Goal: Task Accomplishment & Management: Complete application form

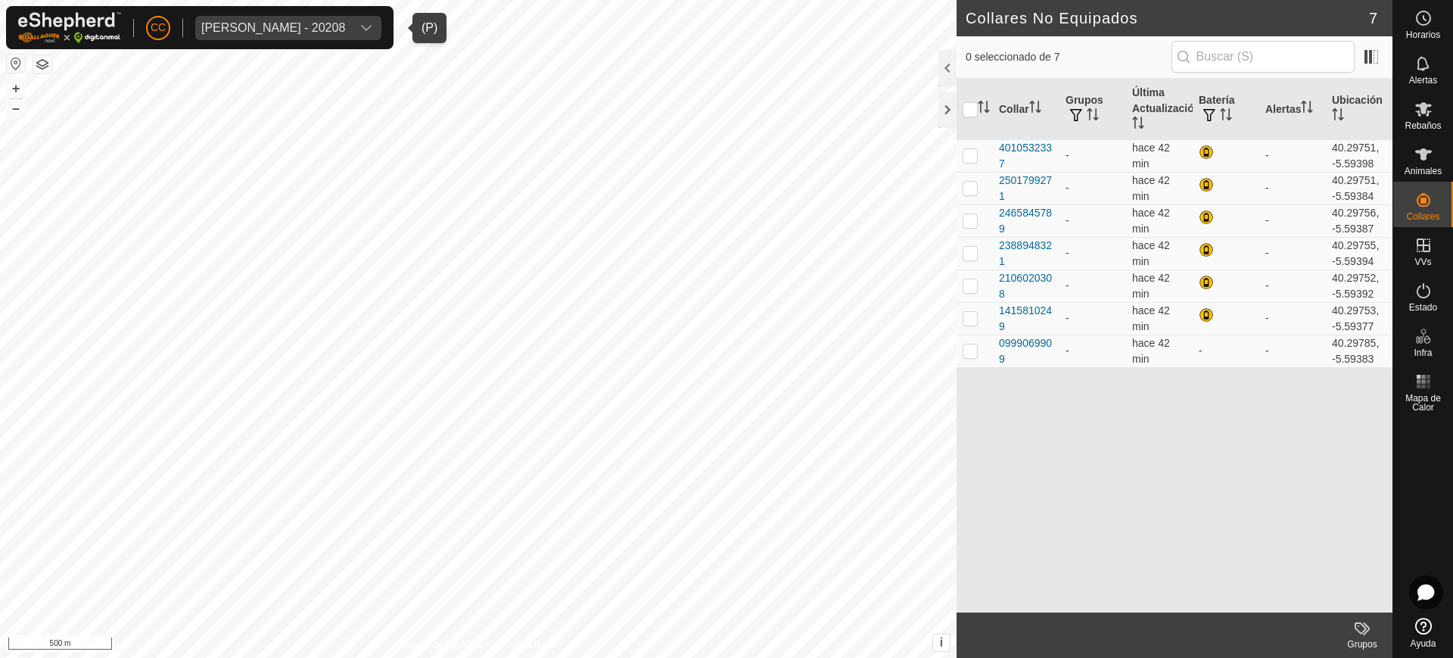
click at [338, 18] on span "[PERSON_NAME] - 20208" at bounding box center [273, 28] width 156 height 24
type input "[PERSON_NAME]"
click at [345, 109] on li "[PERSON_NAME] S.L.U - 23969 - [PERSON_NAME] S.L.U - 23969" at bounding box center [388, 101] width 385 height 30
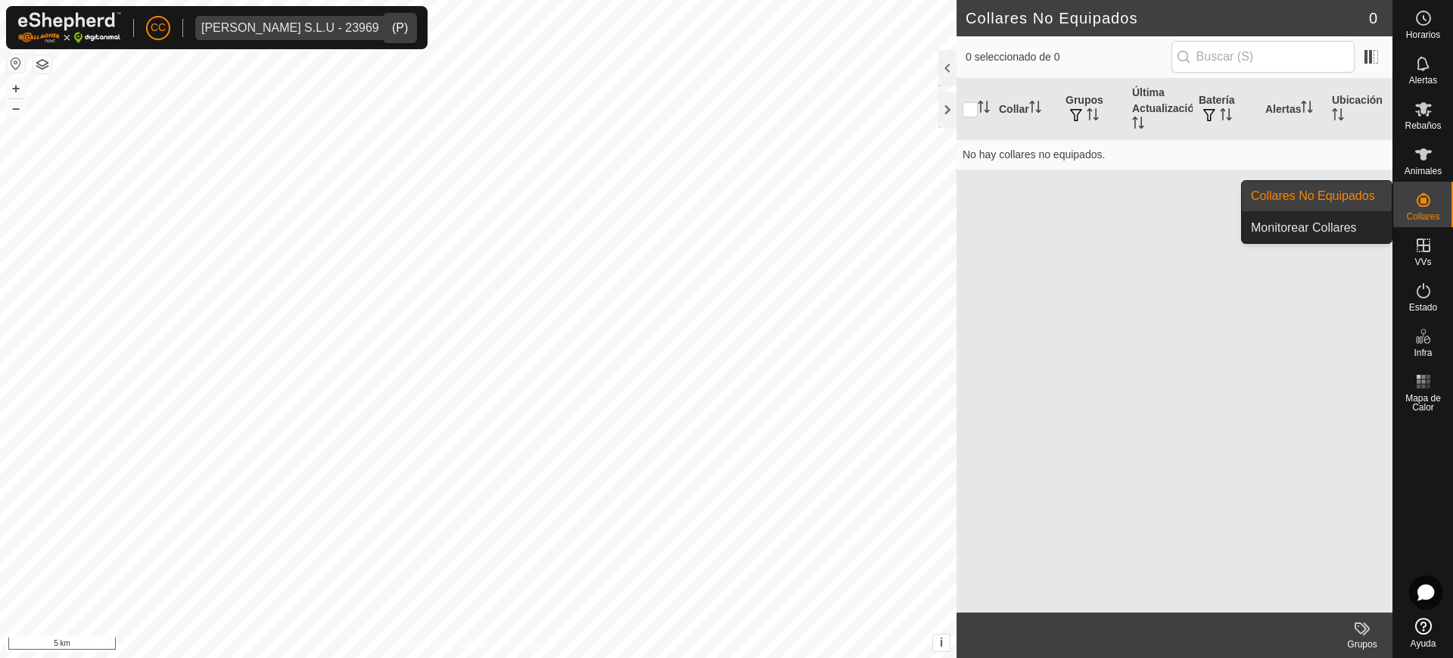
click at [1444, 196] on div "Collares" at bounding box center [1424, 204] width 60 height 45
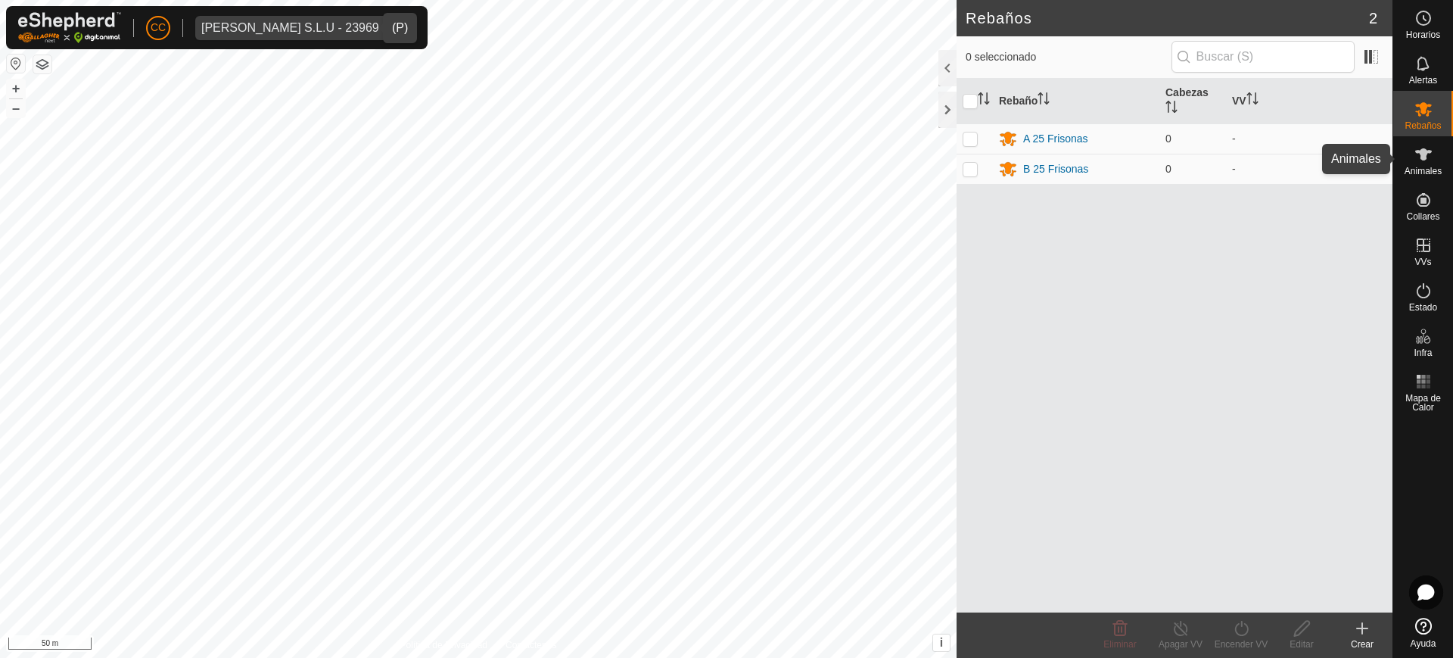
click at [1426, 160] on icon at bounding box center [1424, 154] width 18 height 18
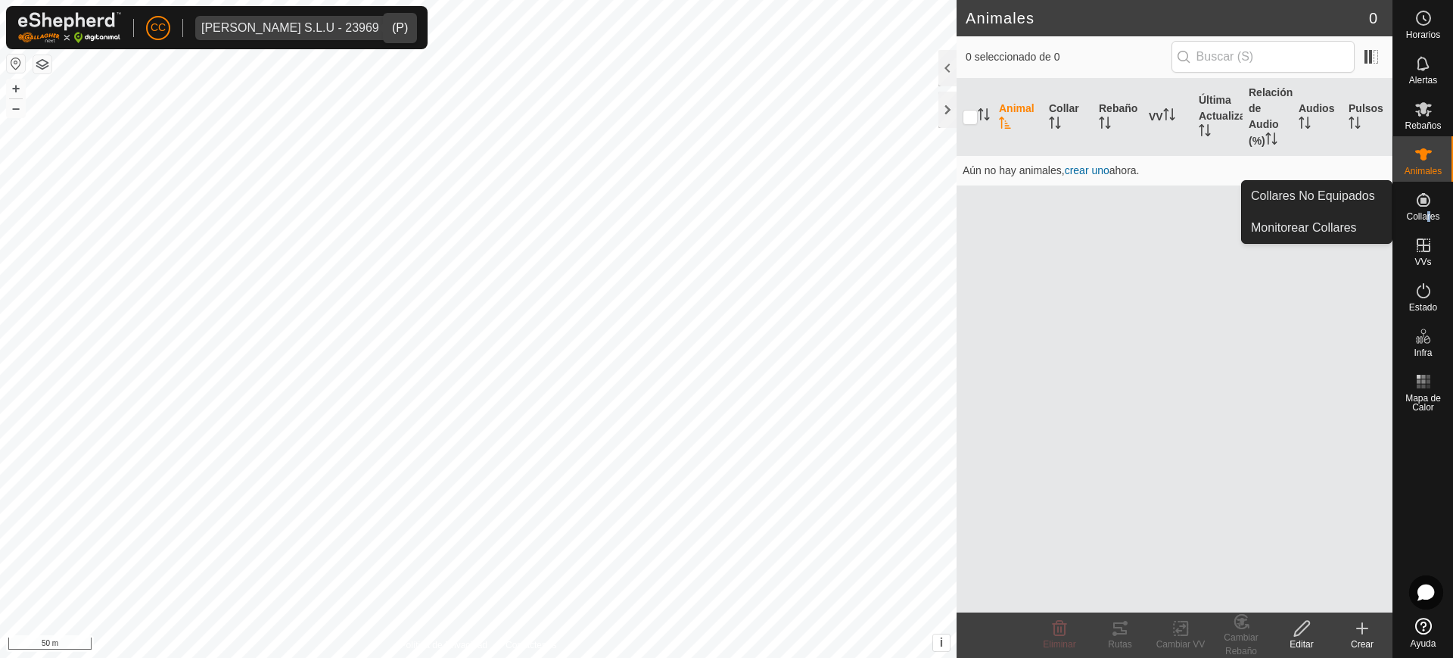
drag, startPoint x: 1428, startPoint y: 223, endPoint x: 1422, endPoint y: 215, distance: 10.8
click at [1426, 221] on div "Collares" at bounding box center [1424, 204] width 60 height 45
click at [1359, 198] on link "Collares No Equipados" at bounding box center [1317, 196] width 150 height 30
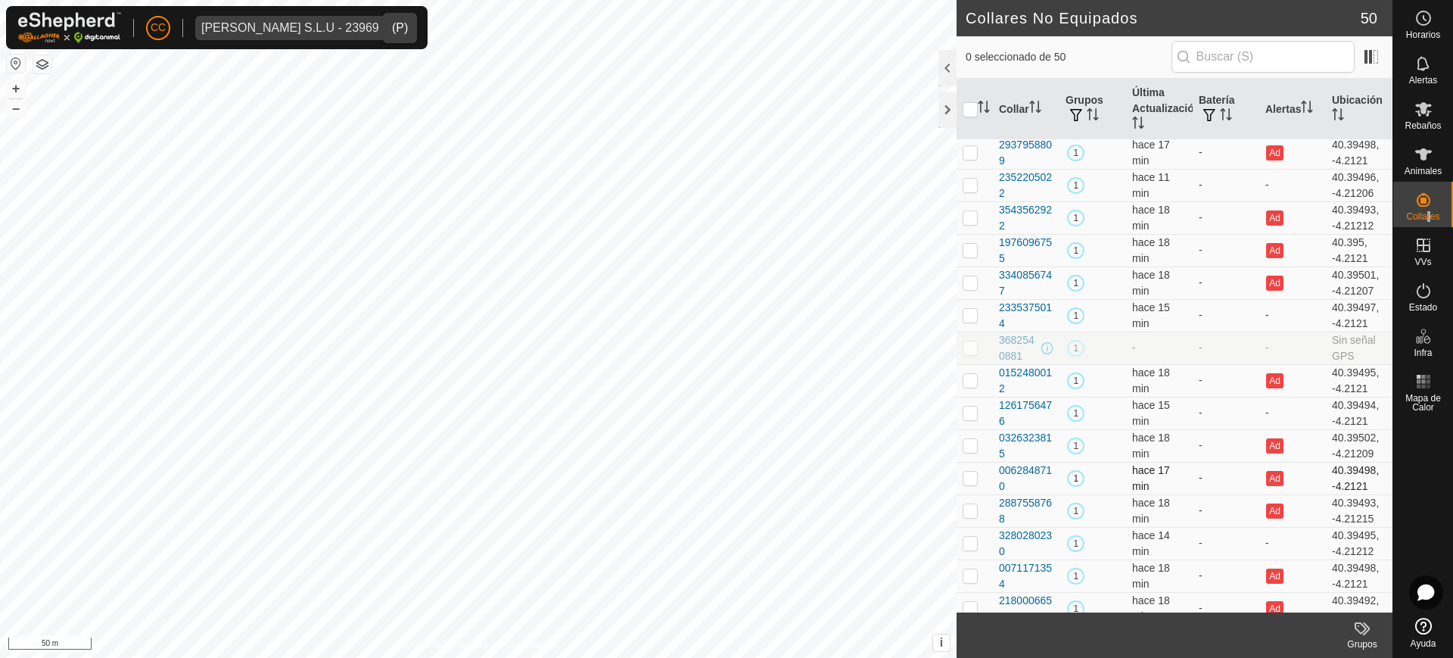
scroll to position [1155, 0]
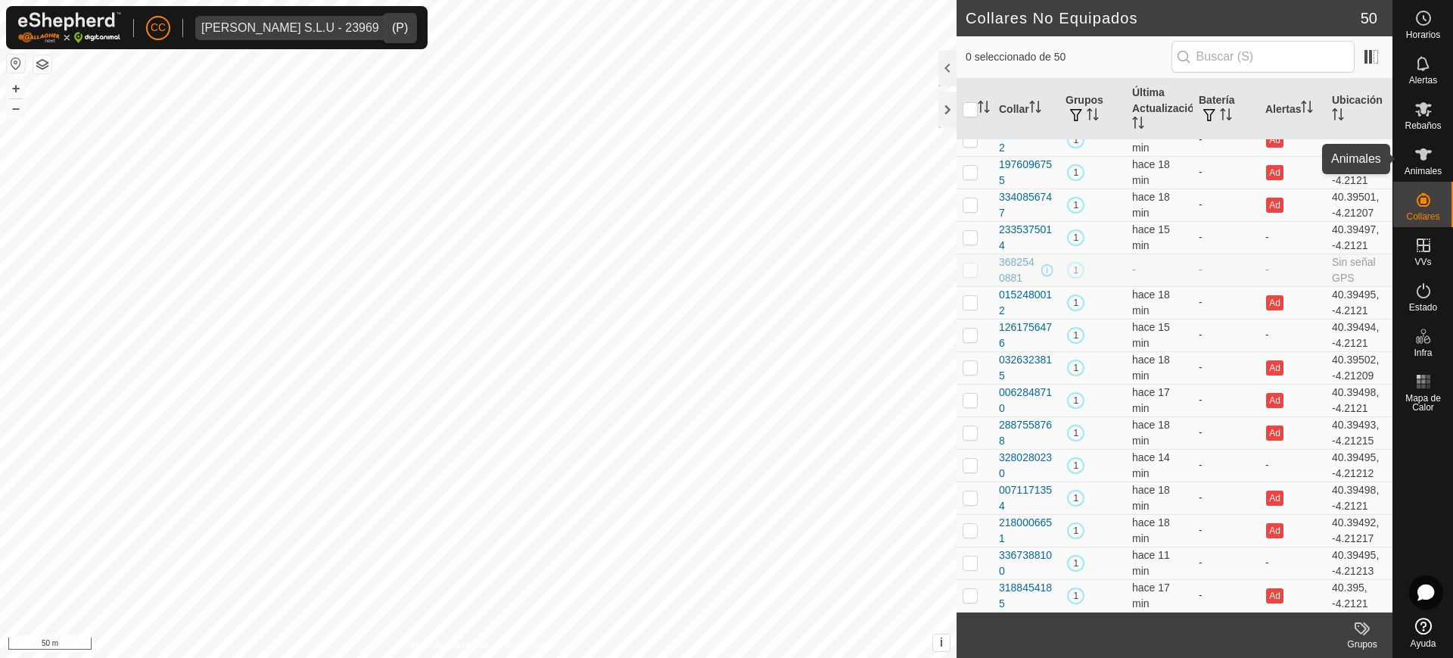
click at [1425, 151] on icon at bounding box center [1424, 154] width 17 height 12
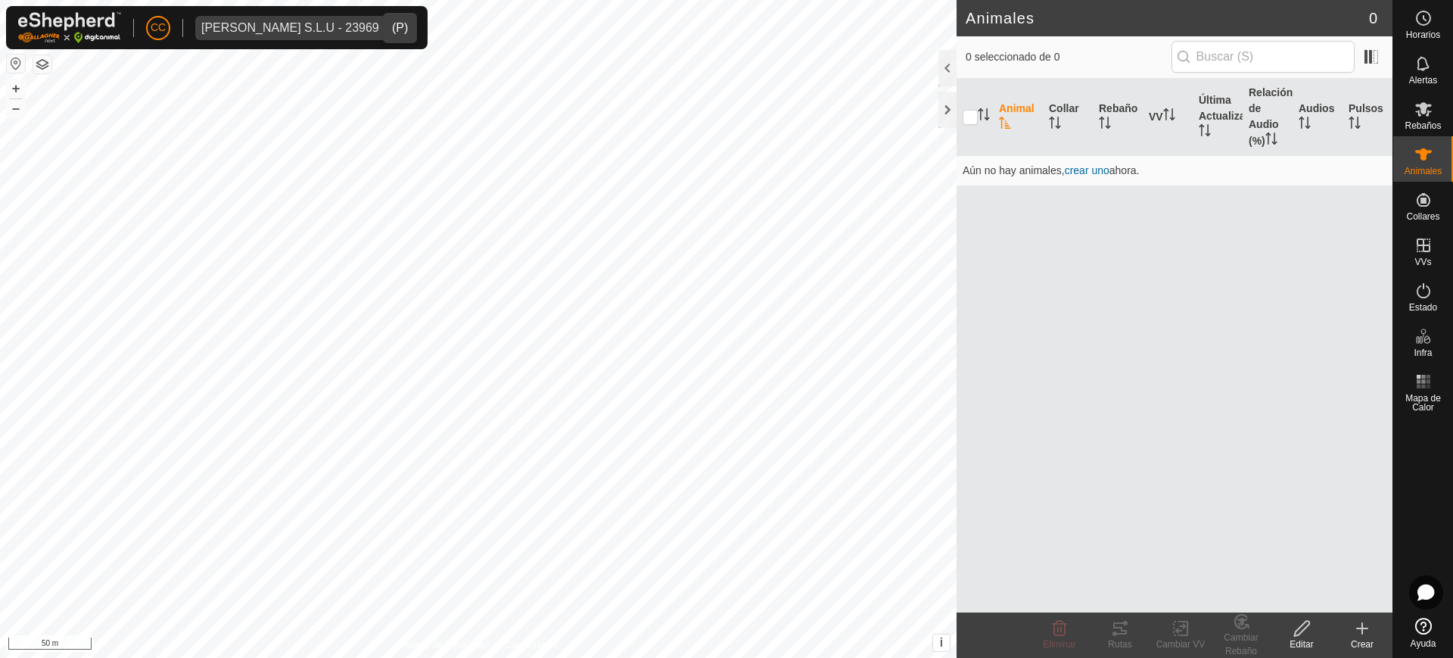
click at [1370, 639] on div "Crear" at bounding box center [1362, 644] width 61 height 14
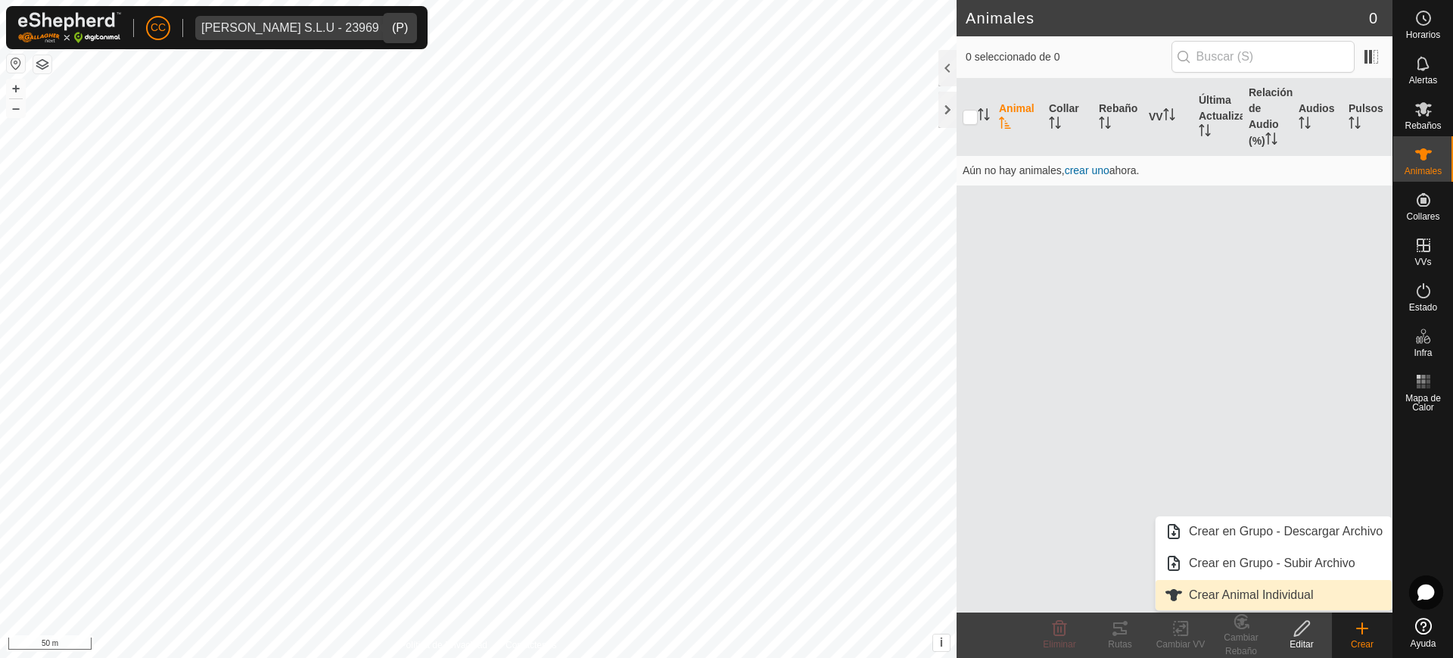
click at [1260, 597] on link "Crear Animal Individual" at bounding box center [1274, 595] width 236 height 30
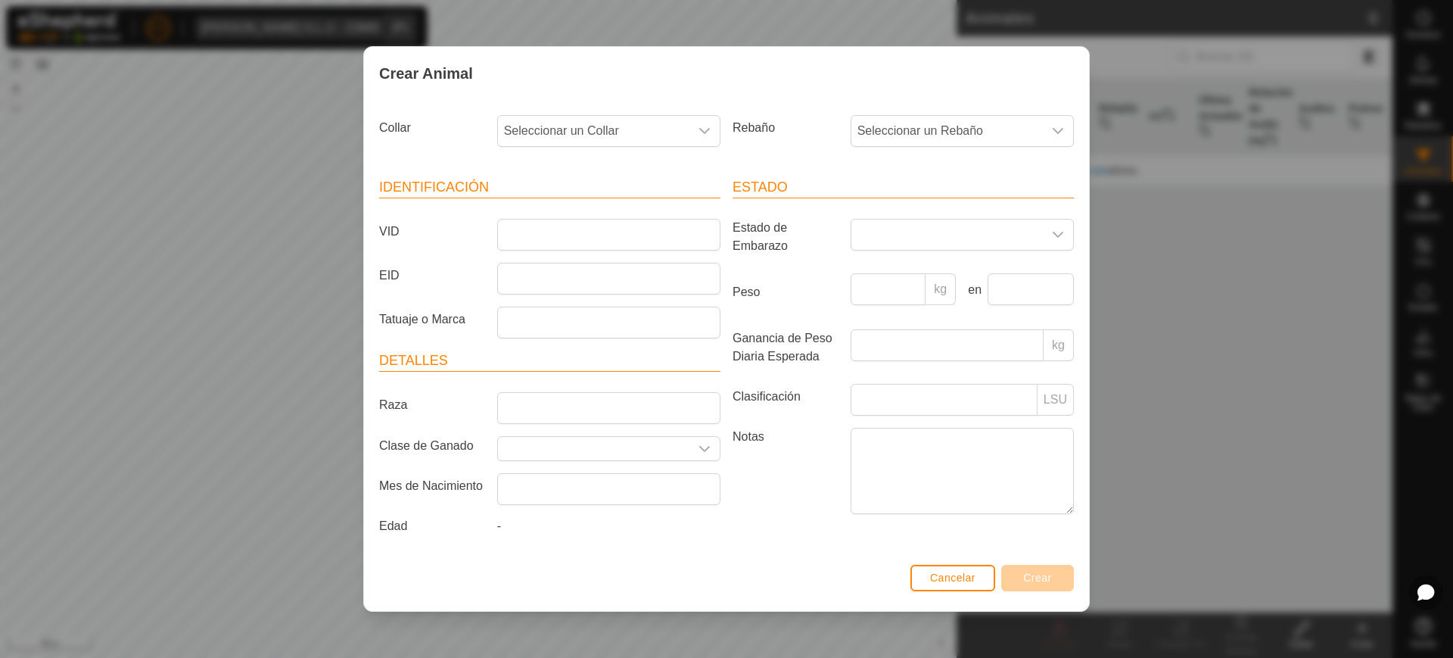
click at [1180, 410] on div "Crear Animal Collar Seleccionar un Collar Rebaño Seleccionar un Rebaño Identifi…" at bounding box center [726, 329] width 1453 height 658
click at [1189, 428] on div "Crear Animal Collar Seleccionar un Collar Rebaño Seleccionar un Rebaño Identifi…" at bounding box center [726, 329] width 1453 height 658
click at [952, 572] on span "Cancelar" at bounding box center [952, 578] width 45 height 12
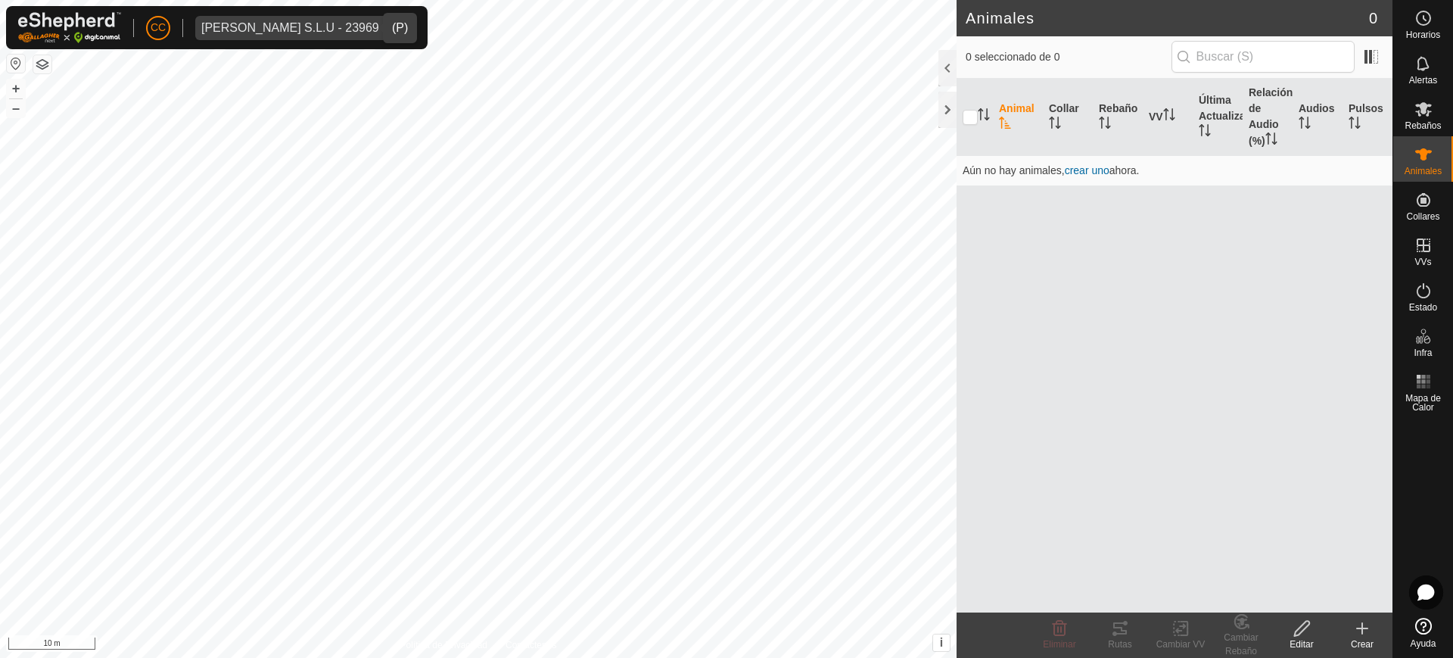
click at [1232, 268] on div "Animal Collar Rebaño VV Última Actualización Relación de Audio (%) Audios Pulso…" at bounding box center [1175, 346] width 436 height 534
click at [1362, 636] on icon at bounding box center [1363, 628] width 18 height 18
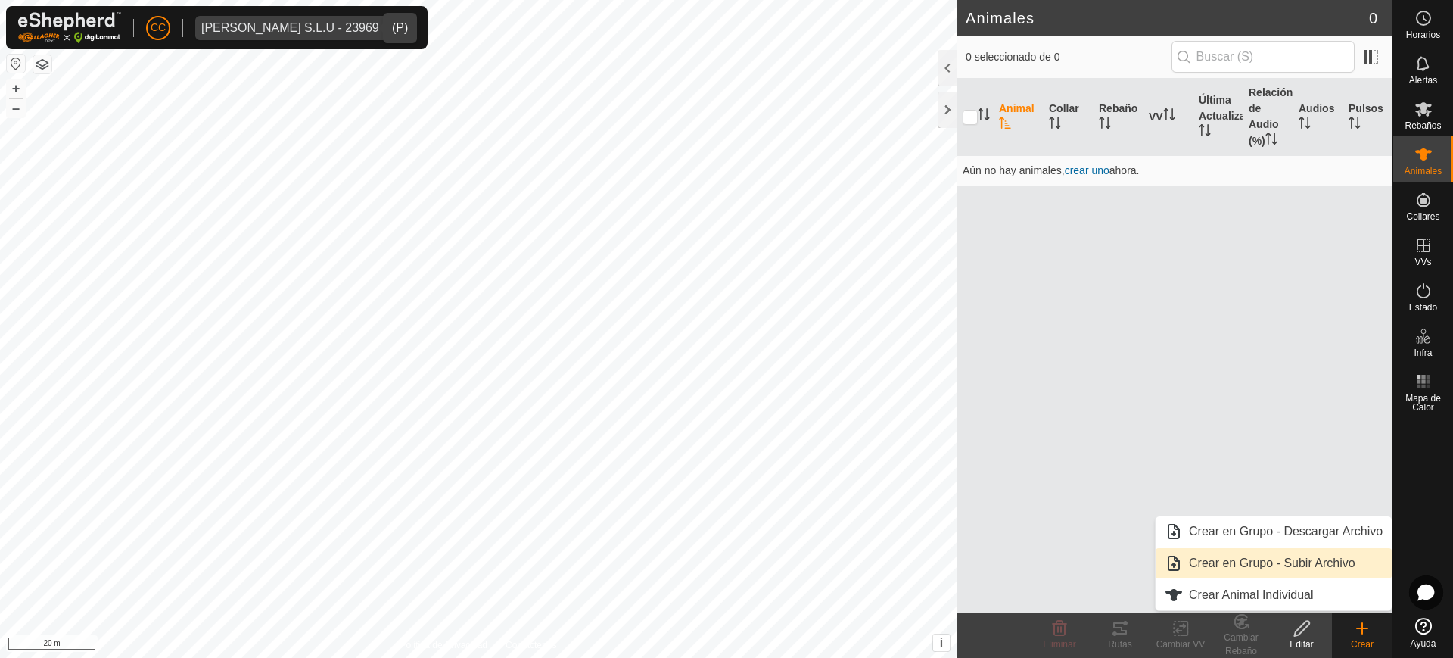
click at [1245, 565] on link "Crear en Grupo - Subir Archivo" at bounding box center [1274, 563] width 236 height 30
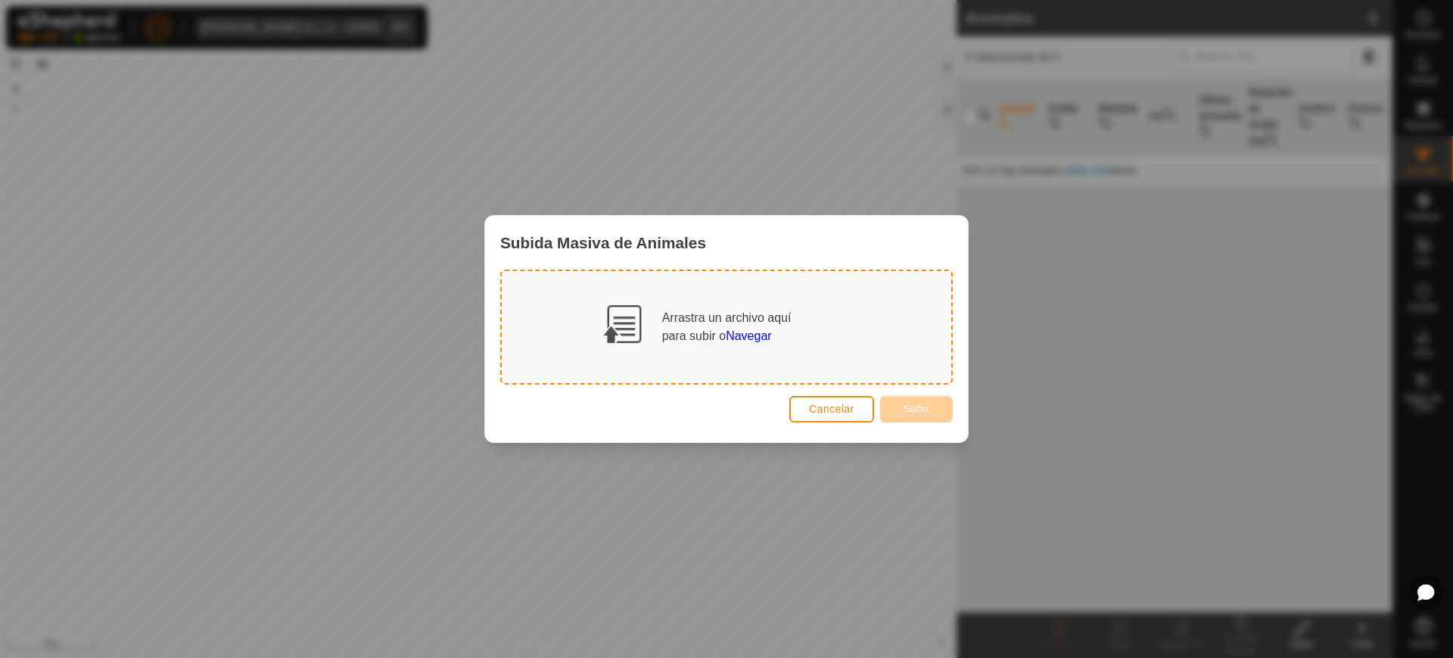
click at [758, 338] on span "Navegar" at bounding box center [748, 335] width 45 height 13
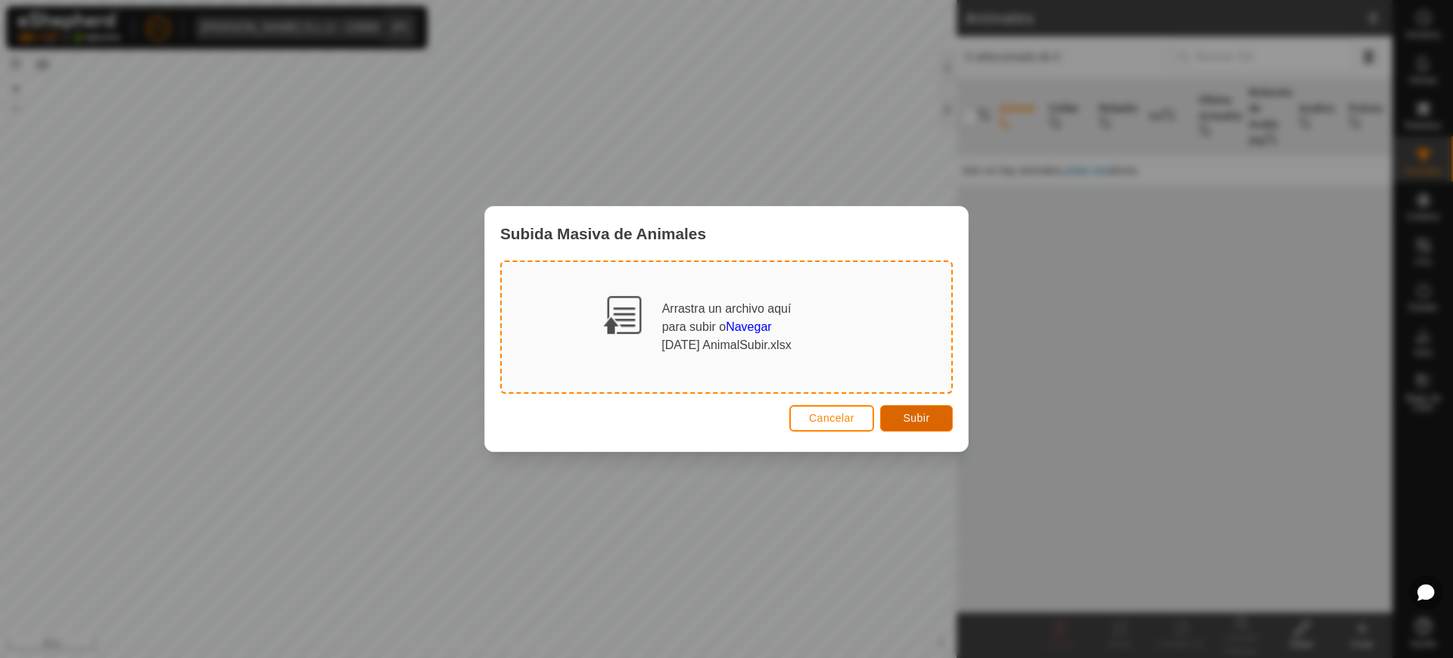
click at [912, 417] on span "Subir" at bounding box center [916, 418] width 26 height 12
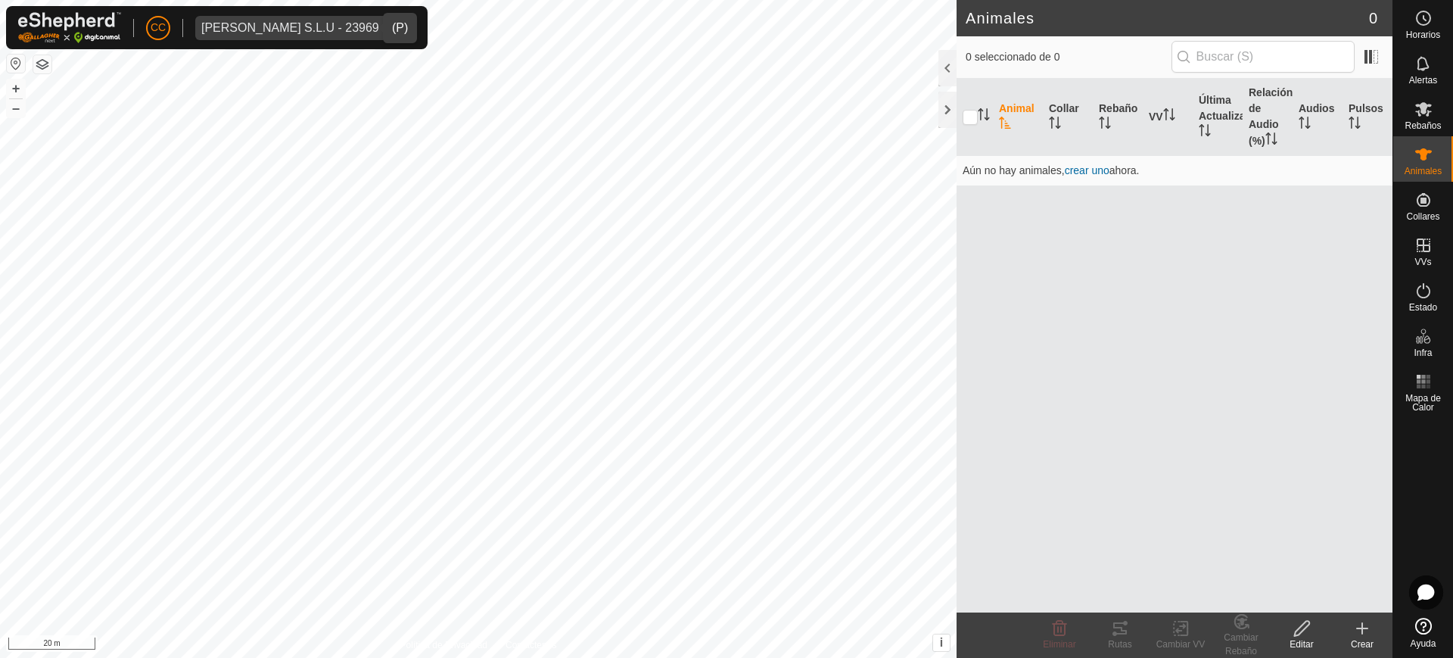
click at [1360, 634] on icon at bounding box center [1363, 628] width 18 height 18
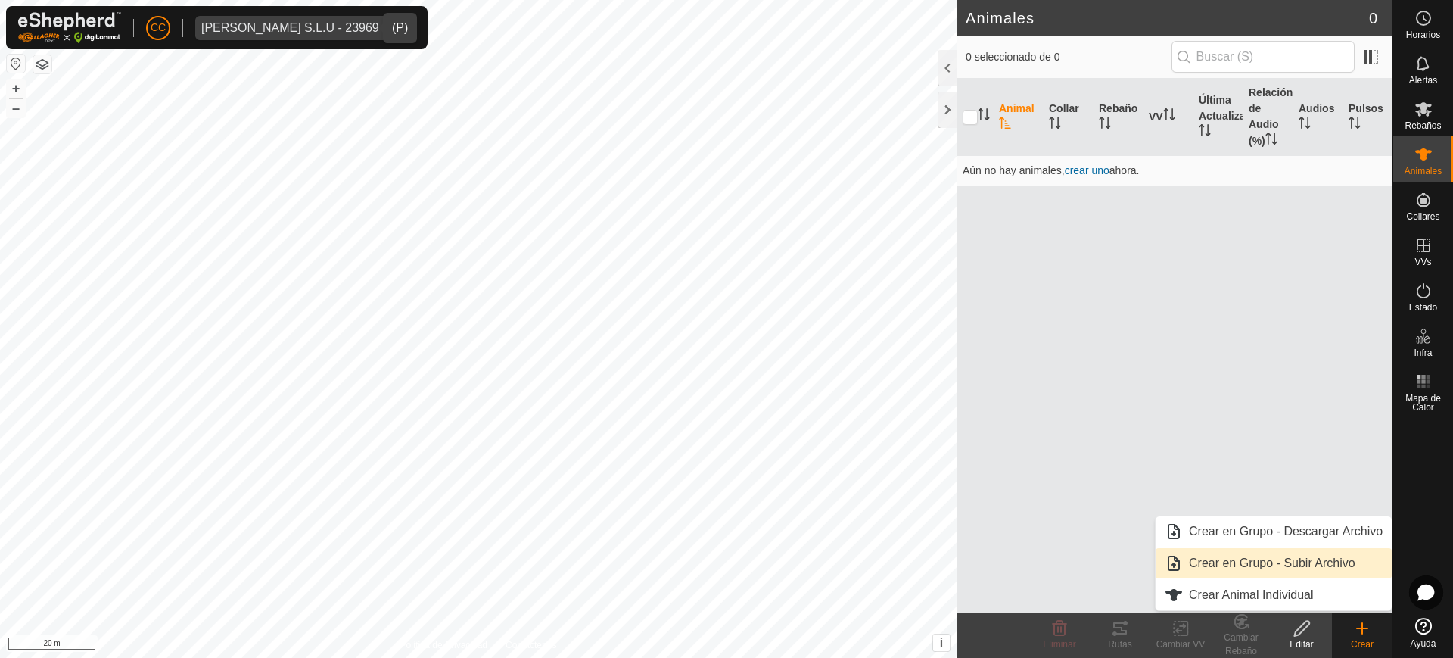
click at [1279, 561] on link "Crear en Grupo - Subir Archivo" at bounding box center [1274, 563] width 236 height 30
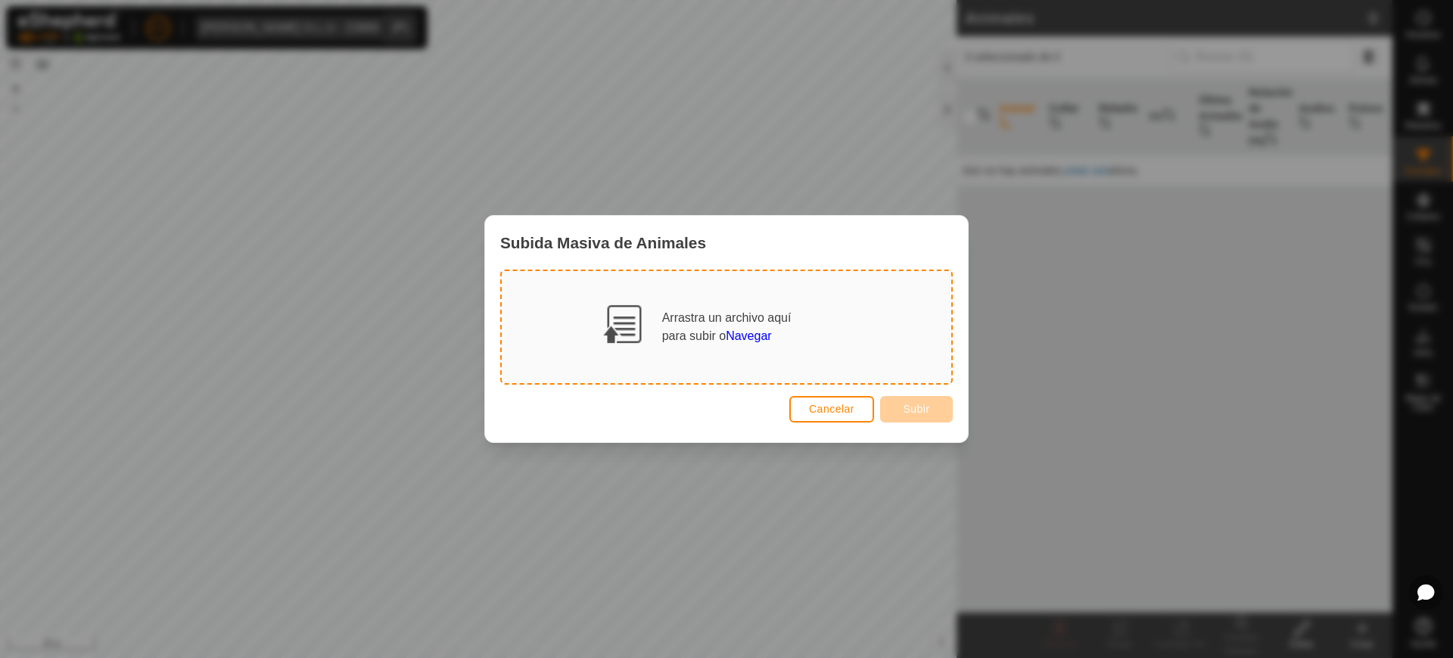
click at [1157, 422] on div "Subida Masiva de Animales Arrastra un archivo aquí para subir o Navegar Cancela…" at bounding box center [726, 329] width 1453 height 658
click at [820, 410] on span "Cancelar" at bounding box center [831, 409] width 45 height 12
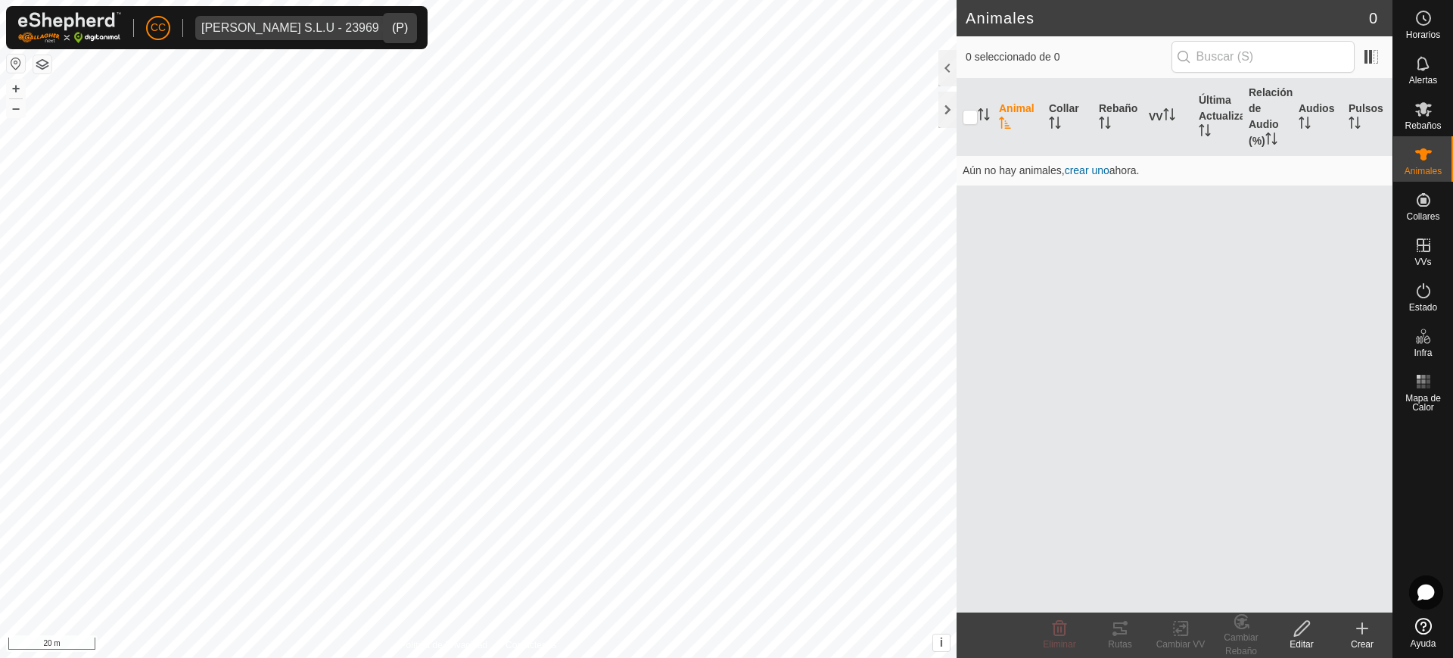
click at [1080, 379] on div "Animal Collar Rebaño VV Última Actualización Relación de Audio (%) Audios Pulso…" at bounding box center [1175, 346] width 436 height 534
click at [1414, 132] on div "Rebaños" at bounding box center [1424, 113] width 60 height 45
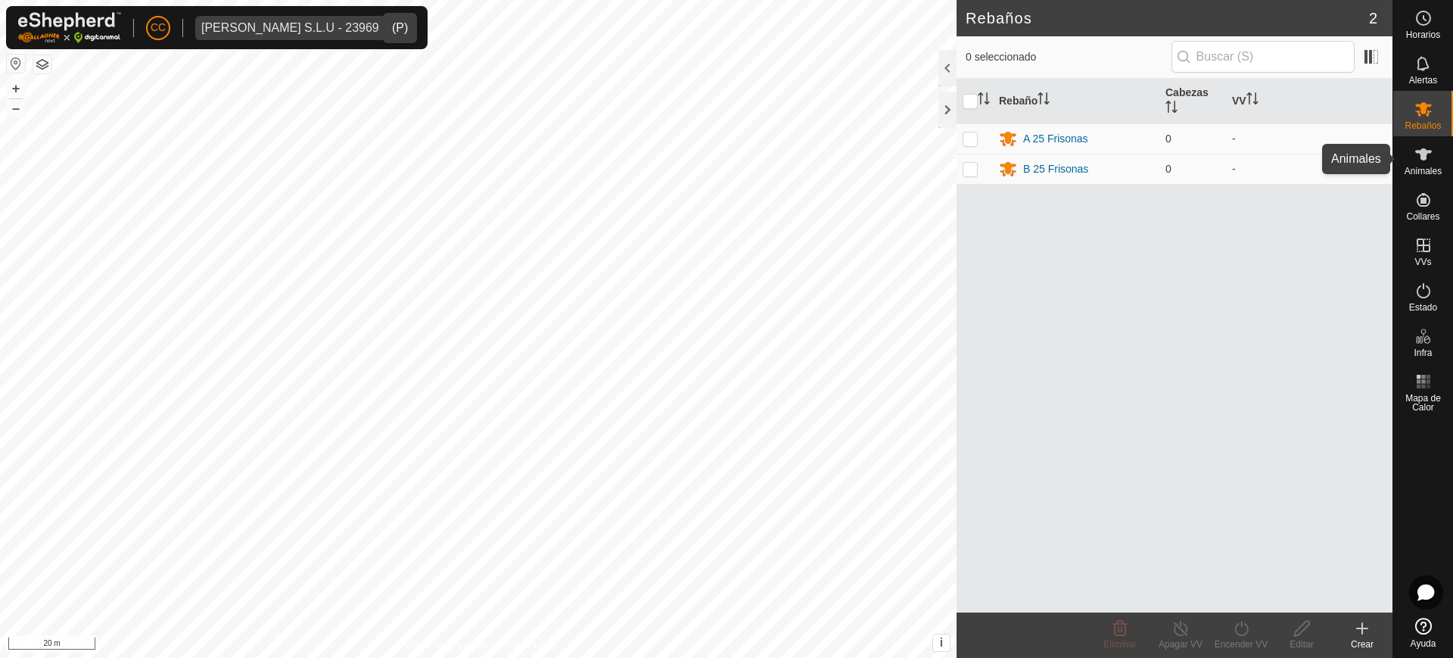
click at [1425, 160] on icon at bounding box center [1424, 154] width 18 height 18
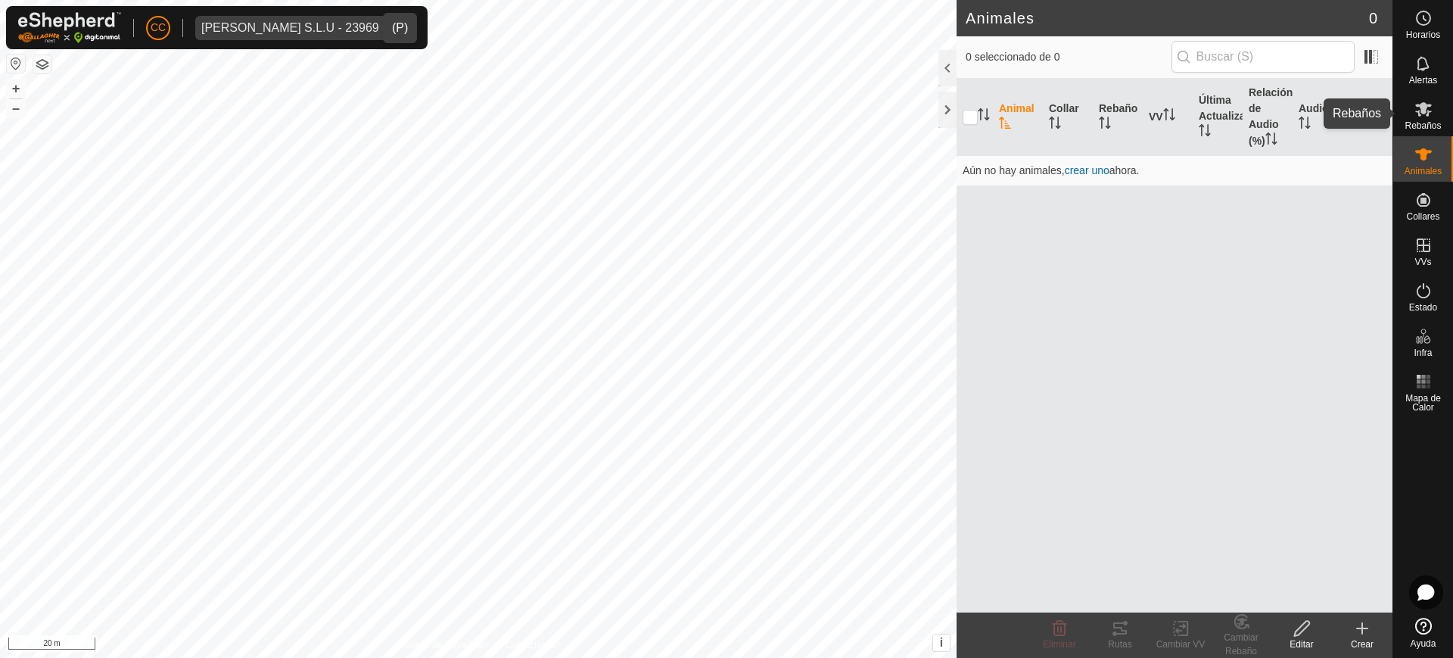
click at [1430, 131] on div "Rebaños" at bounding box center [1424, 113] width 60 height 45
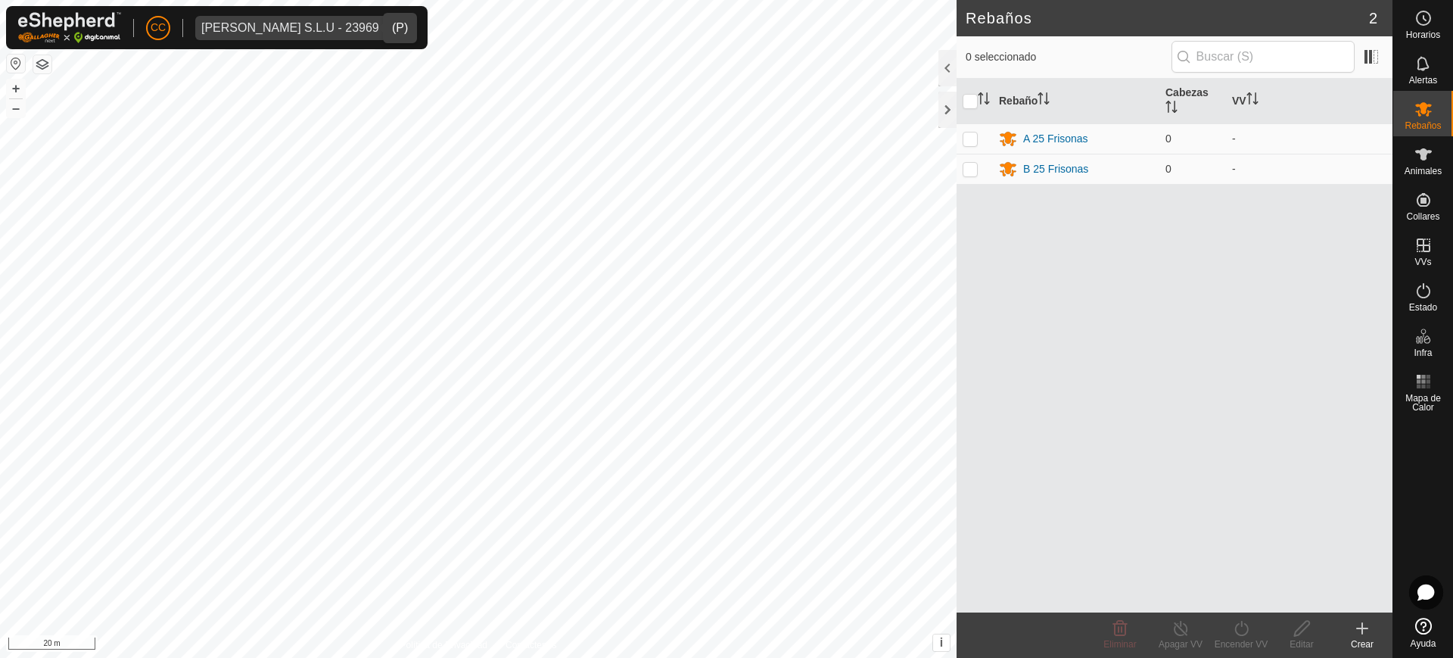
click at [1357, 625] on icon at bounding box center [1363, 628] width 18 height 18
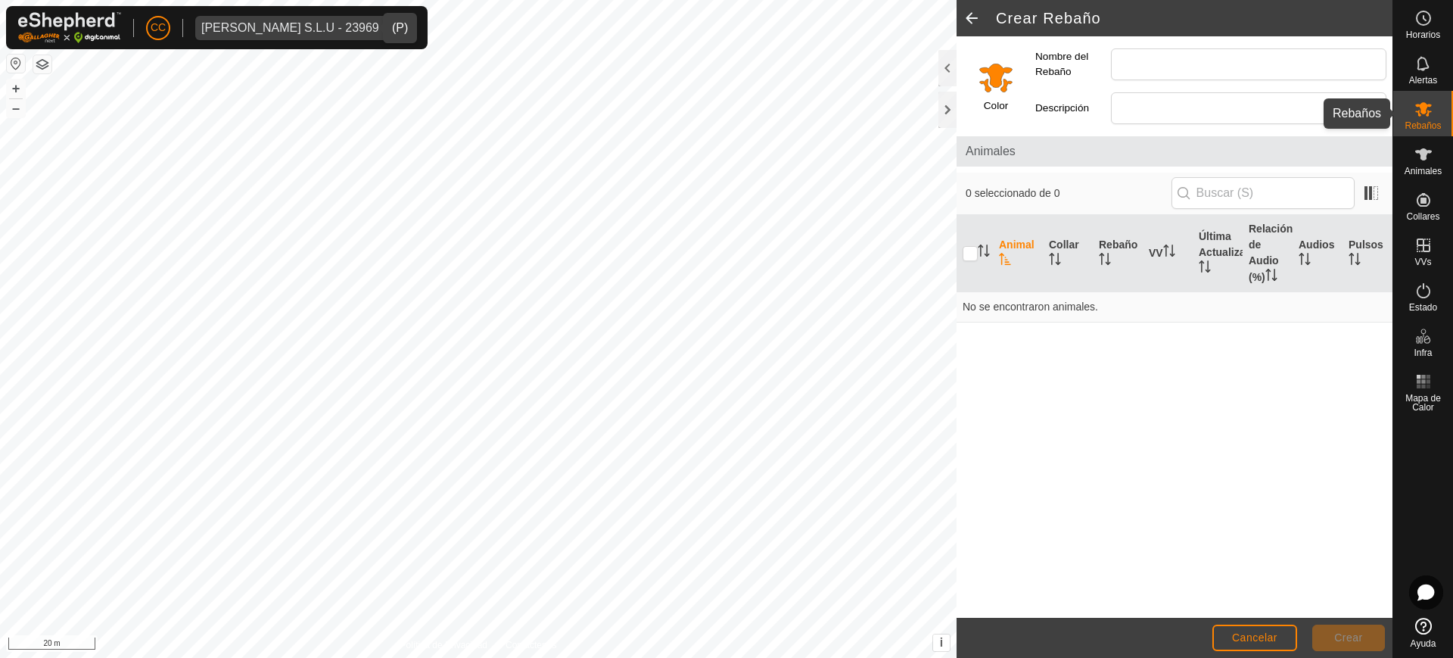
click at [1422, 107] on icon at bounding box center [1424, 109] width 17 height 14
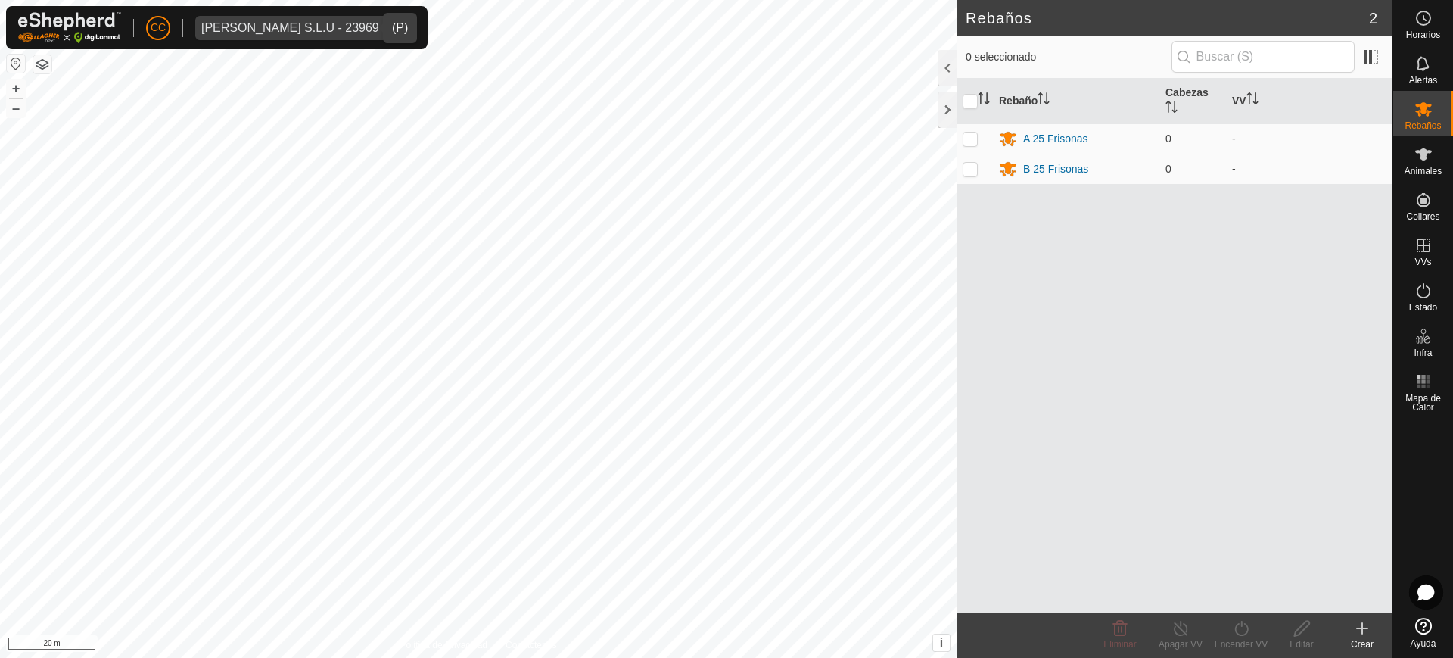
click at [1366, 638] on div "Crear" at bounding box center [1362, 644] width 61 height 14
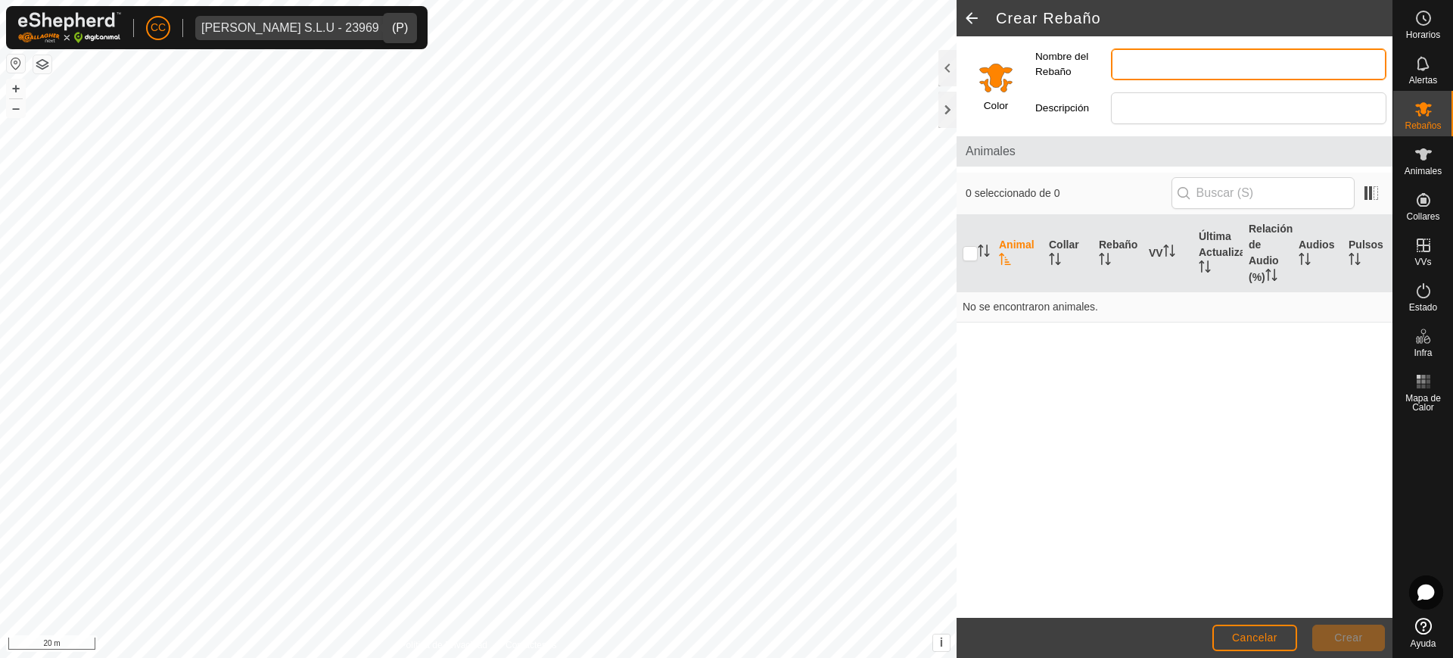
click at [1189, 51] on input "Nombre del Rebaño" at bounding box center [1249, 64] width 276 height 32
paste input "Las Portugesas"
type input "Las Portugesas"
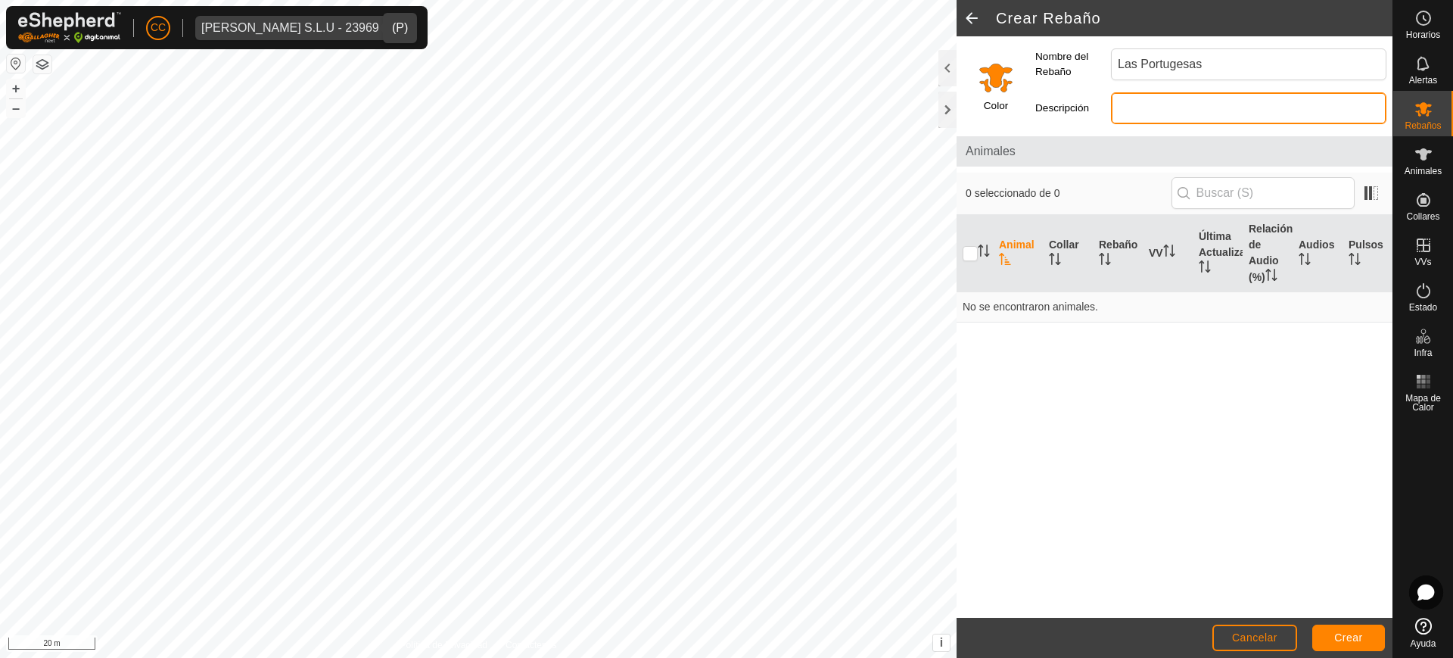
click at [1167, 100] on input "Descripción" at bounding box center [1249, 108] width 276 height 32
click at [991, 93] on input "Select a color" at bounding box center [996, 77] width 36 height 36
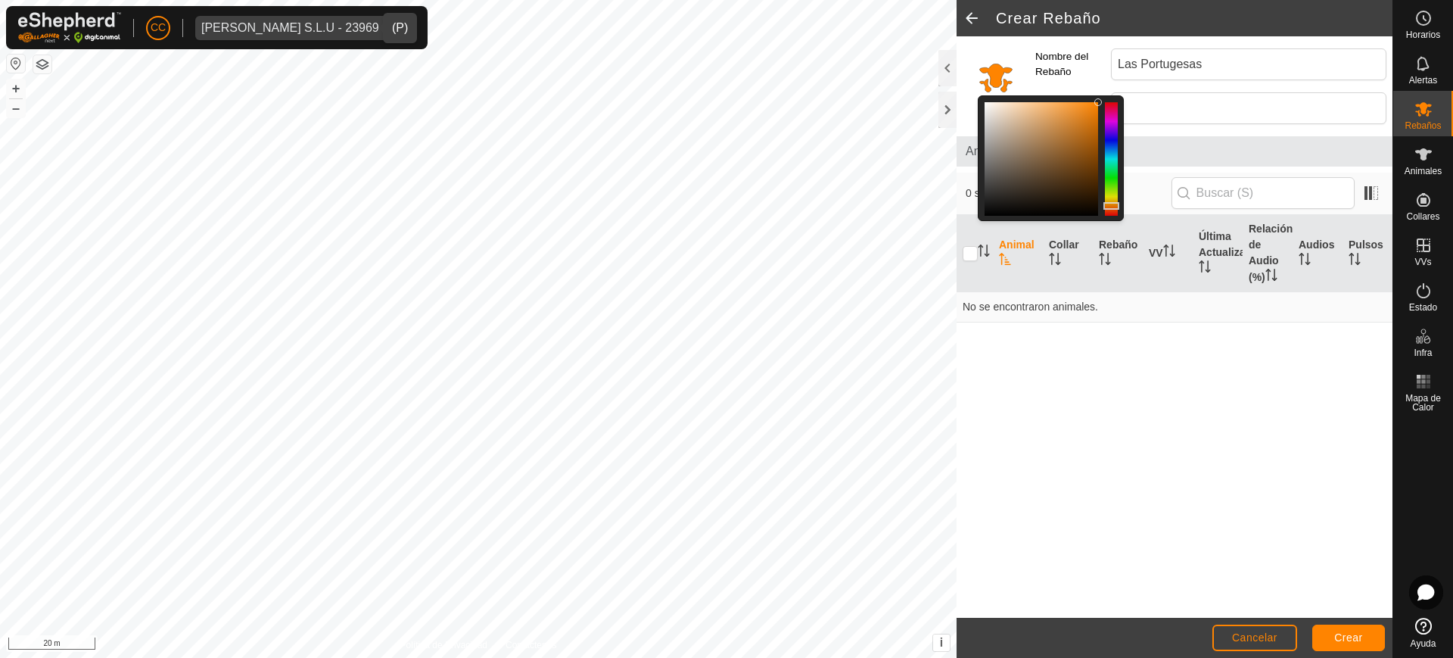
click at [1117, 139] on div at bounding box center [1111, 159] width 13 height 114
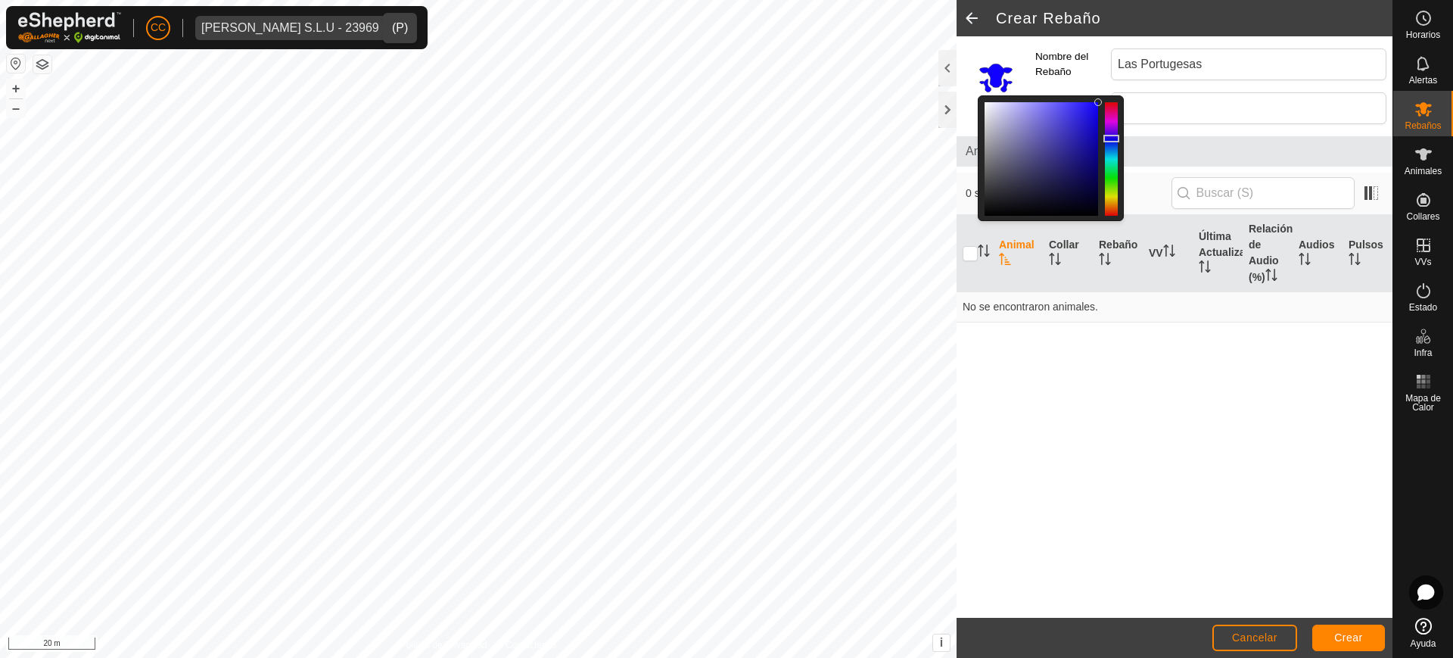
click at [1111, 176] on div at bounding box center [1111, 159] width 13 height 114
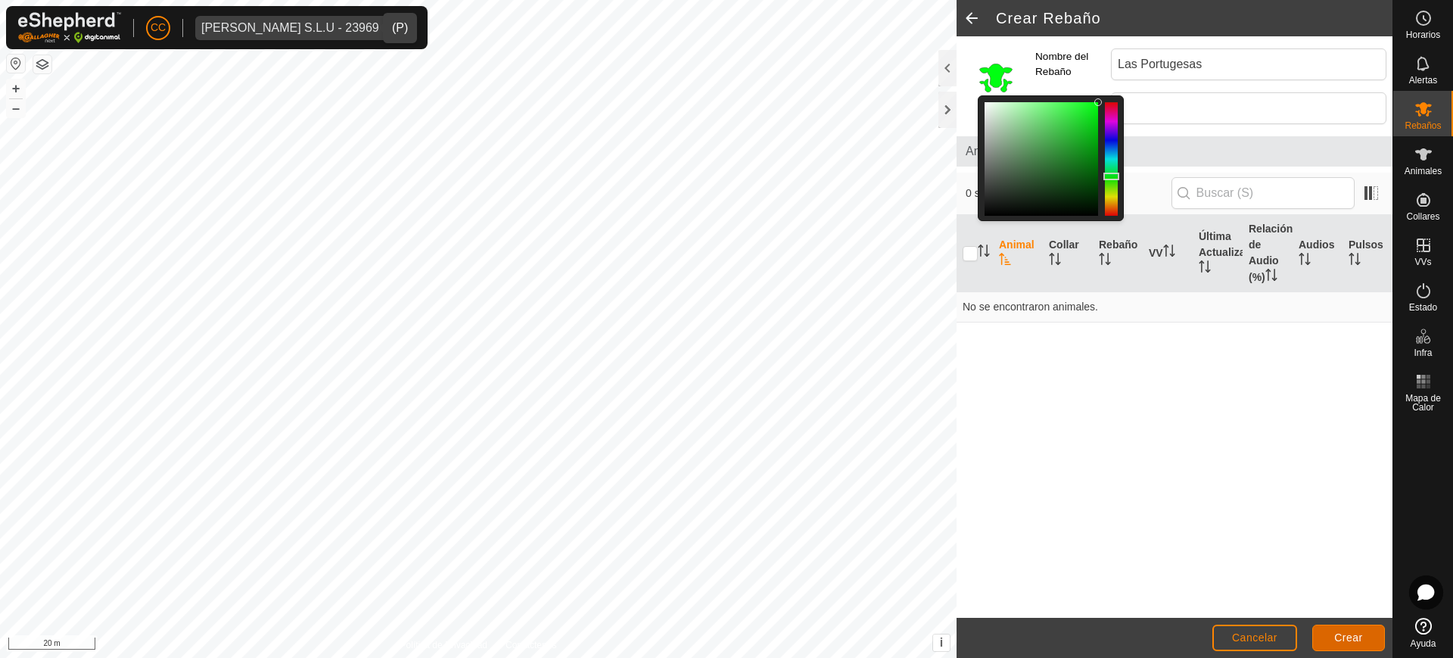
click at [1358, 640] on span "Crear" at bounding box center [1349, 637] width 29 height 12
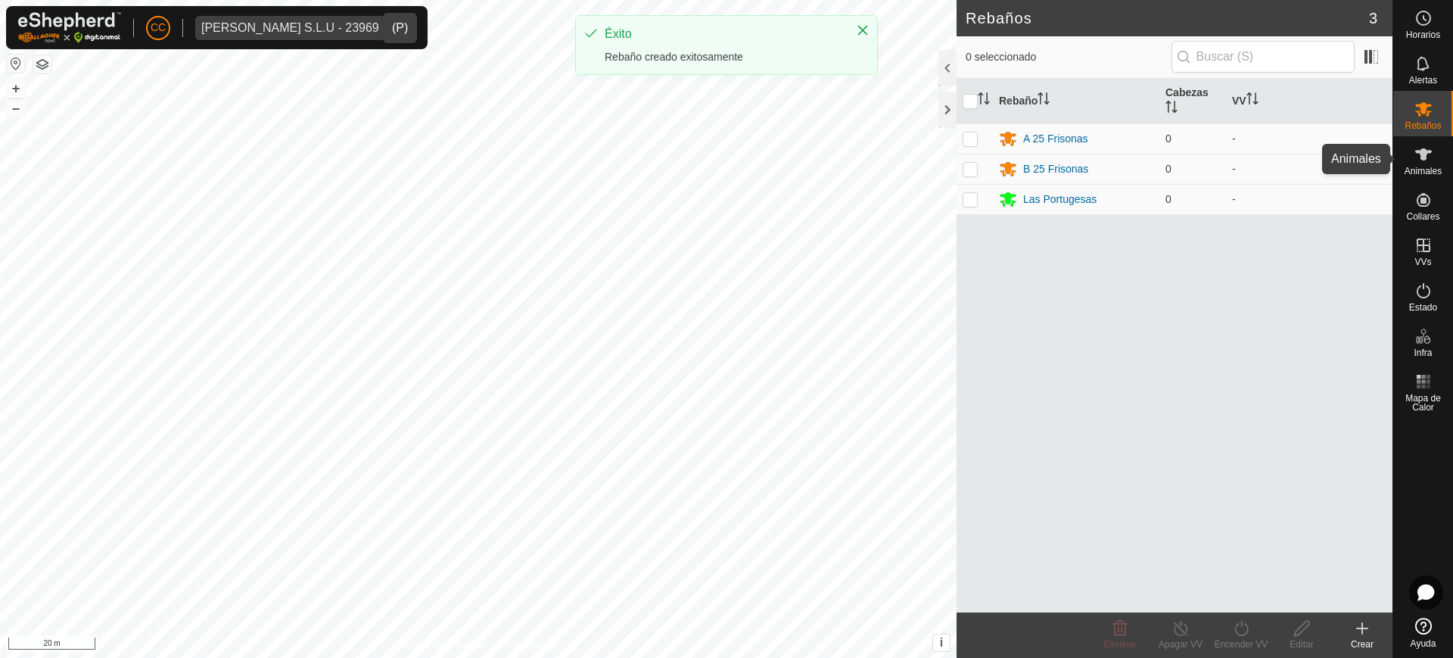
click at [1430, 171] on span "Animales" at bounding box center [1423, 171] width 37 height 9
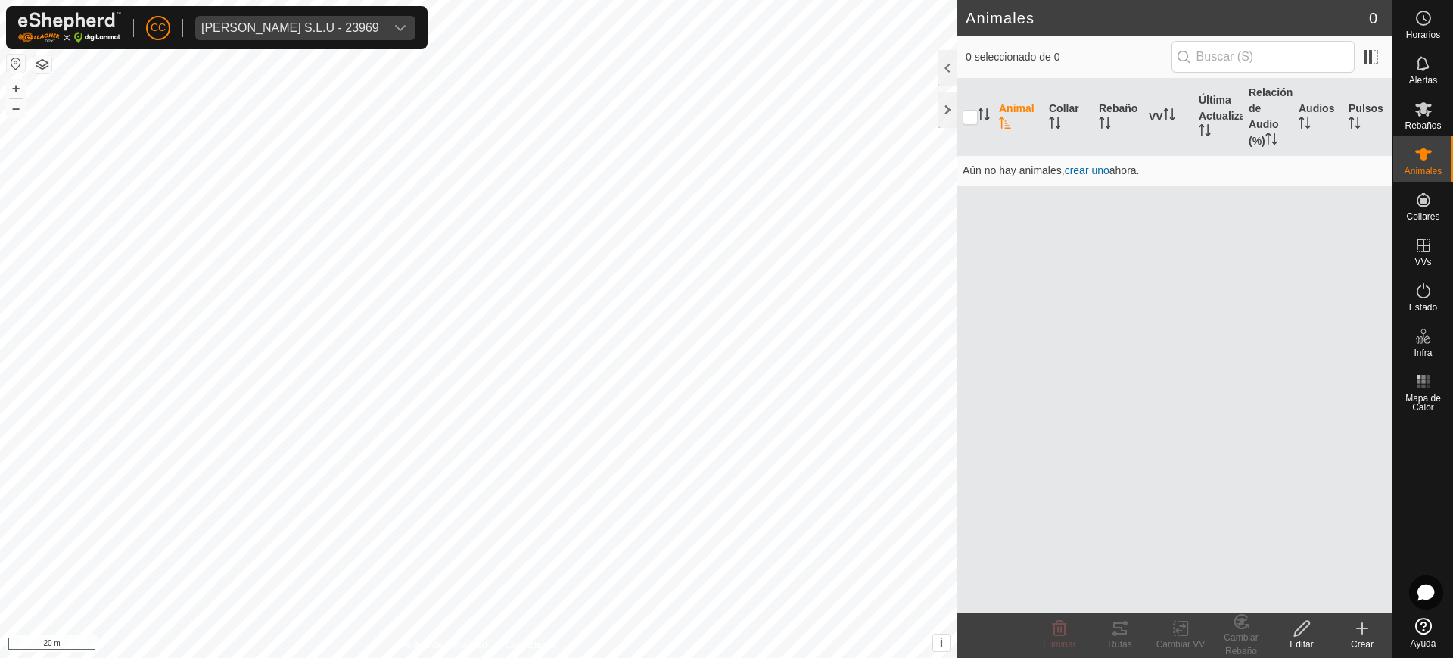
click at [1365, 640] on div "Crear" at bounding box center [1362, 644] width 61 height 14
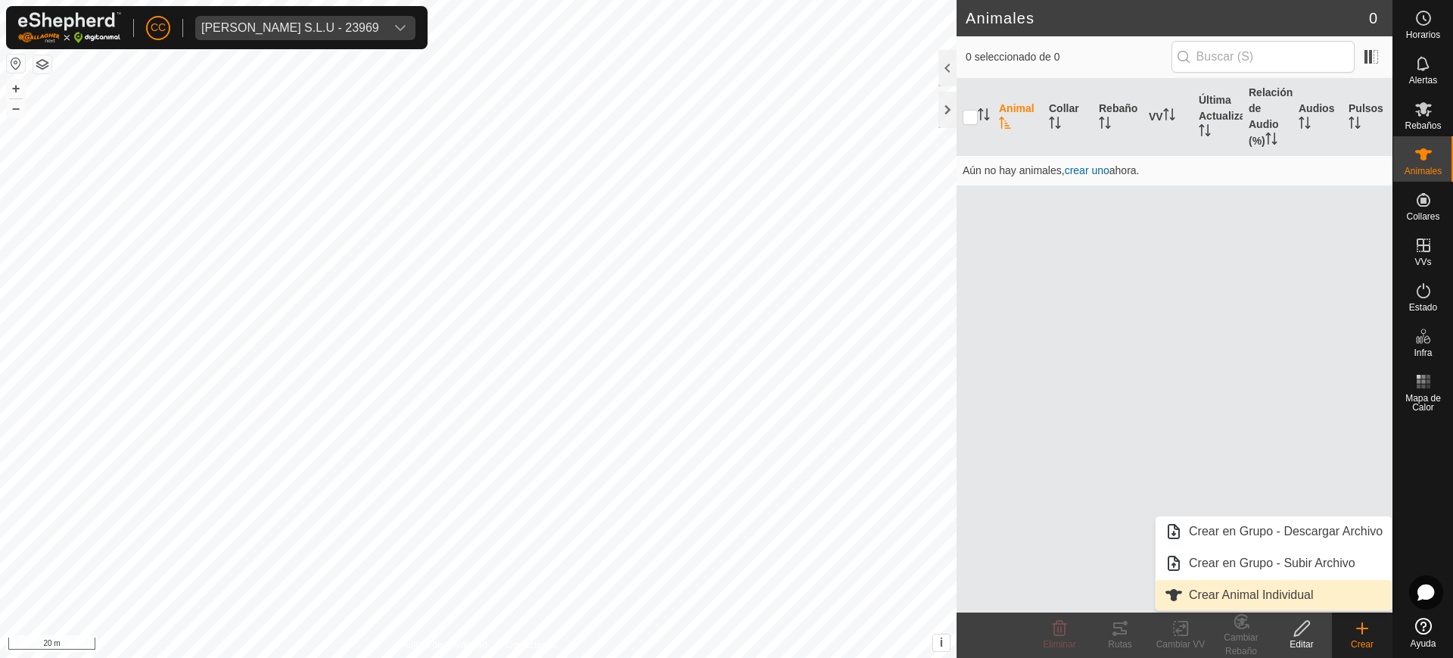
click at [1329, 595] on link "Crear Animal Individual" at bounding box center [1274, 595] width 236 height 30
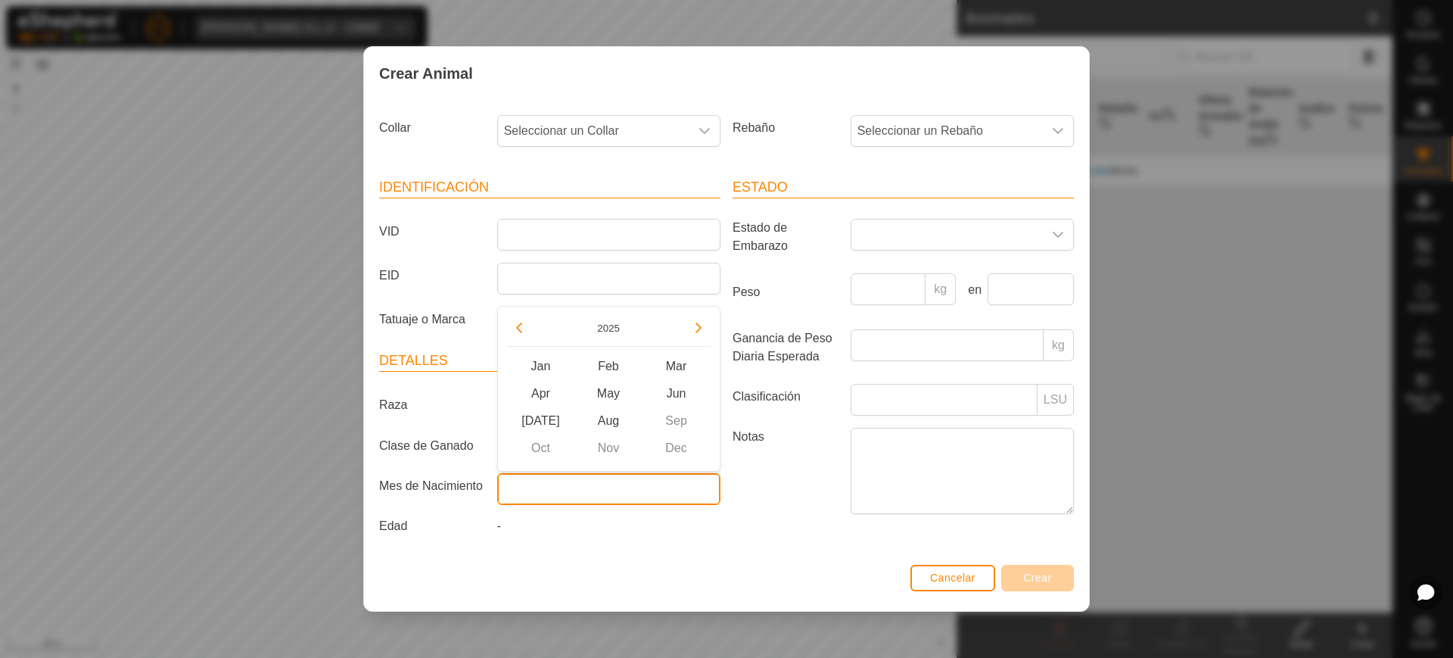
click at [695, 479] on input "text" at bounding box center [608, 489] width 223 height 32
click at [826, 550] on div "Estado Estado de Embarazo Peso kg en Ganancia de Peso Diaria Esperada kg Clasif…" at bounding box center [904, 359] width 354 height 400
click at [679, 491] on input "text" at bounding box center [608, 489] width 223 height 32
click at [781, 556] on div "Estado Estado de Embarazo Peso kg en Ganancia de Peso Diaria Esperada kg Clasif…" at bounding box center [904, 359] width 354 height 400
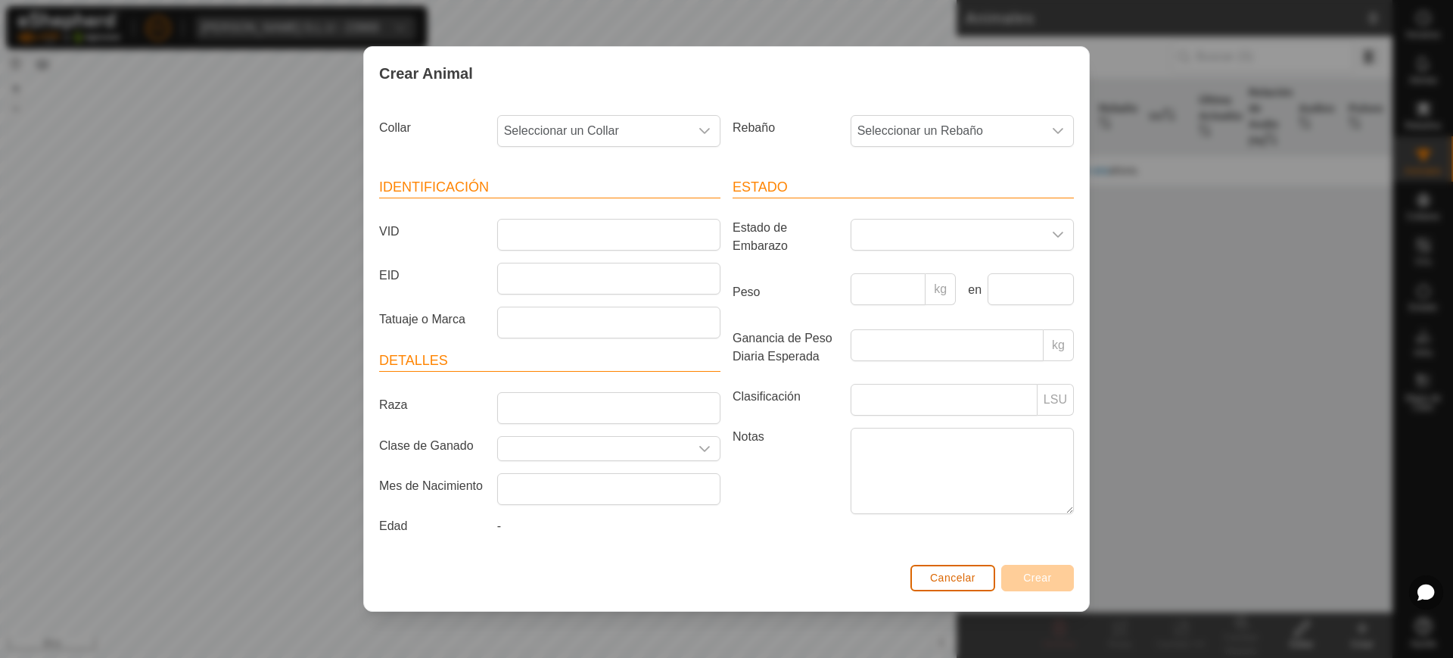
click at [947, 572] on span "Cancelar" at bounding box center [952, 578] width 45 height 12
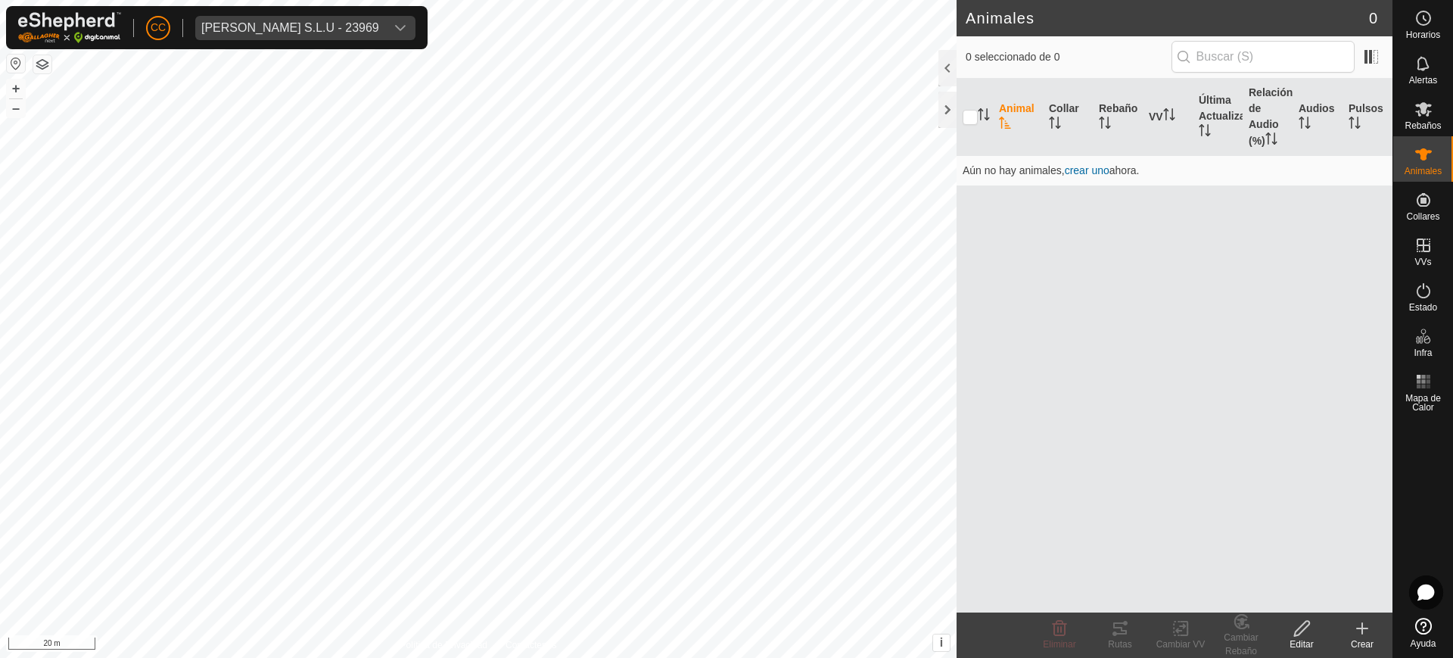
click at [1372, 638] on div "Crear" at bounding box center [1362, 644] width 61 height 14
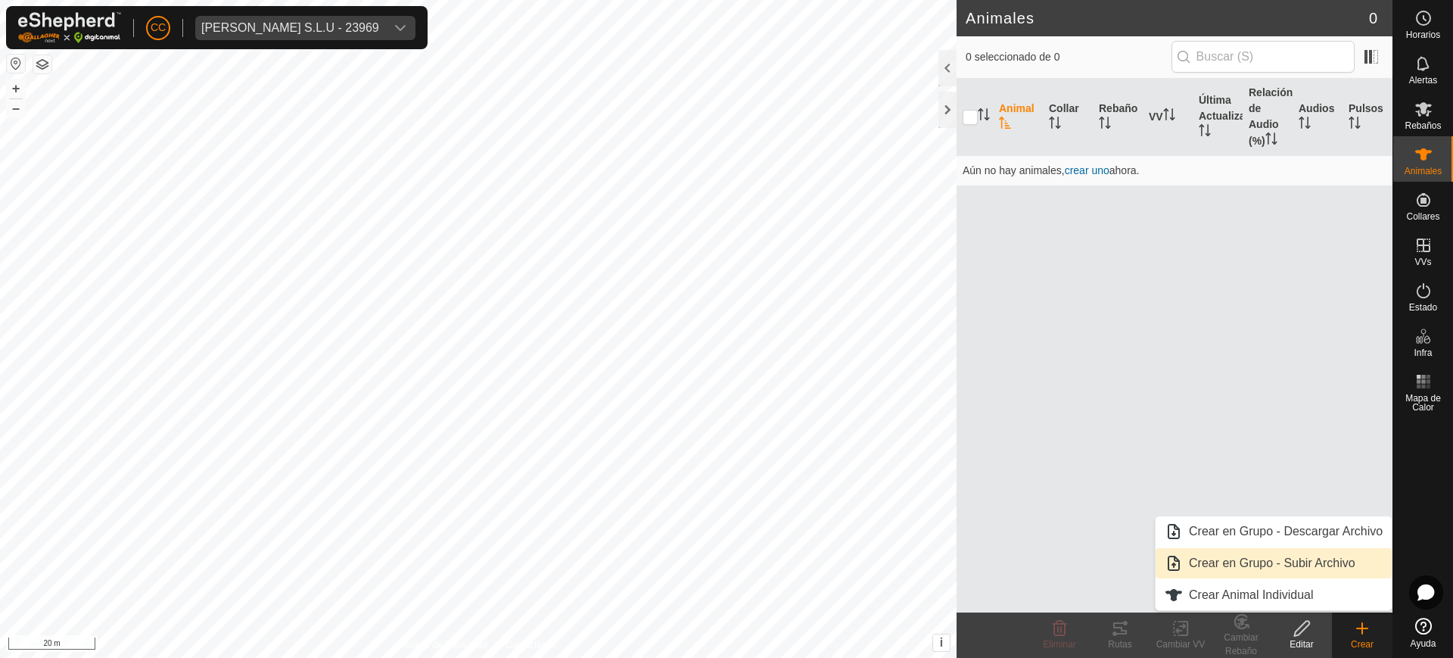
click at [1266, 555] on link "Crear en Grupo - Subir Archivo" at bounding box center [1274, 563] width 236 height 30
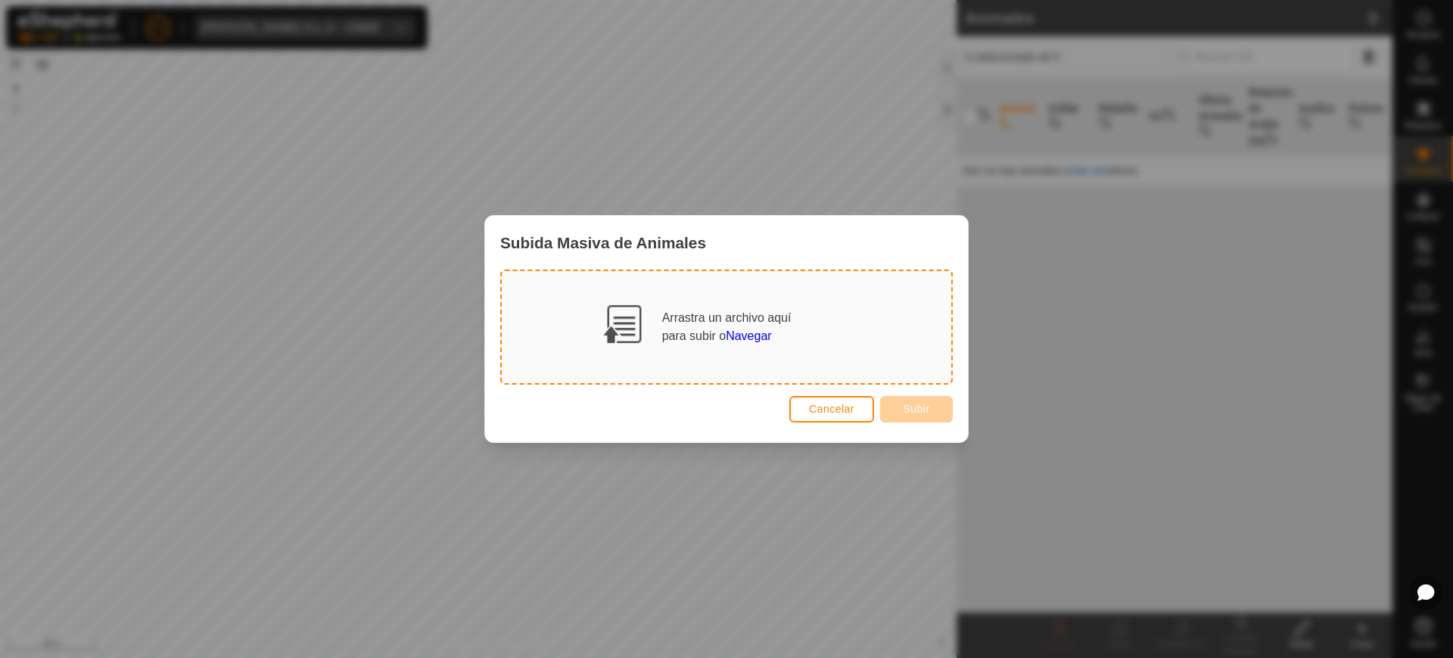
click at [761, 333] on span "Navegar" at bounding box center [748, 335] width 45 height 13
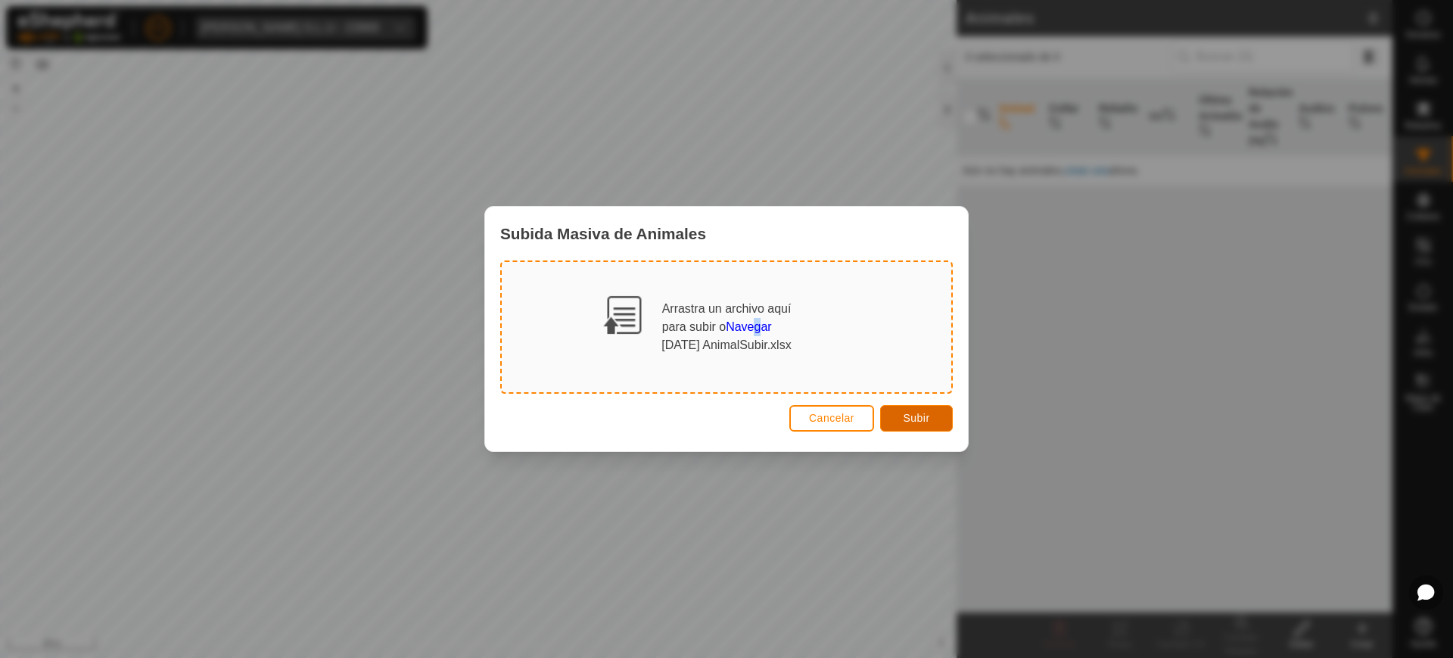
click at [909, 410] on button "Subir" at bounding box center [916, 418] width 73 height 26
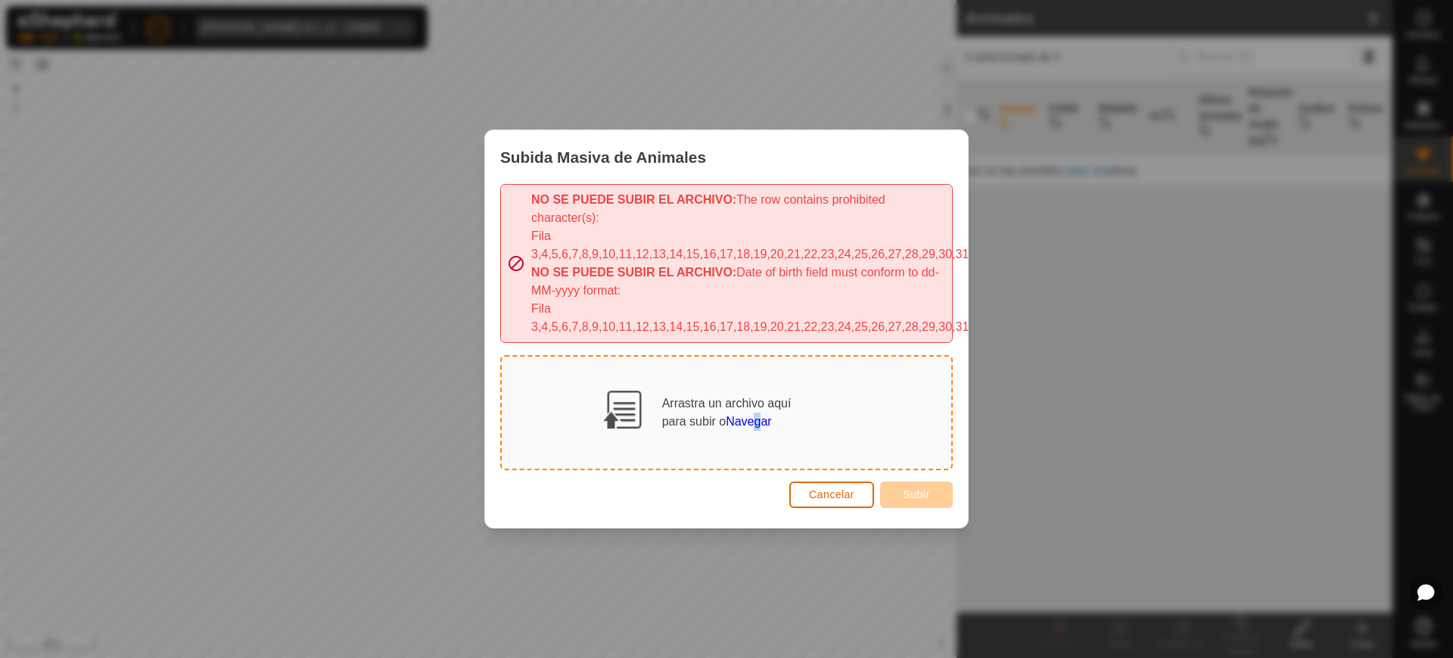
click at [838, 488] on span "Cancelar" at bounding box center [831, 494] width 45 height 12
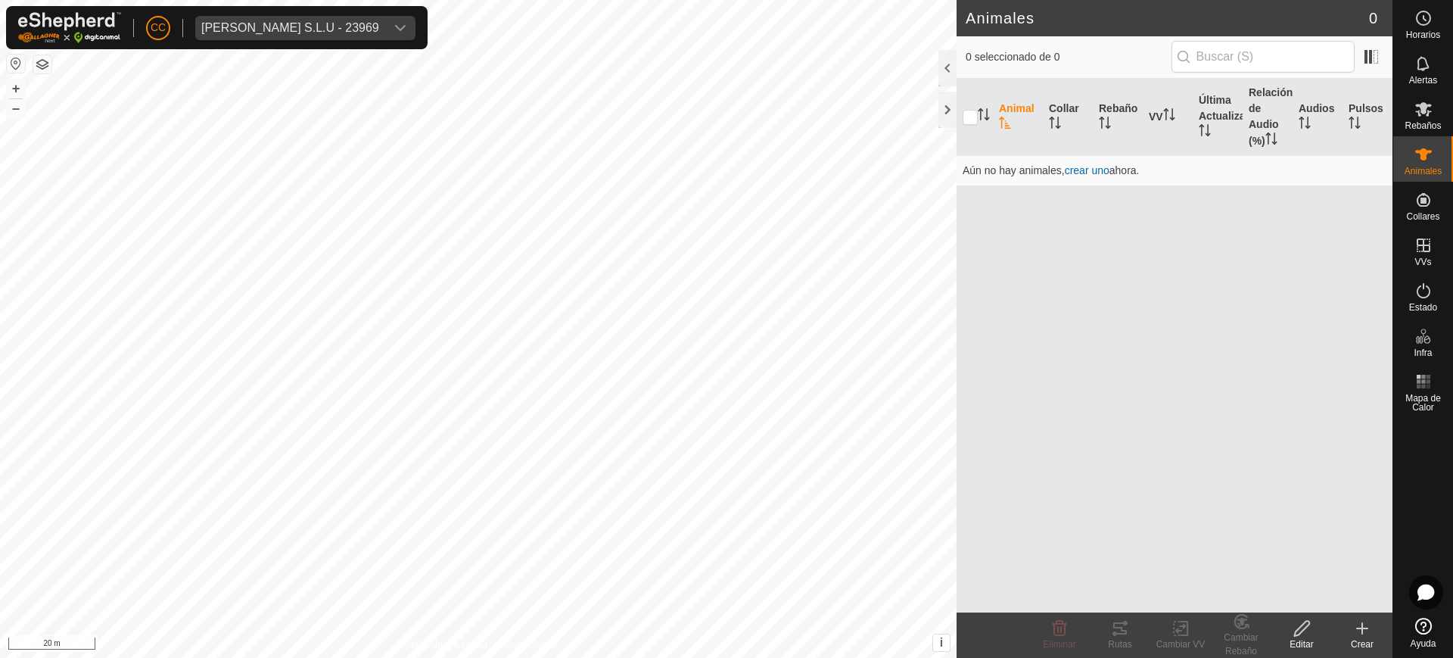
click at [1360, 635] on icon at bounding box center [1363, 628] width 18 height 18
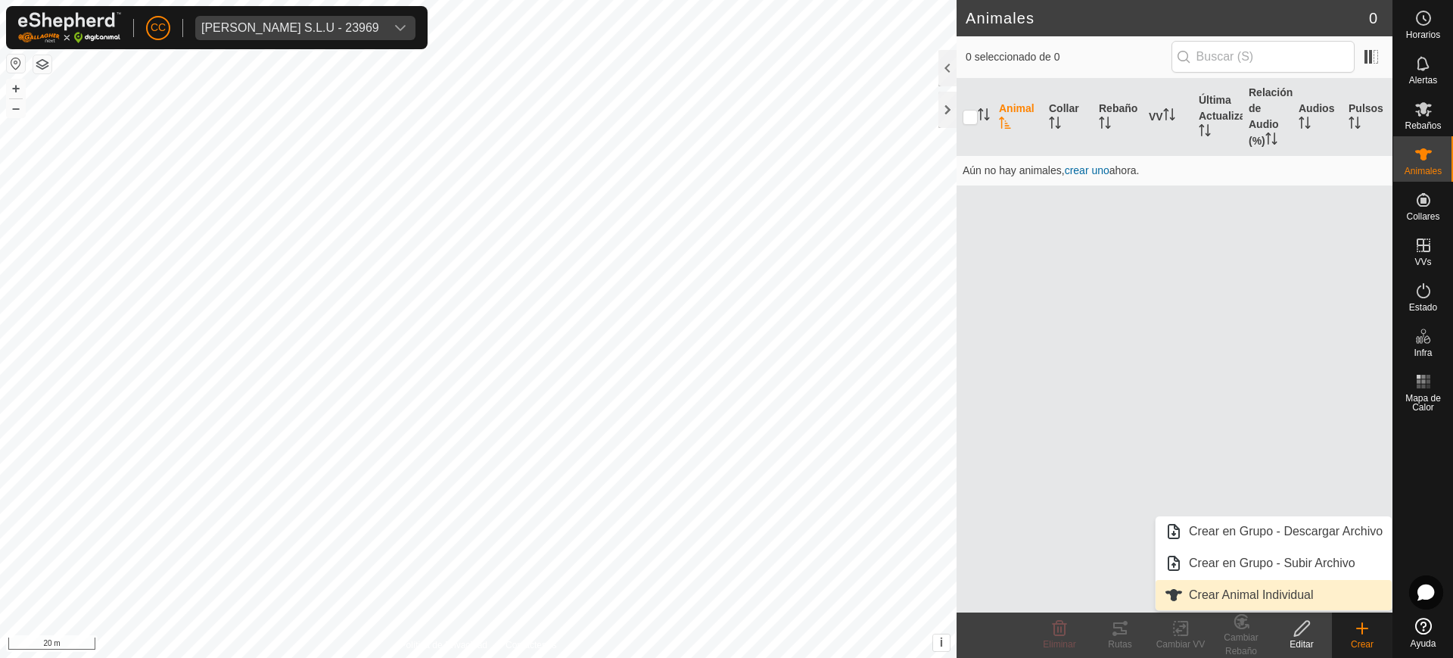
click at [1305, 597] on link "Crear Animal Individual" at bounding box center [1274, 595] width 236 height 30
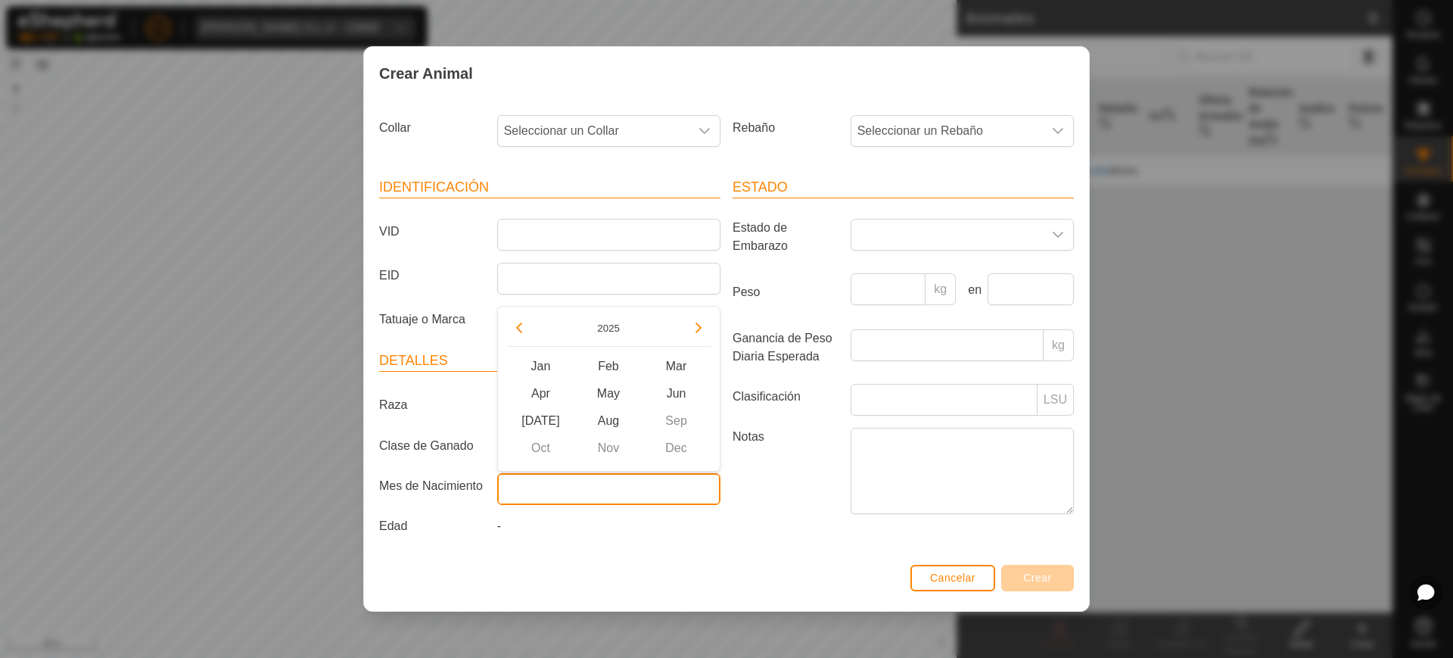
click at [672, 488] on input "text" at bounding box center [608, 489] width 223 height 32
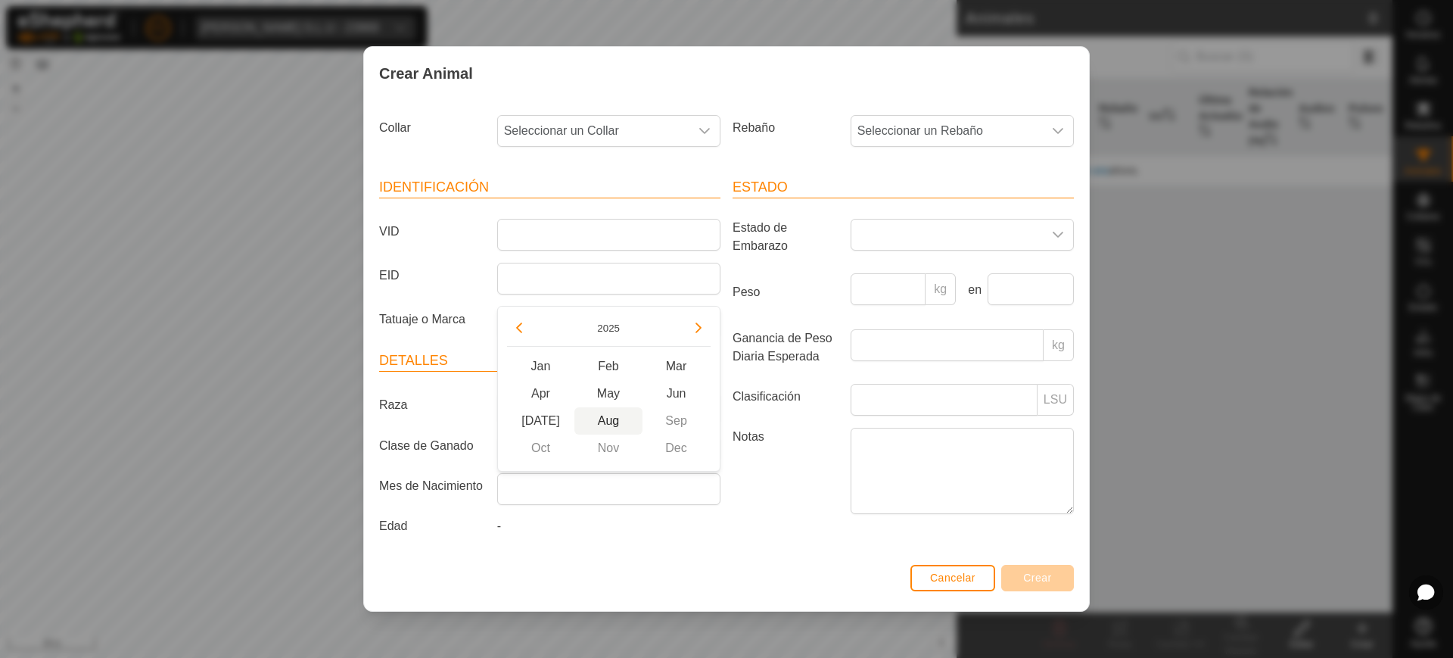
click at [612, 419] on span "Aug" at bounding box center [609, 420] width 68 height 27
type input "[DATE]"
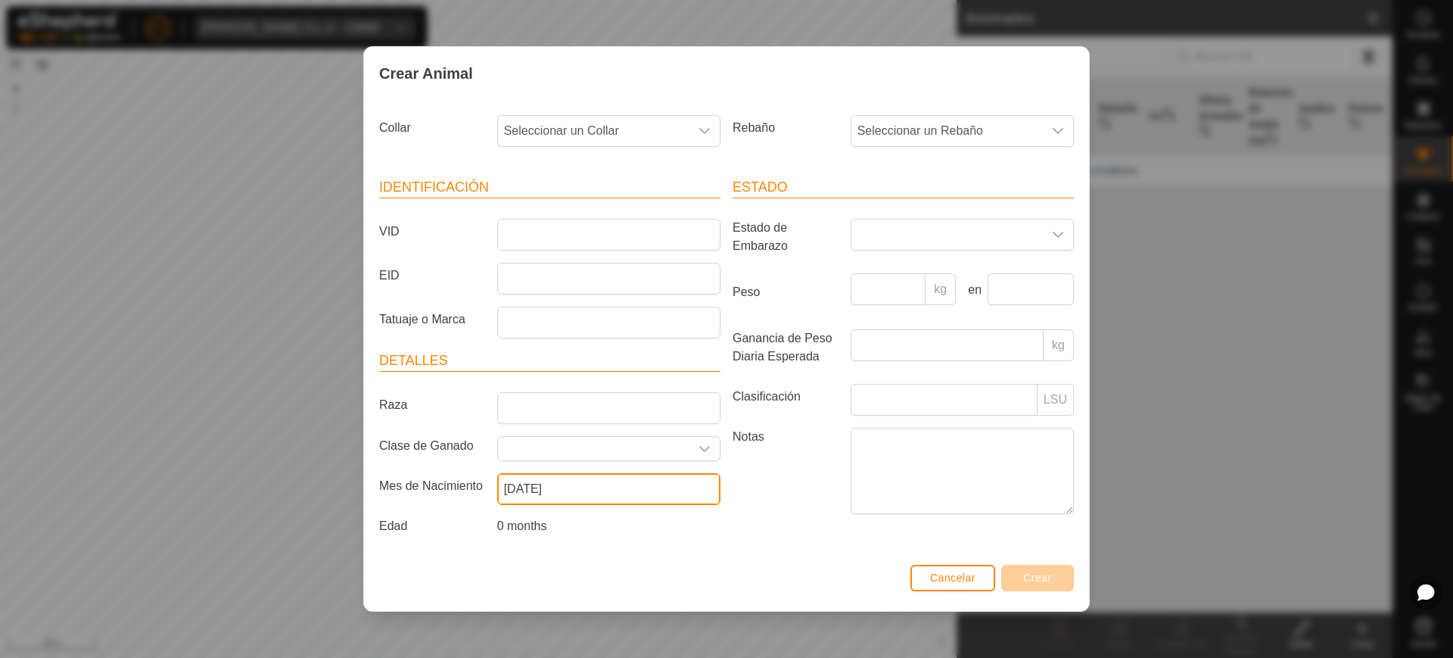
click at [650, 491] on input "[DATE]" at bounding box center [608, 489] width 223 height 32
drag, startPoint x: 594, startPoint y: 491, endPoint x: 485, endPoint y: 500, distance: 108.6
click at [485, 500] on div "Mes de Nacimiento [DEMOGRAPHIC_DATA]" at bounding box center [550, 489] width 354 height 32
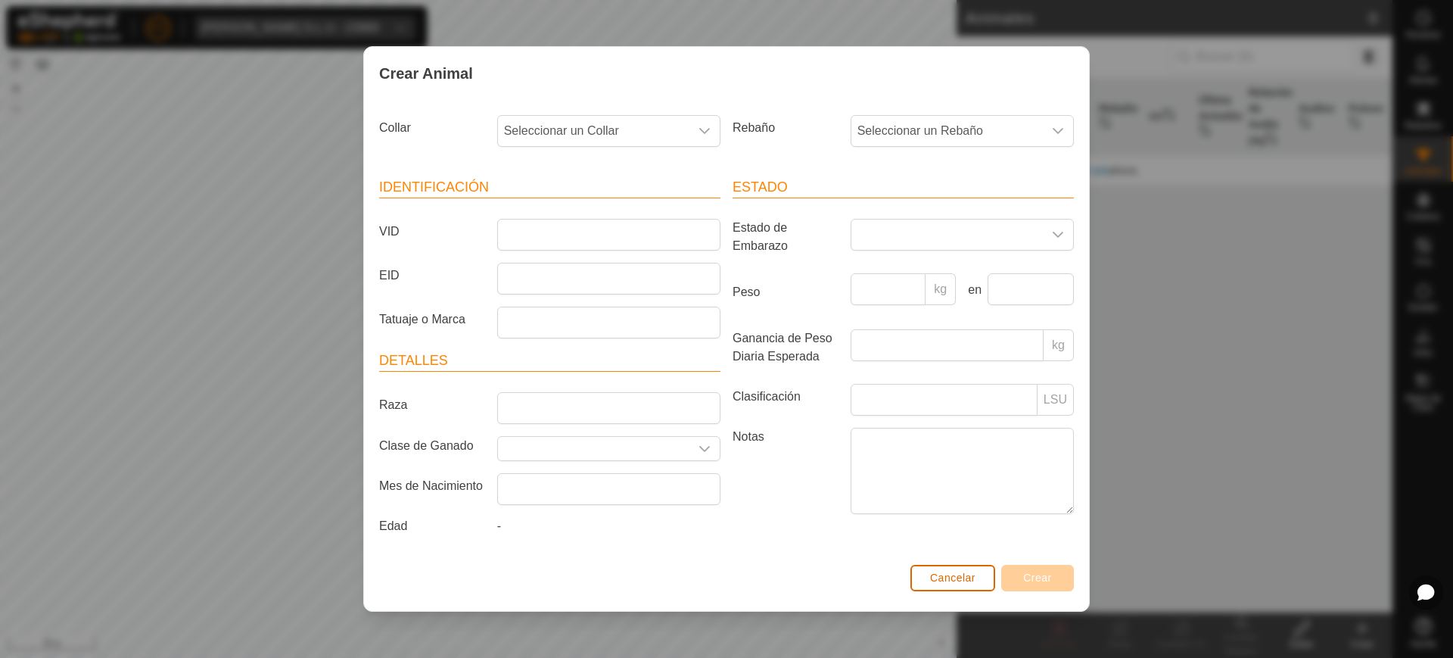
click at [963, 572] on span "Cancelar" at bounding box center [952, 578] width 45 height 12
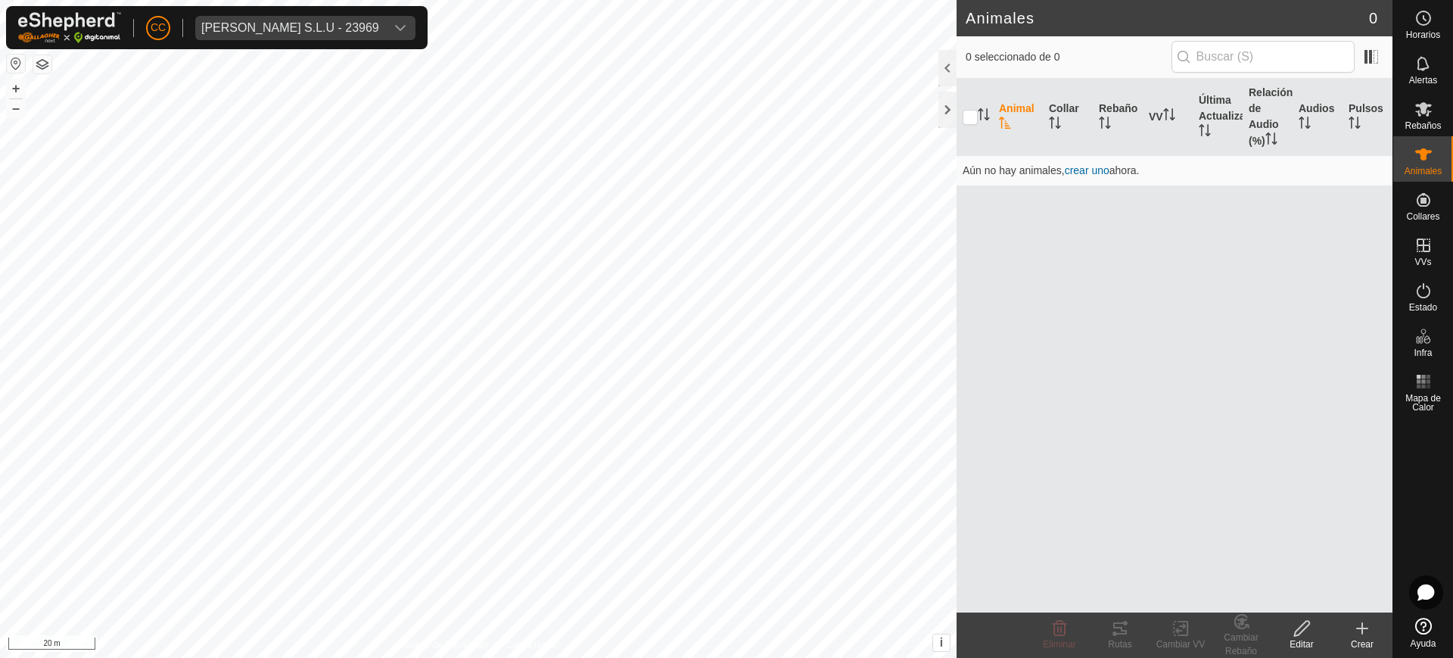
click at [1371, 635] on icon at bounding box center [1363, 628] width 18 height 18
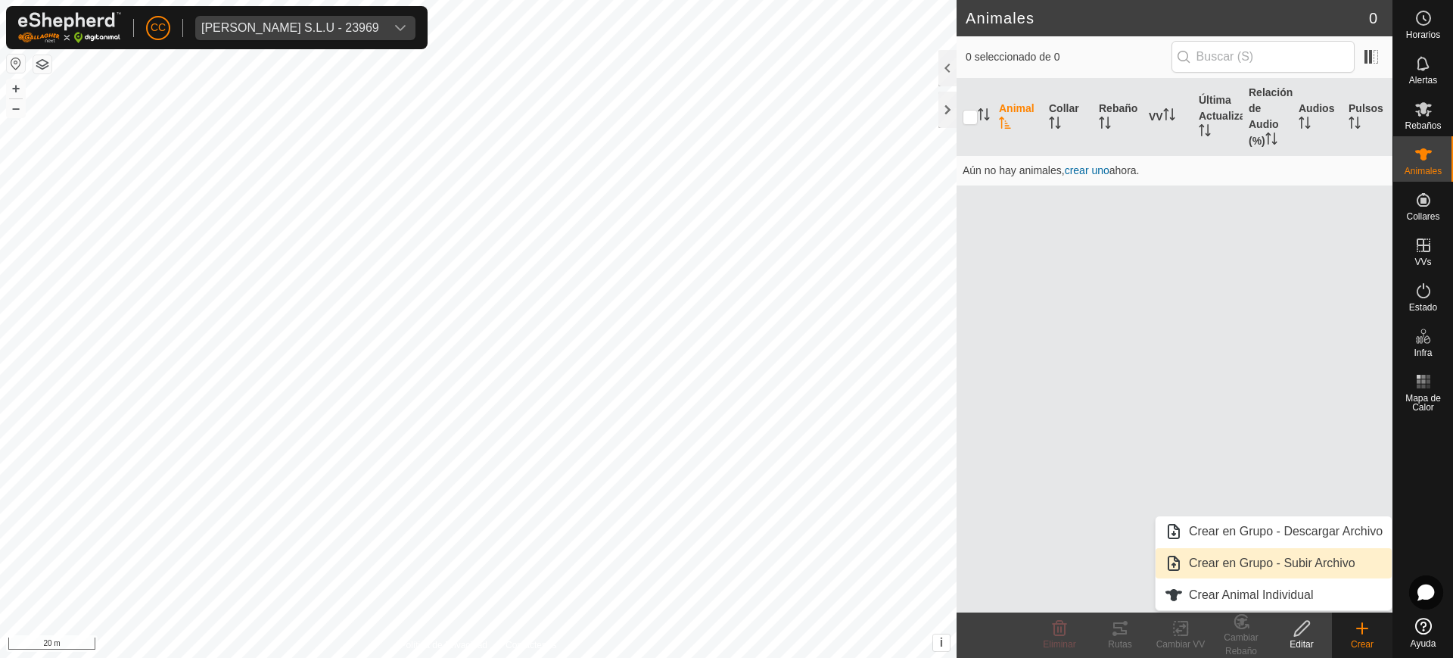
click at [1339, 558] on link "Crear en Grupo - Subir Archivo" at bounding box center [1274, 563] width 236 height 30
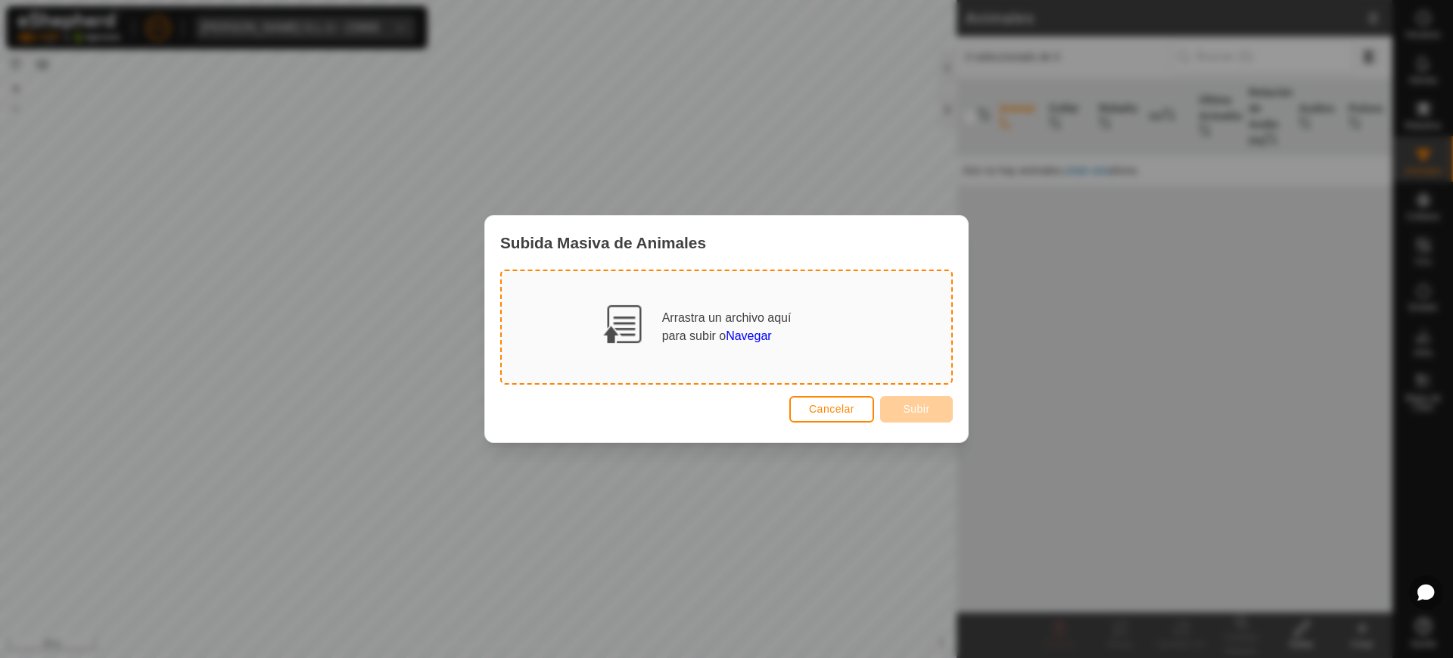
click at [751, 336] on span "Navegar" at bounding box center [748, 335] width 45 height 13
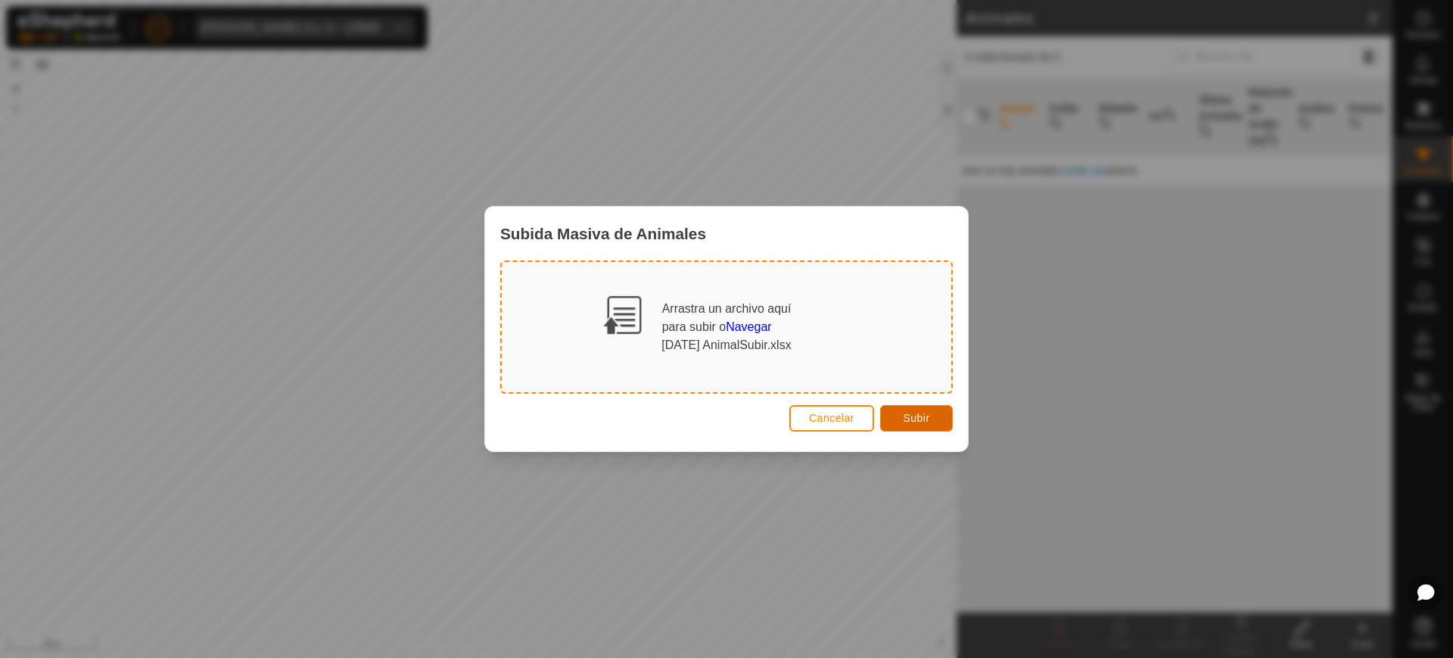
click at [908, 412] on span "Subir" at bounding box center [916, 418] width 26 height 12
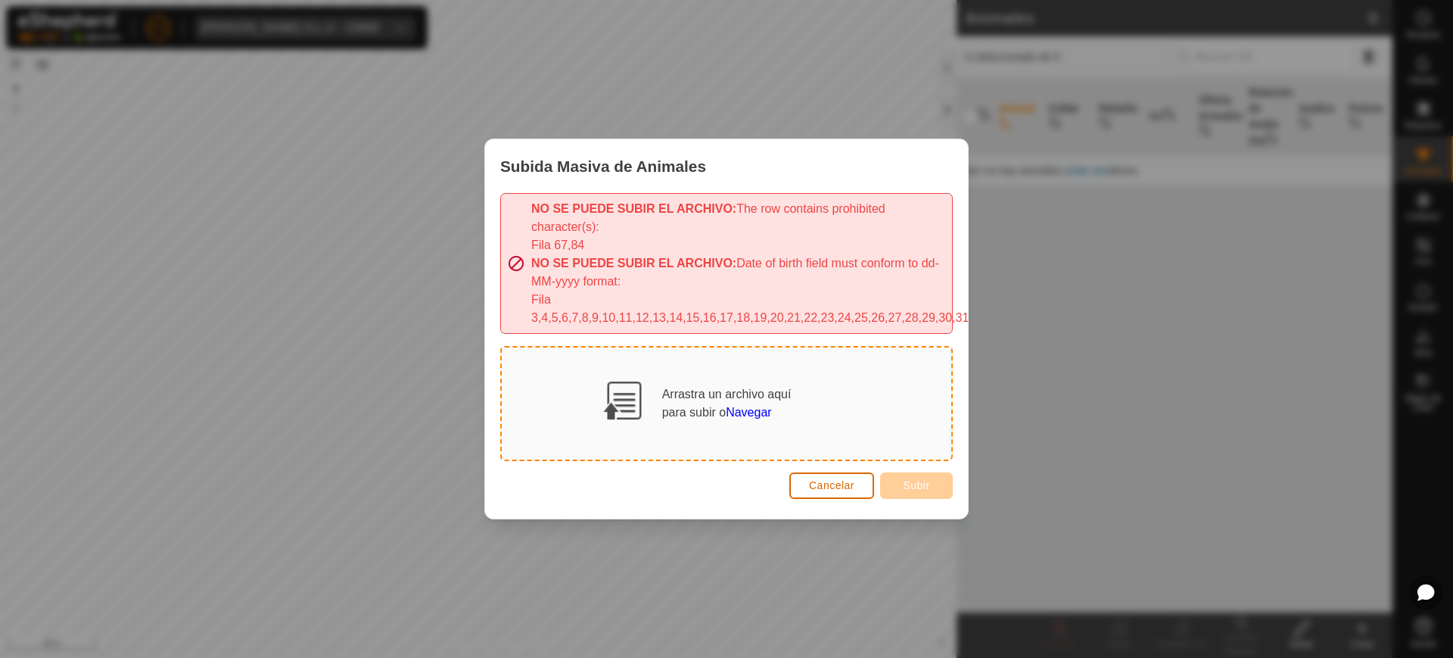
click at [849, 479] on span "Cancelar" at bounding box center [831, 485] width 45 height 12
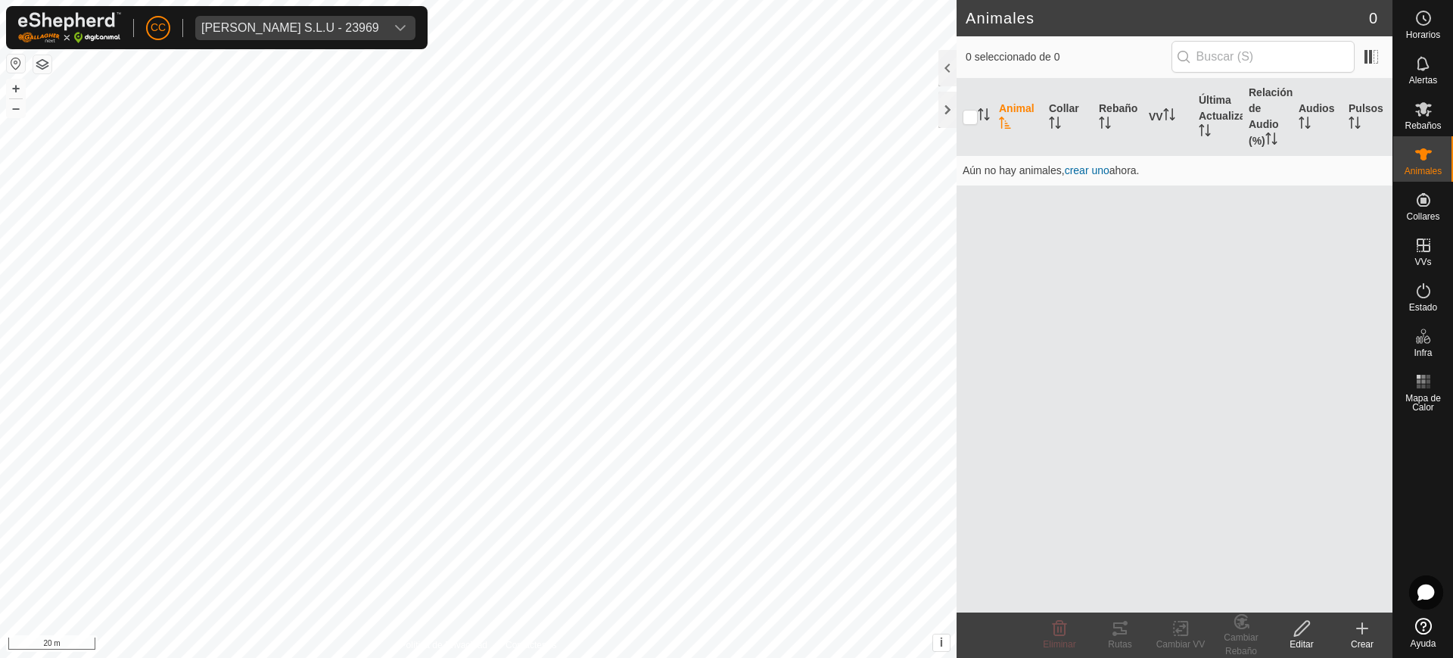
click at [1356, 627] on icon at bounding box center [1363, 628] width 18 height 18
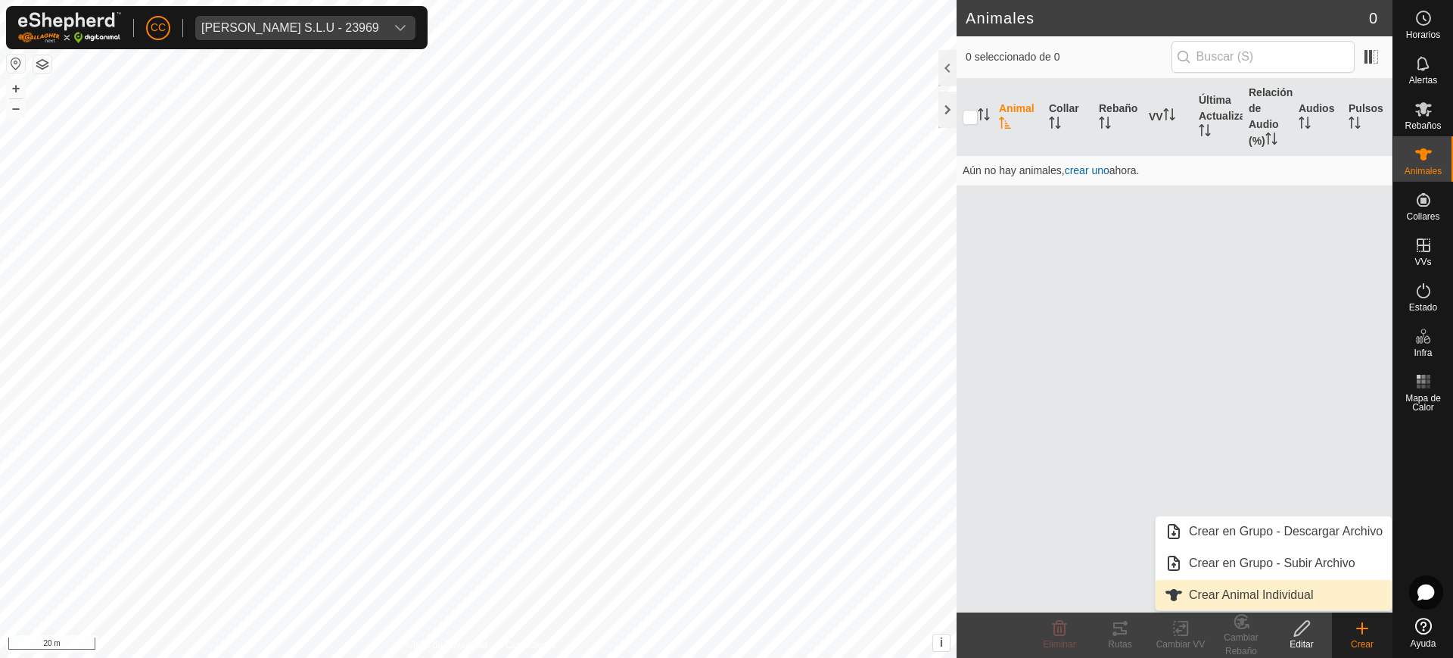
click at [1285, 599] on link "Crear Animal Individual" at bounding box center [1274, 595] width 236 height 30
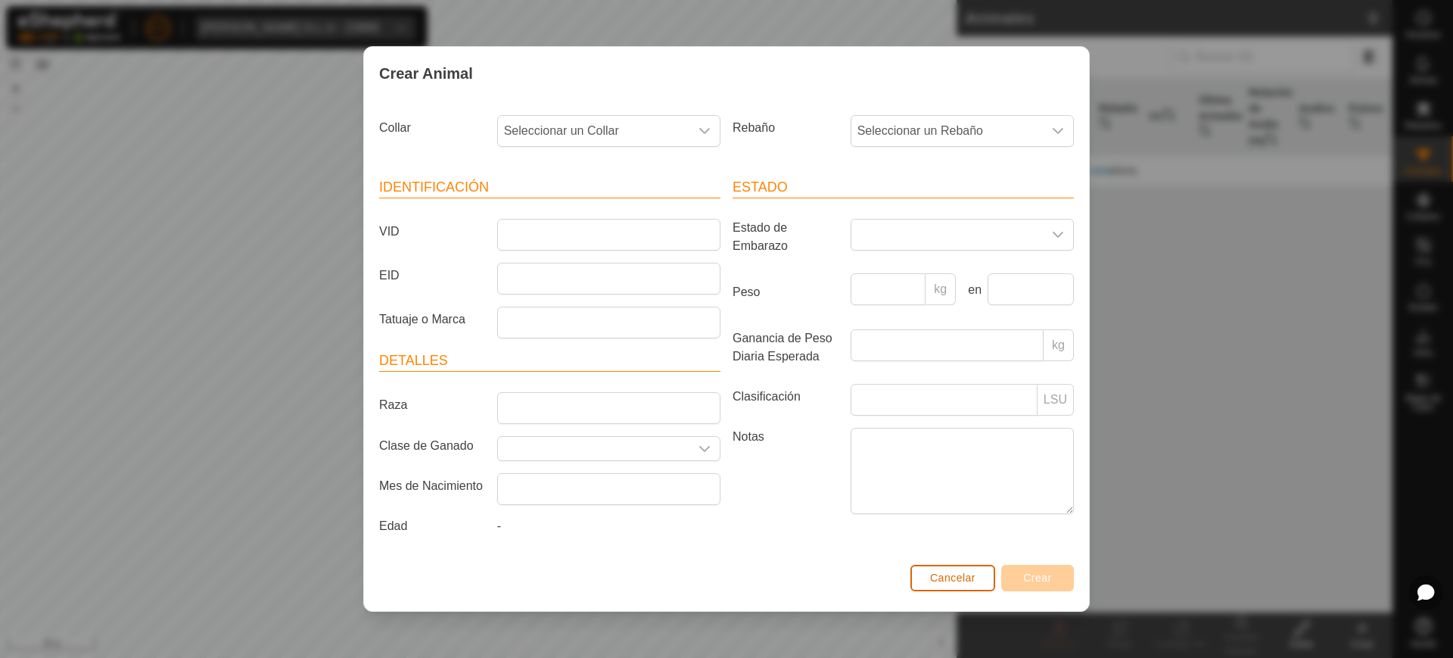
drag, startPoint x: 948, startPoint y: 571, endPoint x: 964, endPoint y: 575, distance: 16.5
click at [949, 572] on span "Cancelar" at bounding box center [952, 578] width 45 height 12
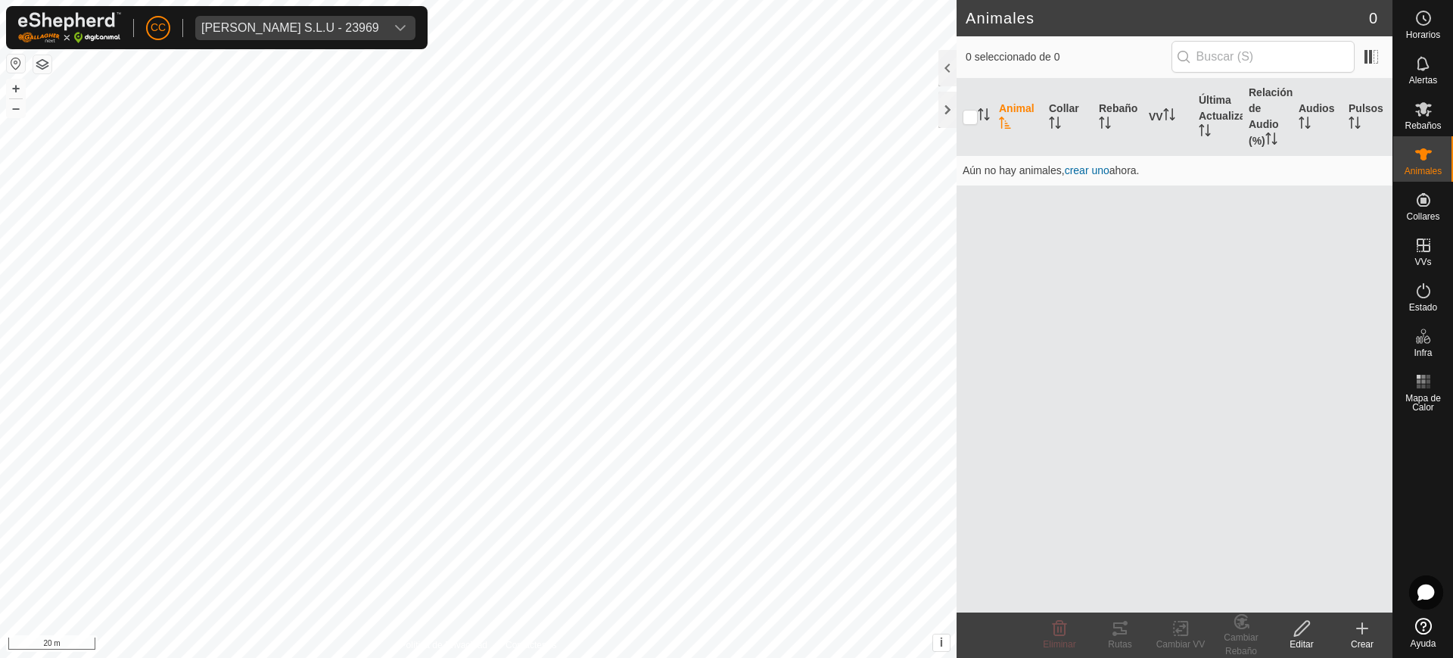
click at [1369, 636] on icon at bounding box center [1363, 628] width 18 height 18
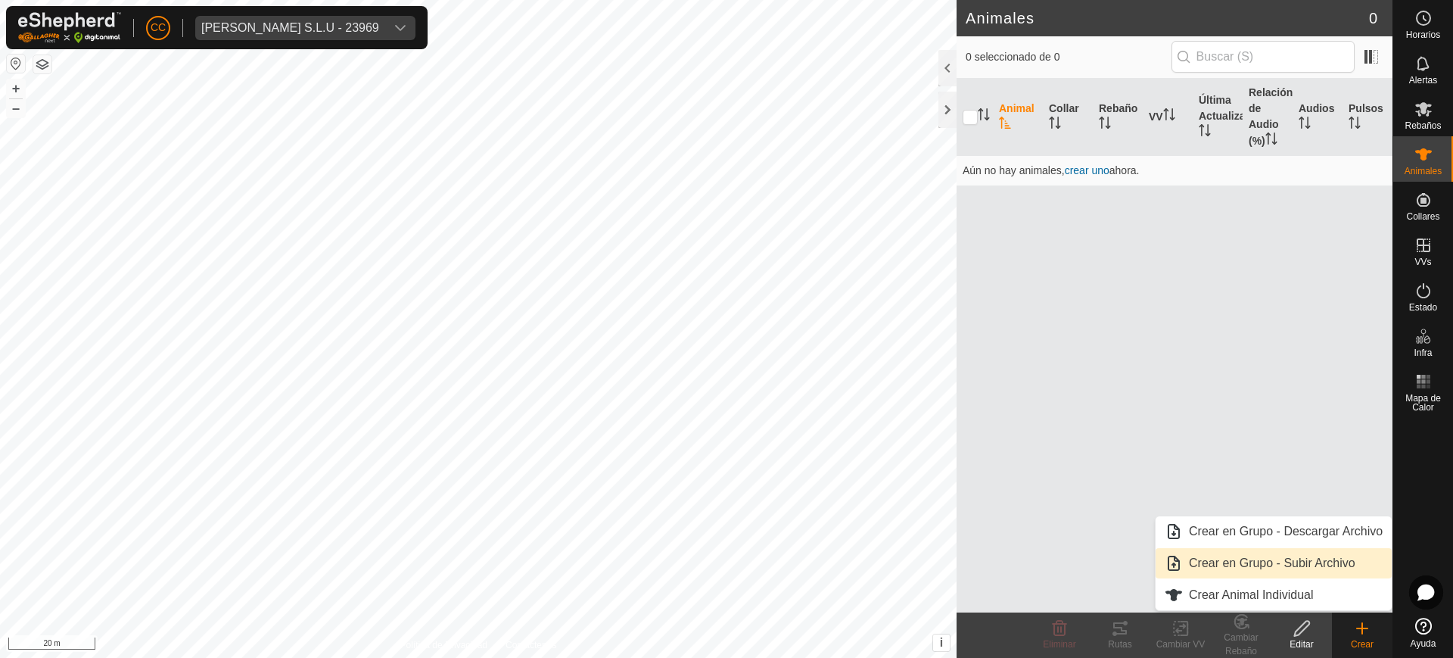
click at [1288, 572] on link "Crear en Grupo - Subir Archivo" at bounding box center [1274, 563] width 236 height 30
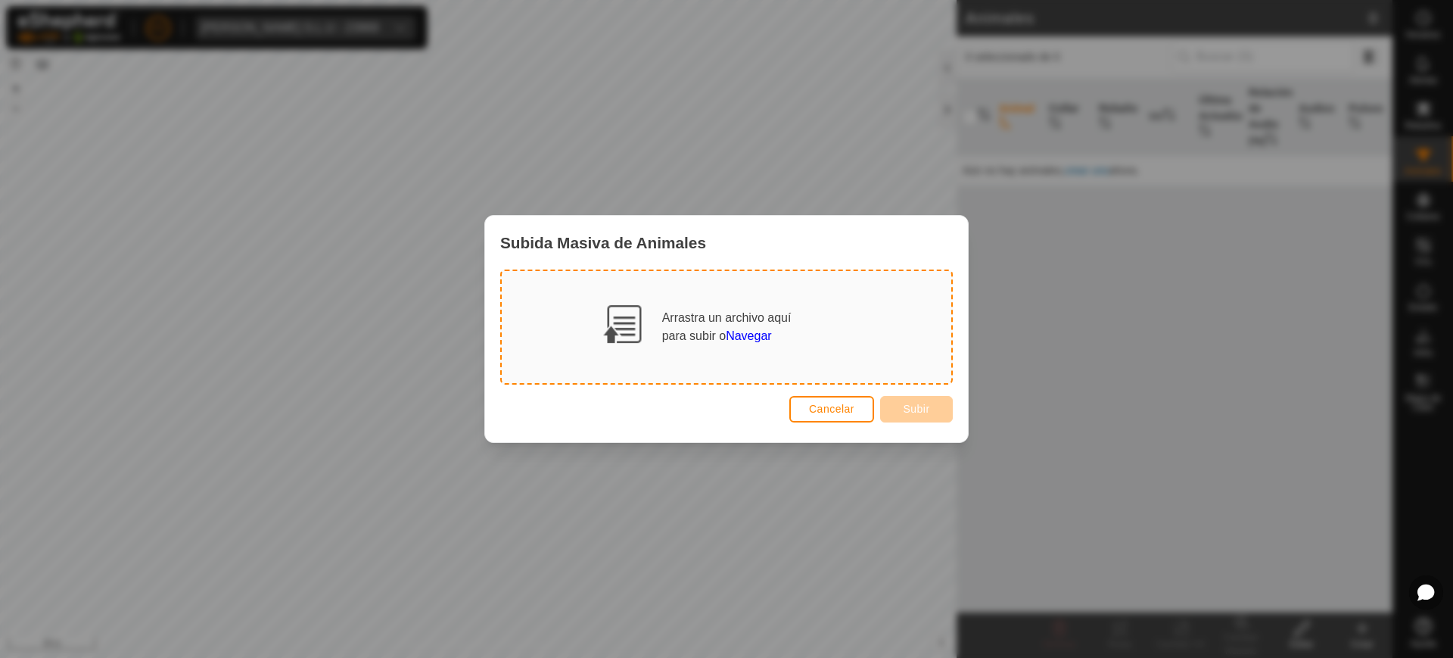
click at [747, 331] on span "Navegar" at bounding box center [748, 335] width 45 height 13
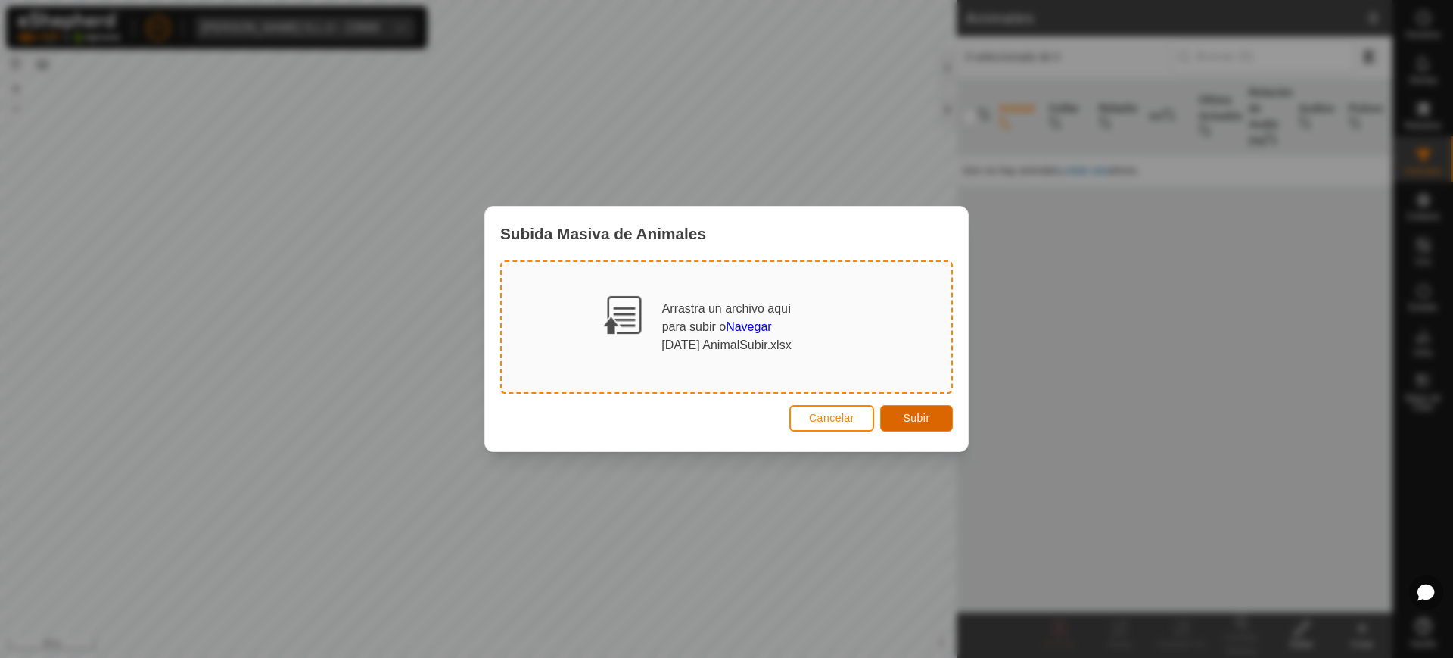
click at [908, 422] on span "Subir" at bounding box center [916, 418] width 26 height 12
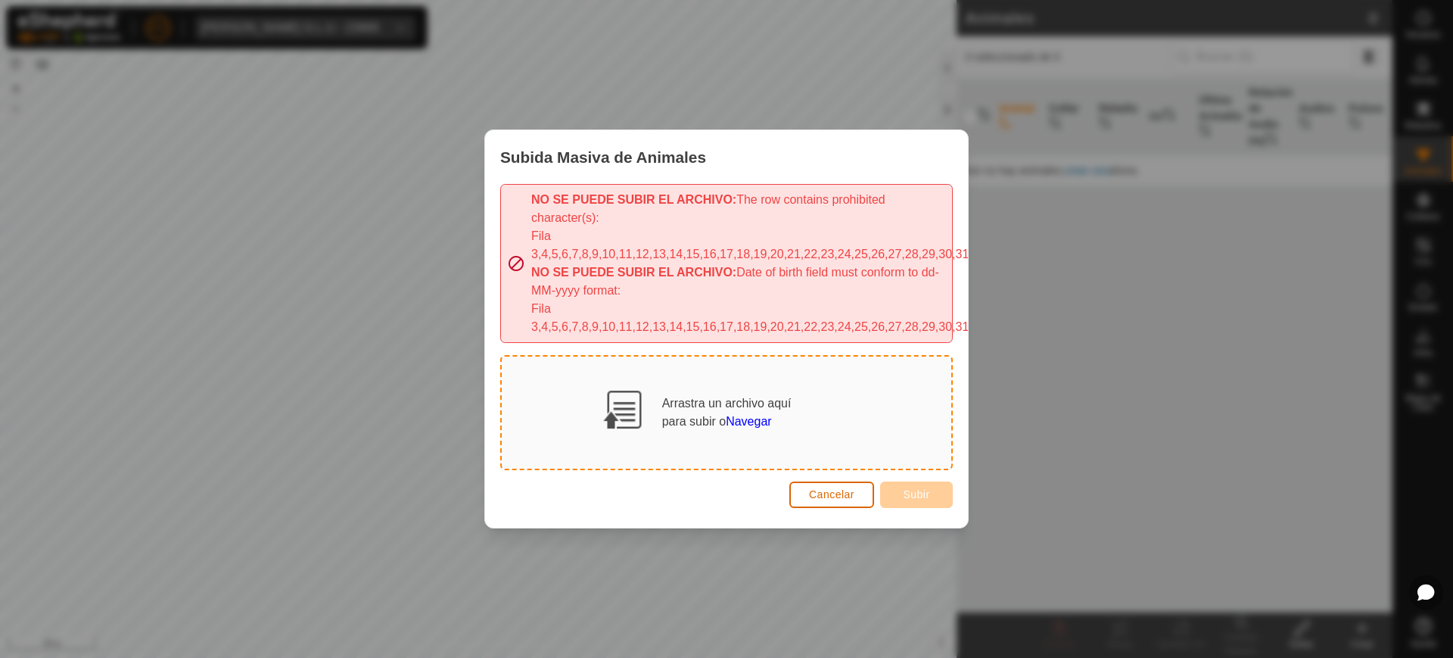
drag, startPoint x: 832, startPoint y: 490, endPoint x: 913, endPoint y: 506, distance: 82.7
click at [833, 491] on span "Cancelar" at bounding box center [831, 494] width 45 height 12
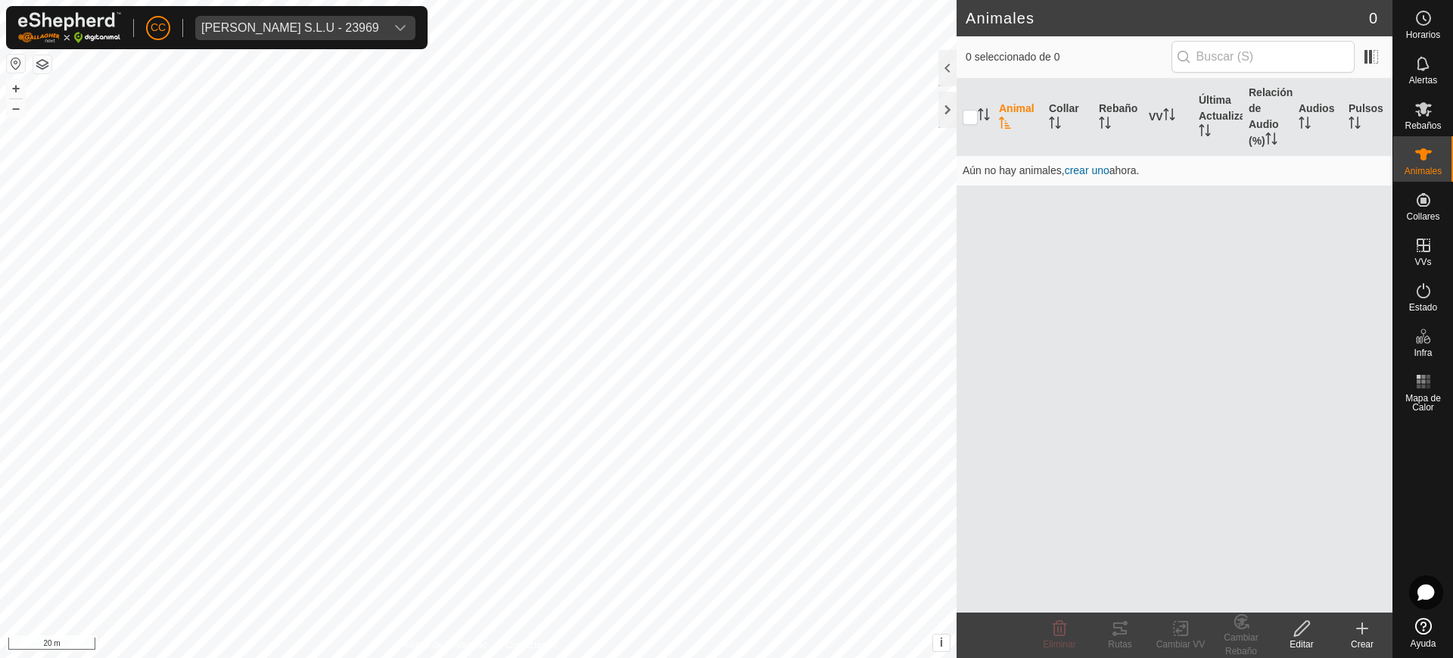
click at [1365, 625] on icon at bounding box center [1363, 628] width 18 height 18
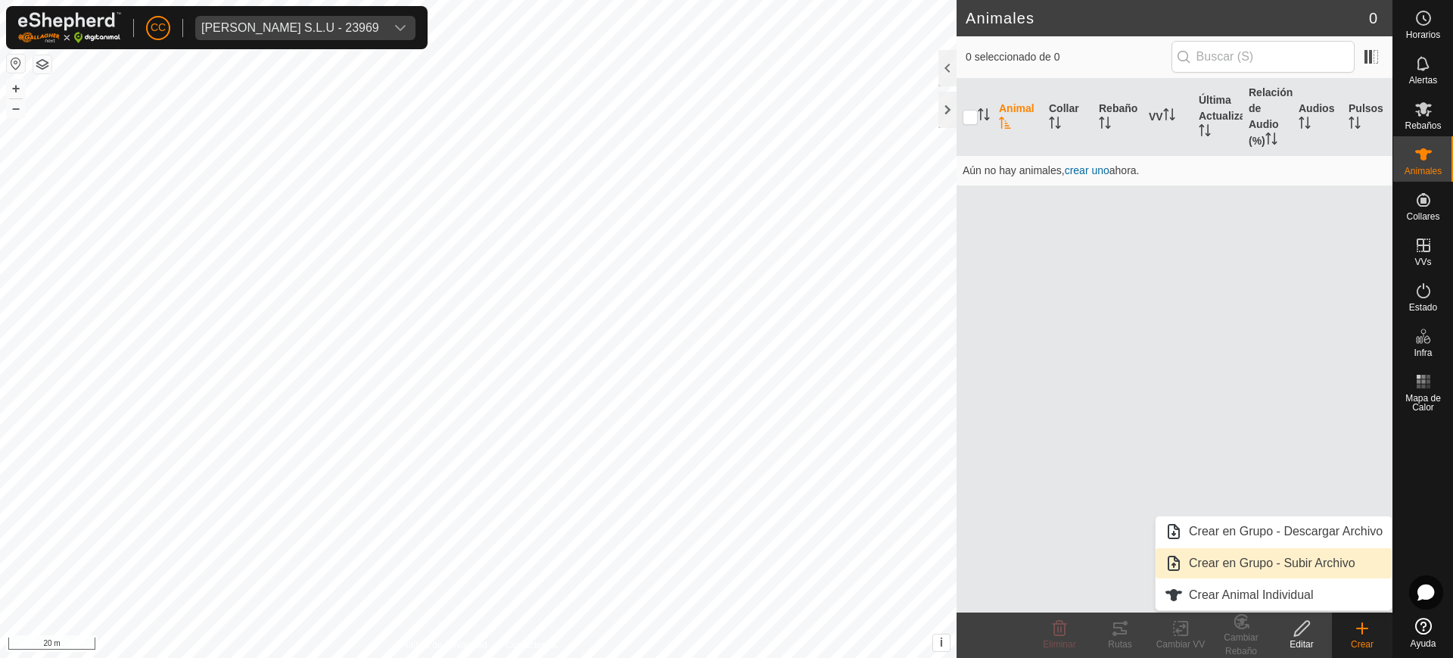
click at [1315, 566] on link "Crear en Grupo - Subir Archivo" at bounding box center [1274, 563] width 236 height 30
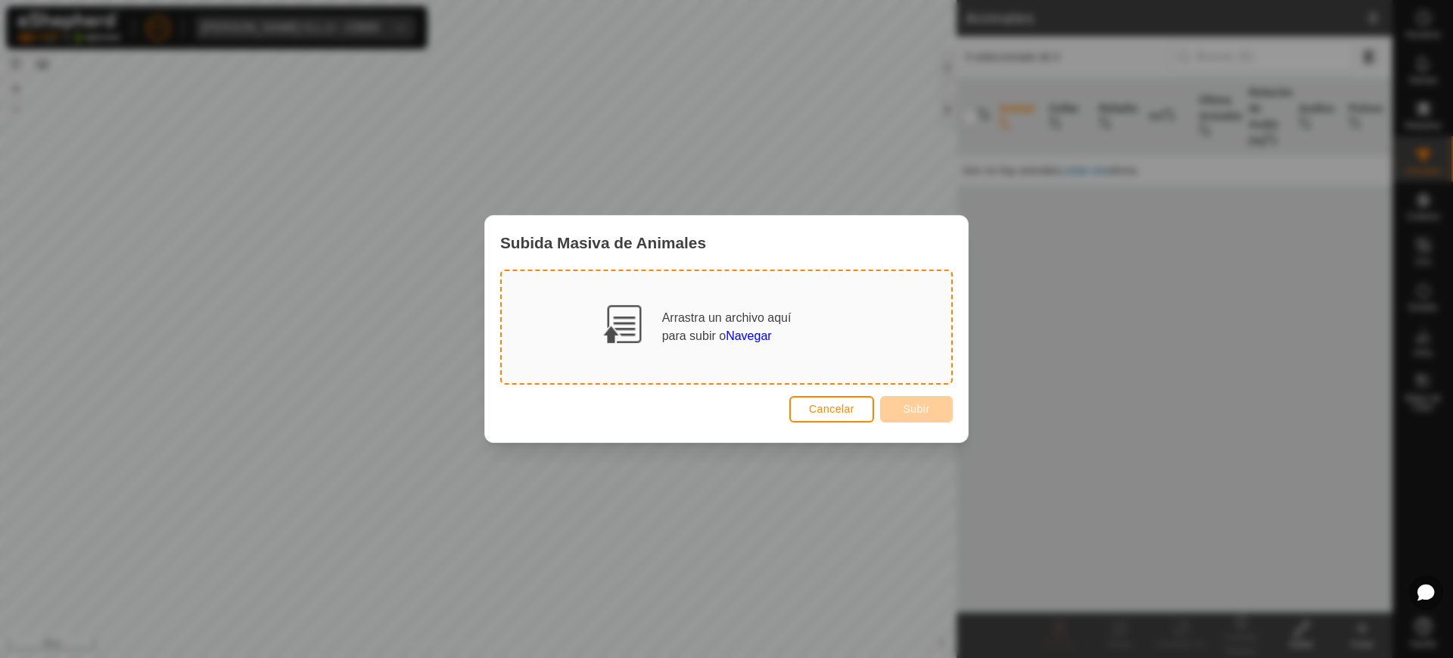
click at [746, 332] on span "Navegar" at bounding box center [748, 335] width 45 height 13
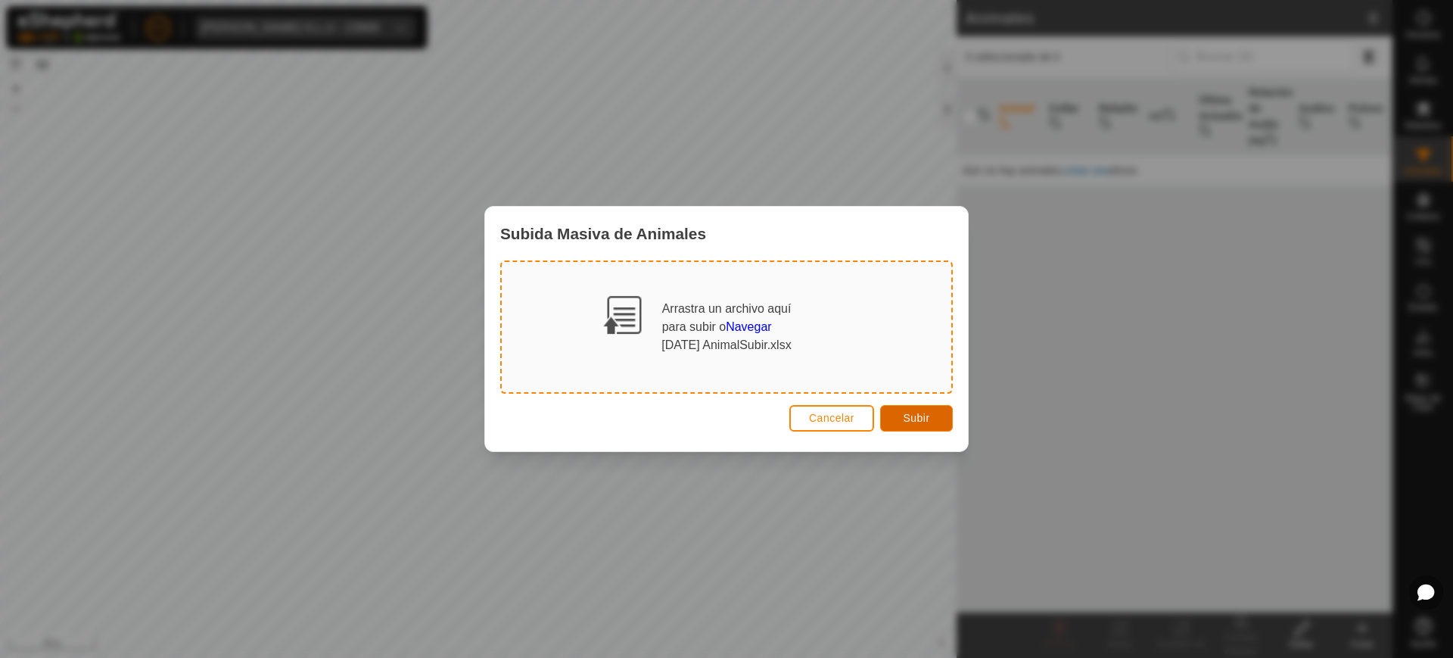
click at [902, 419] on button "Subir" at bounding box center [916, 418] width 73 height 26
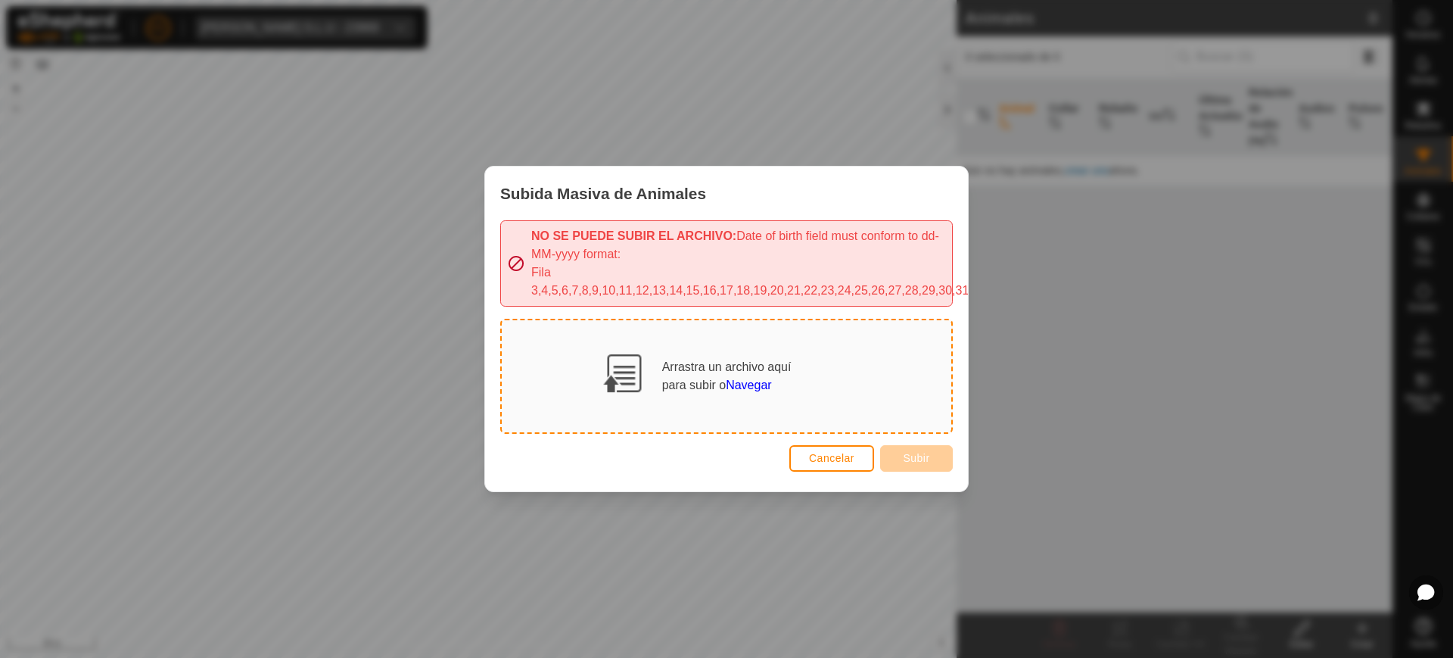
click at [838, 281] on div "Fila 3,4,5,6,7,8,9,10,11,12,13,14,15,16,17,18,19,20,21,22,23,24,25,26,27,28,29,…" at bounding box center [738, 281] width 415 height 36
click at [840, 281] on div "Fila 3,4,5,6,7,8,9,10,11,12,13,14,15,16,17,18,19,20,21,22,23,24,25,26,27,28,29,…" at bounding box center [738, 281] width 415 height 36
copy div "3,4,5,6,7,8,9,10,11,12,13,14,15,16,17,18,19,20,21,22,23,24,25,26,27,28,29,30,31…"
click at [754, 379] on span "Navegar" at bounding box center [748, 385] width 45 height 13
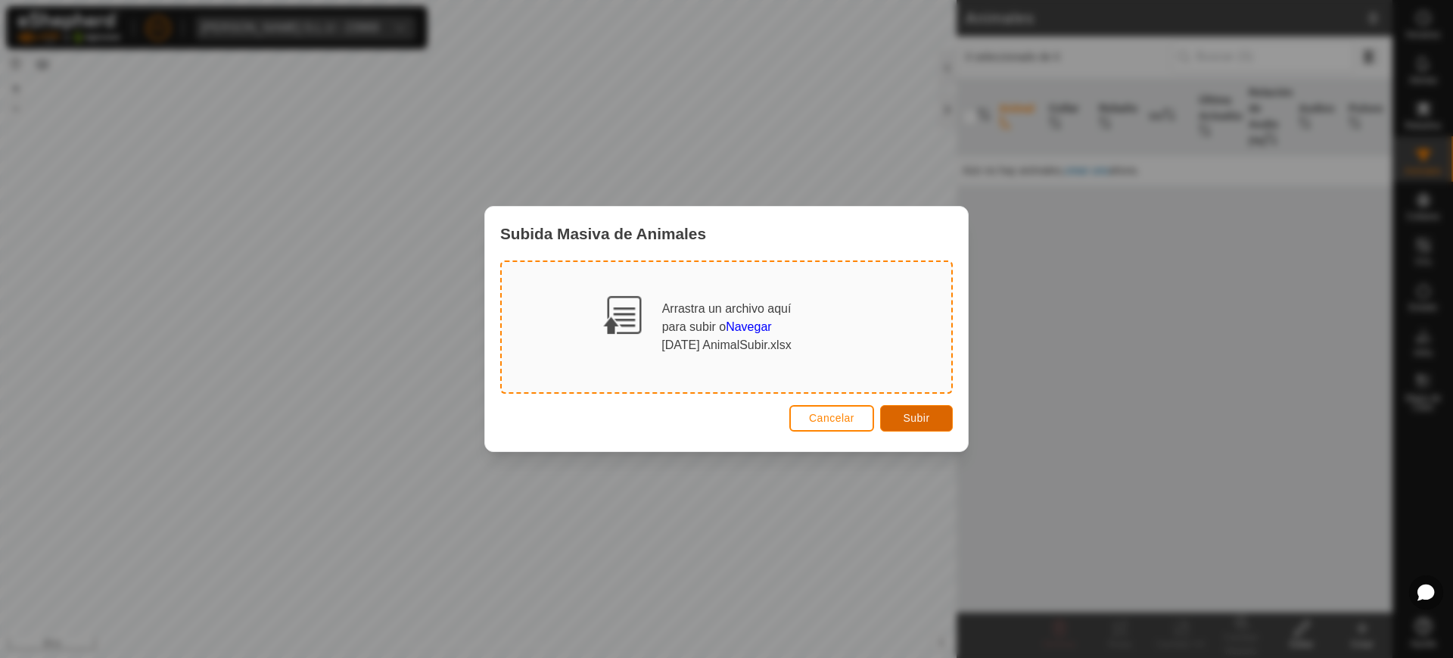
click at [902, 413] on button "Subir" at bounding box center [916, 418] width 73 height 26
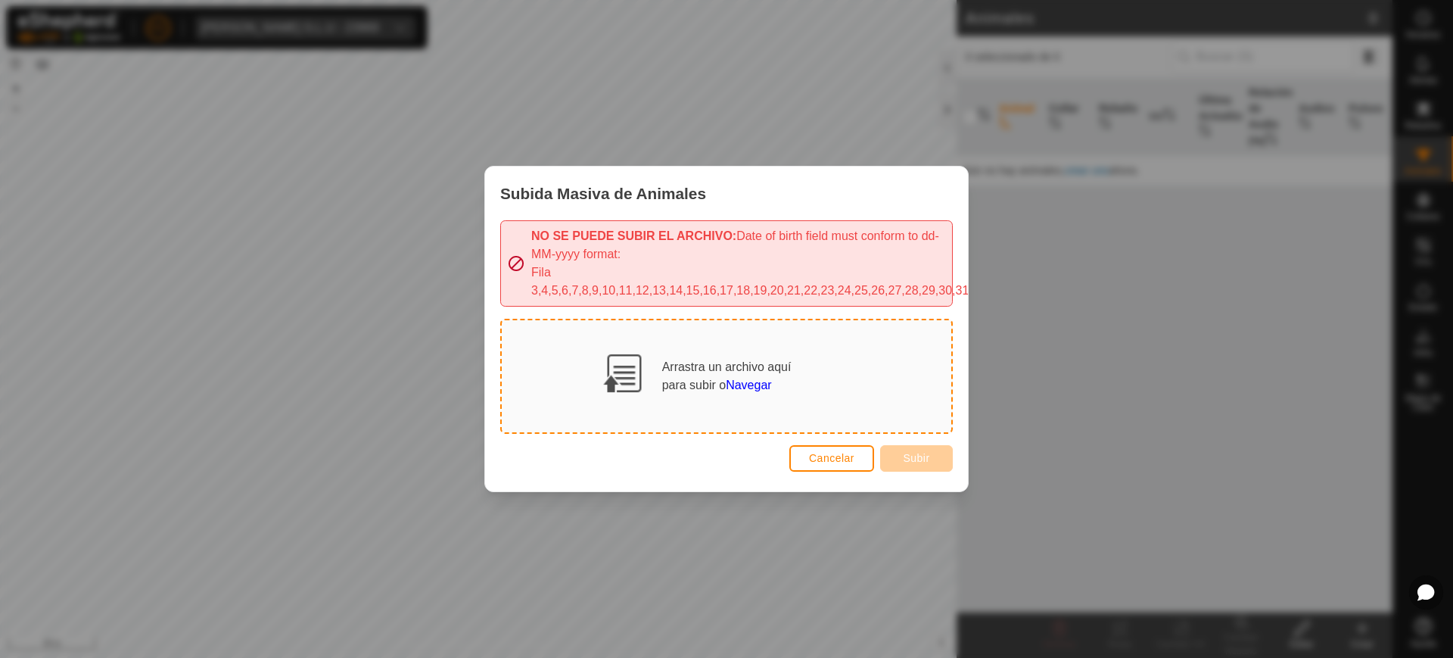
drag, startPoint x: 581, startPoint y: 262, endPoint x: 540, endPoint y: 265, distance: 41.0
click at [580, 264] on div "Fila 3,4,5,6,7,8,9,10,11,12,13,14,15,16,17,18,19,20,21,22,23,24,25,26,27,28,29,…" at bounding box center [738, 281] width 415 height 36
drag, startPoint x: 532, startPoint y: 265, endPoint x: 523, endPoint y: 264, distance: 9.1
click at [523, 264] on div "NO SE PUEDE SUBIR EL ARCHIVO: Date of birth field must conform to dd-MM-yyyy fo…" at bounding box center [726, 263] width 453 height 86
click at [516, 261] on div "NO SE PUEDE SUBIR EL ARCHIVO: Date of birth field must conform to dd-MM-yyyy fo…" at bounding box center [726, 263] width 453 height 86
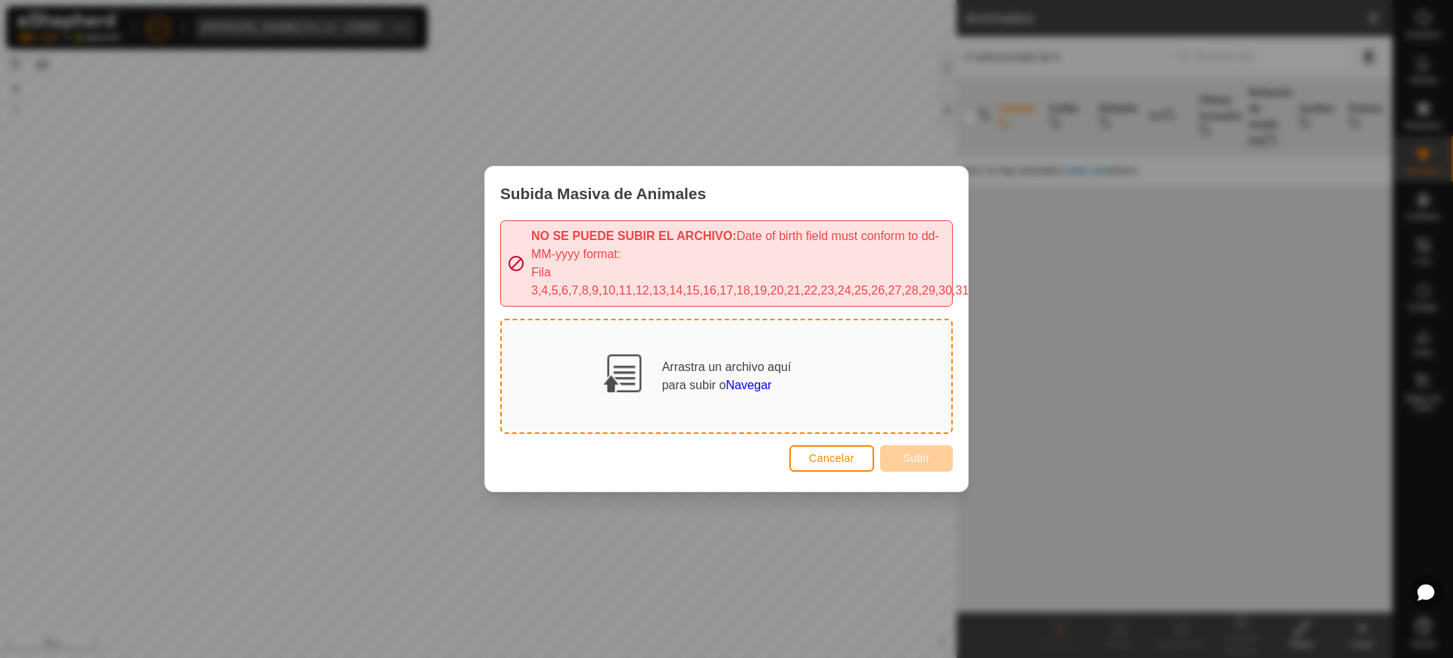
click at [740, 379] on span "Navegar" at bounding box center [748, 385] width 45 height 13
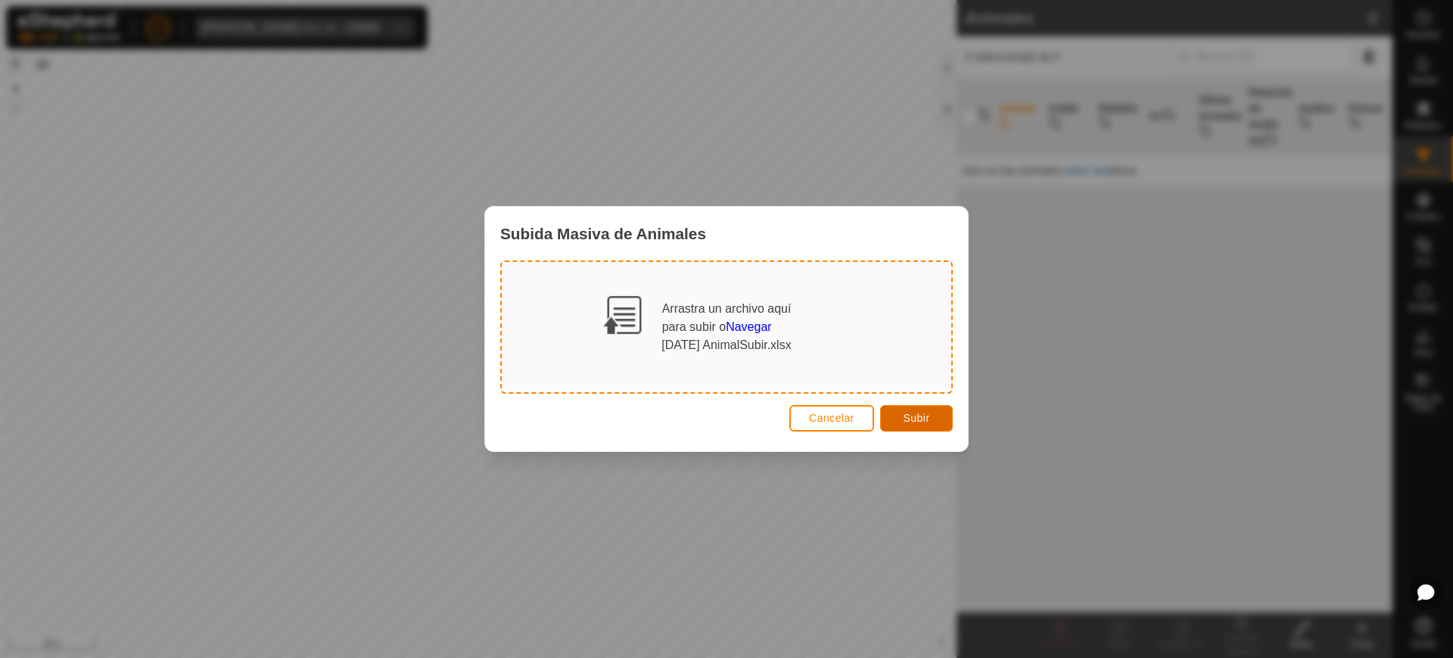
click at [908, 415] on span "Subir" at bounding box center [916, 418] width 26 height 12
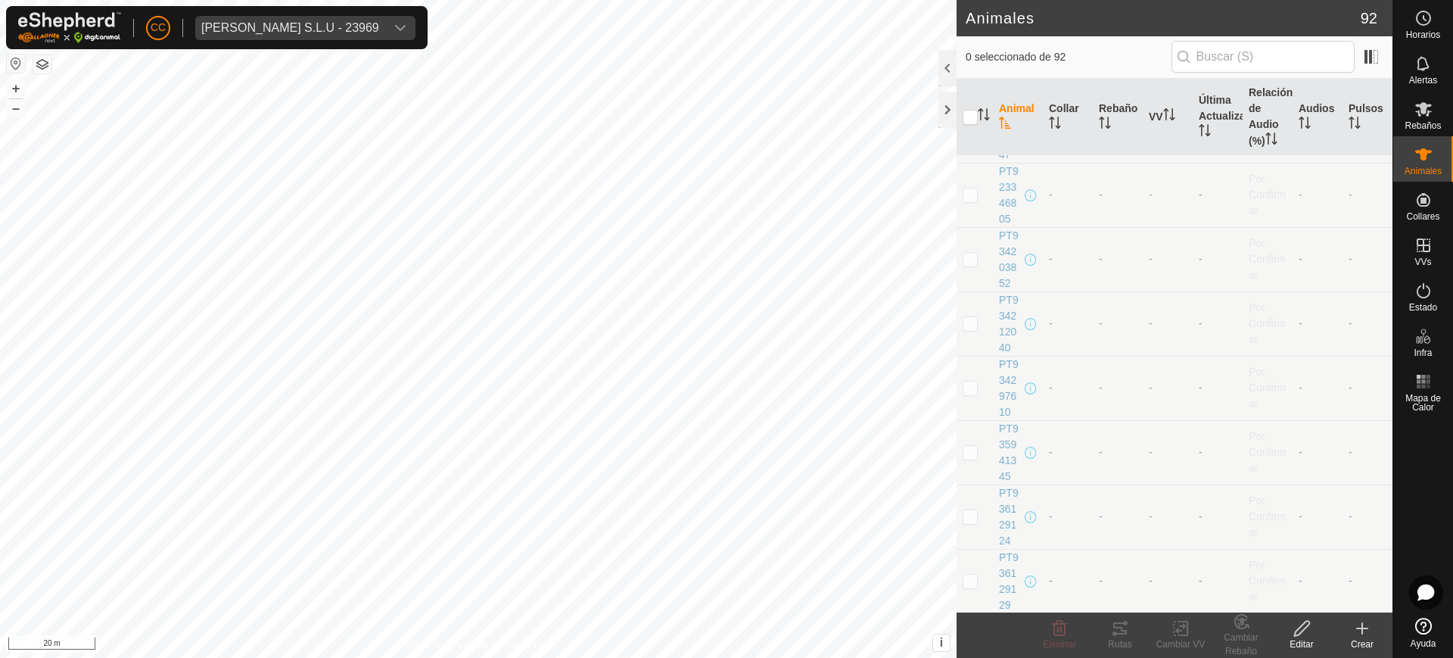
scroll to position [4780, 0]
click at [1052, 118] on icon "Activar para ordenar" at bounding box center [1053, 123] width 2 height 12
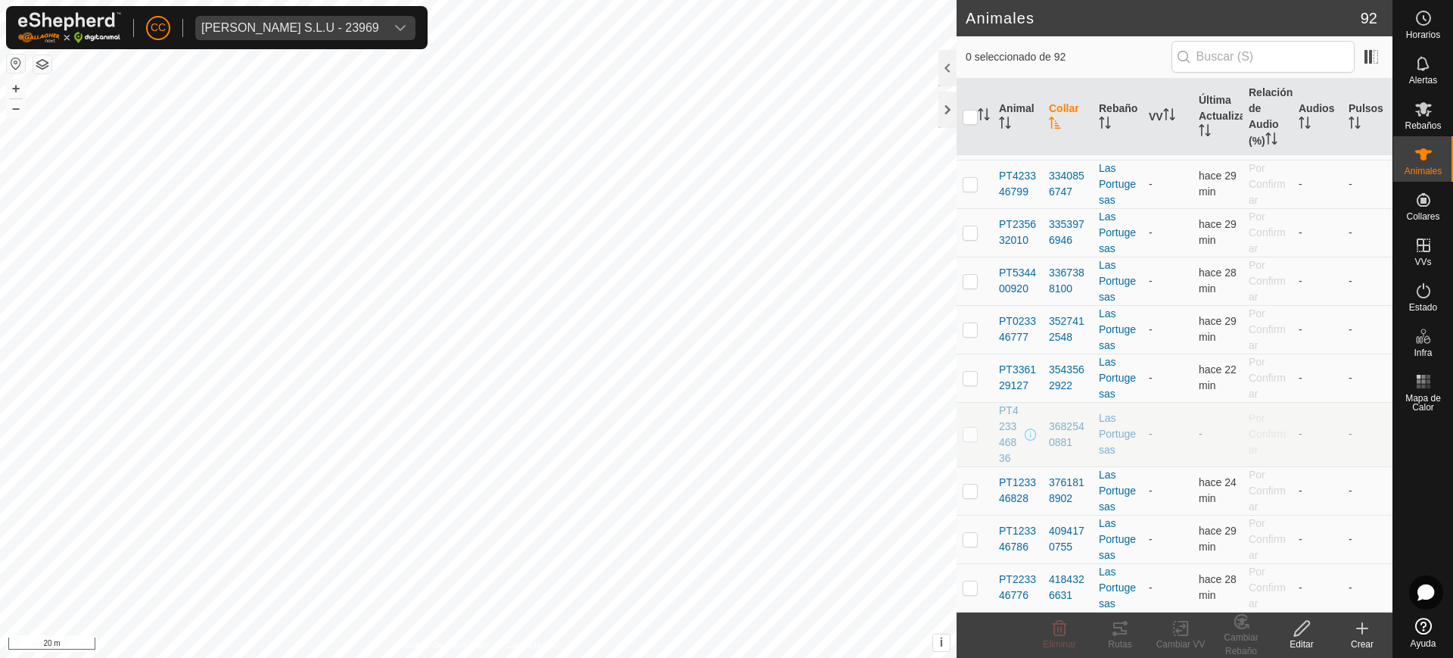
scroll to position [0, 0]
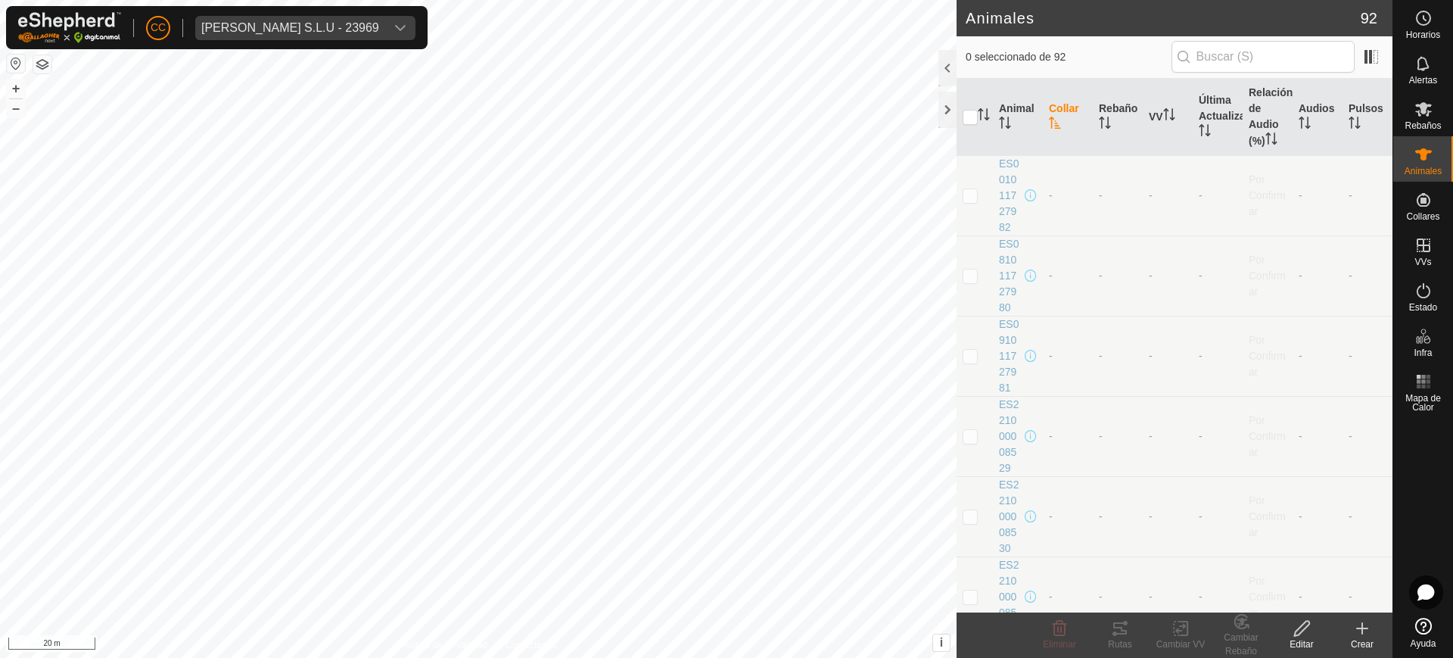
click at [1051, 118] on icon "Activar para ordenar" at bounding box center [1054, 123] width 11 height 12
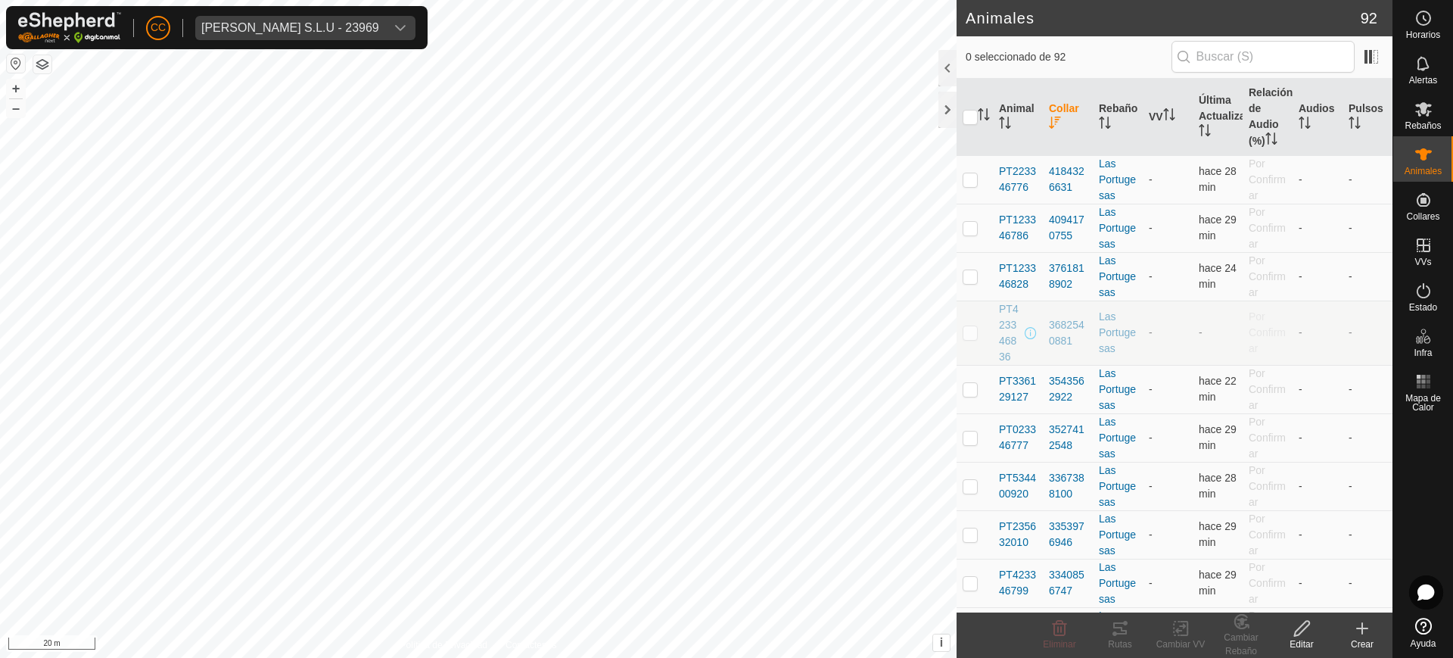
click at [970, 332] on p-checkbox at bounding box center [970, 332] width 15 height 12
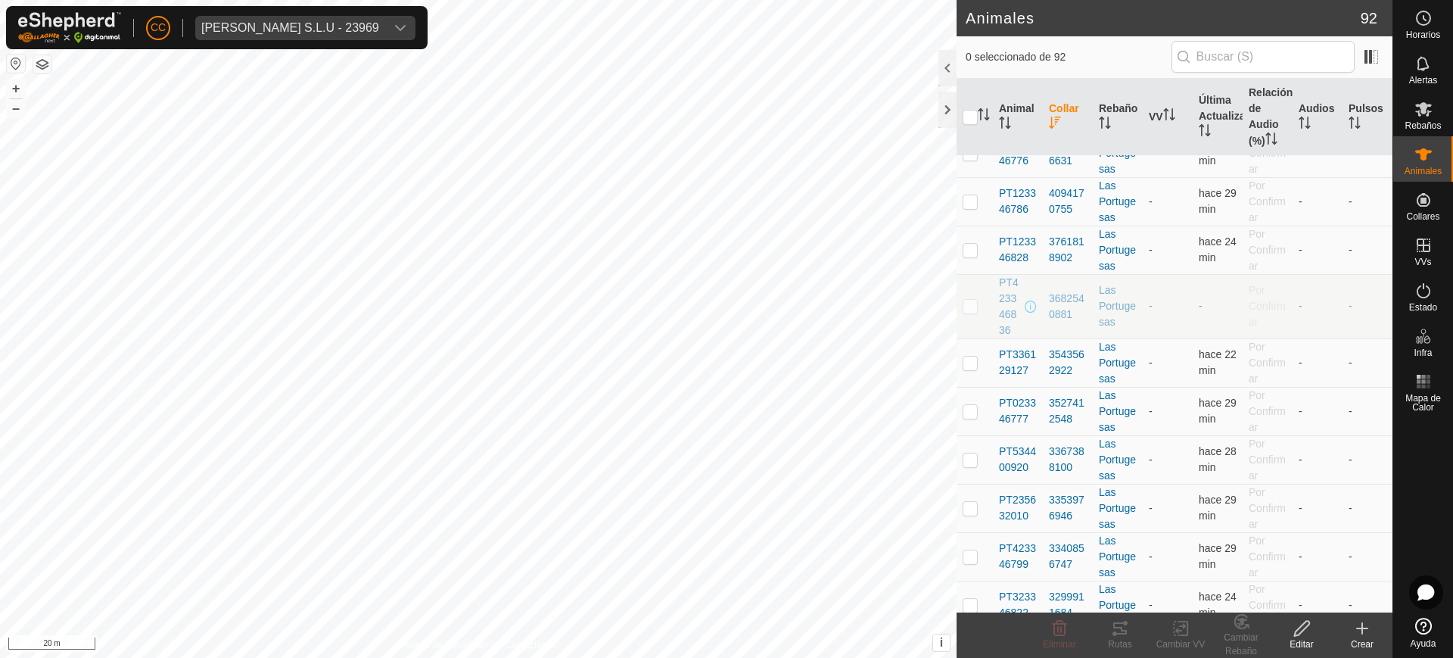
scroll to position [18, 0]
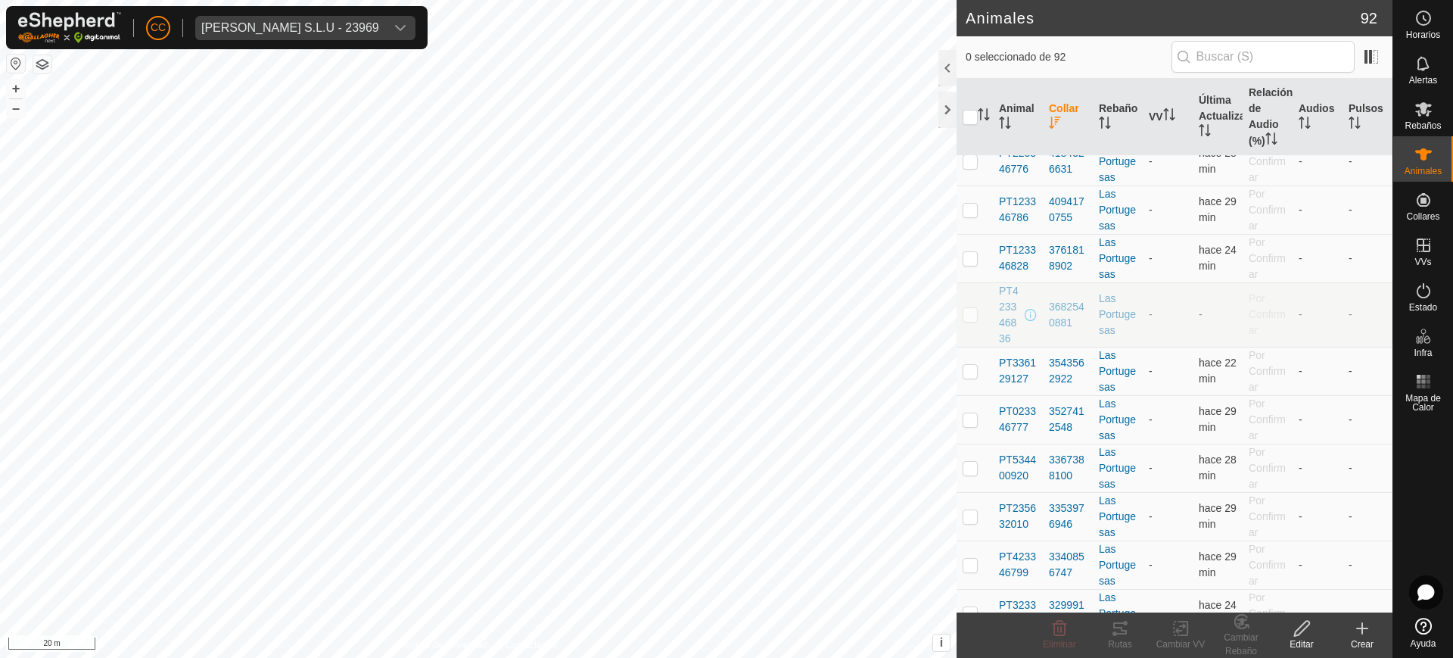
click at [970, 311] on p-checkbox at bounding box center [970, 314] width 15 height 12
checkbox input "true"
click at [1077, 321] on div "3682540881" at bounding box center [1068, 315] width 38 height 32
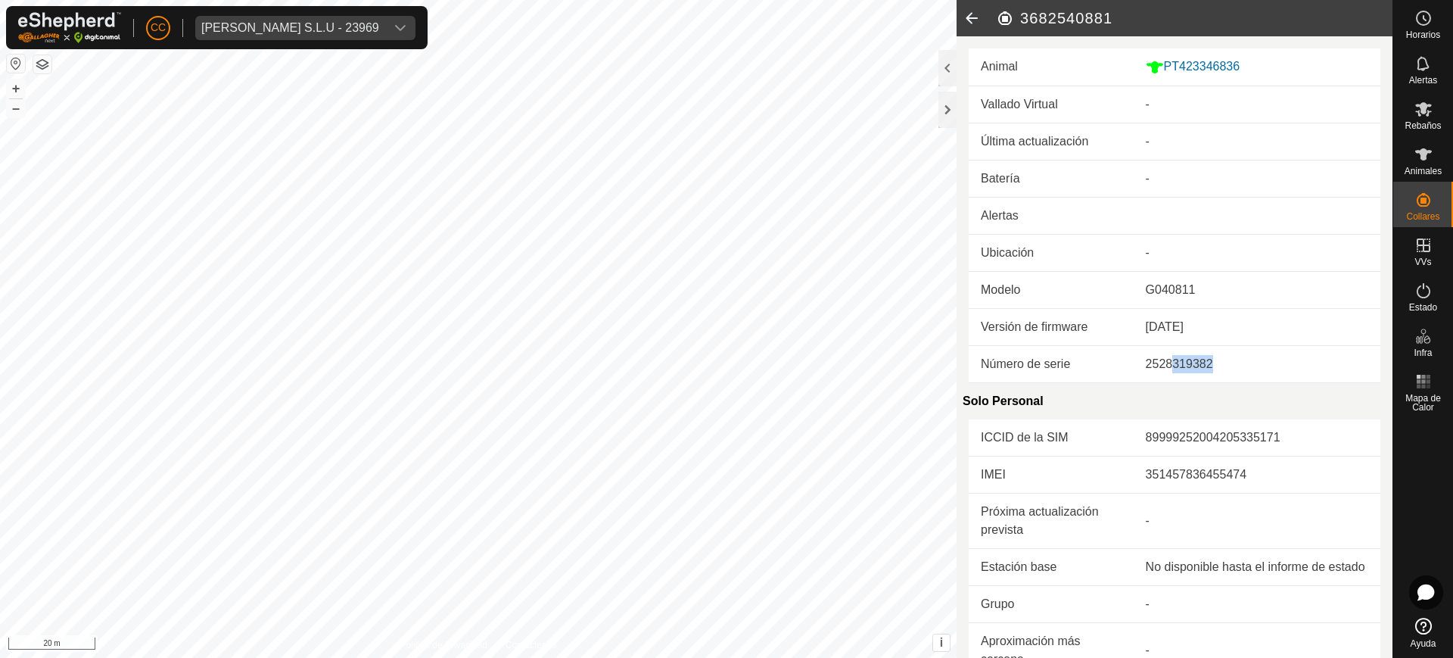
drag, startPoint x: 1224, startPoint y: 362, endPoint x: 1162, endPoint y: 360, distance: 62.1
click at [1162, 360] on div "2528319382" at bounding box center [1257, 364] width 223 height 18
click at [969, 11] on icon at bounding box center [972, 18] width 30 height 36
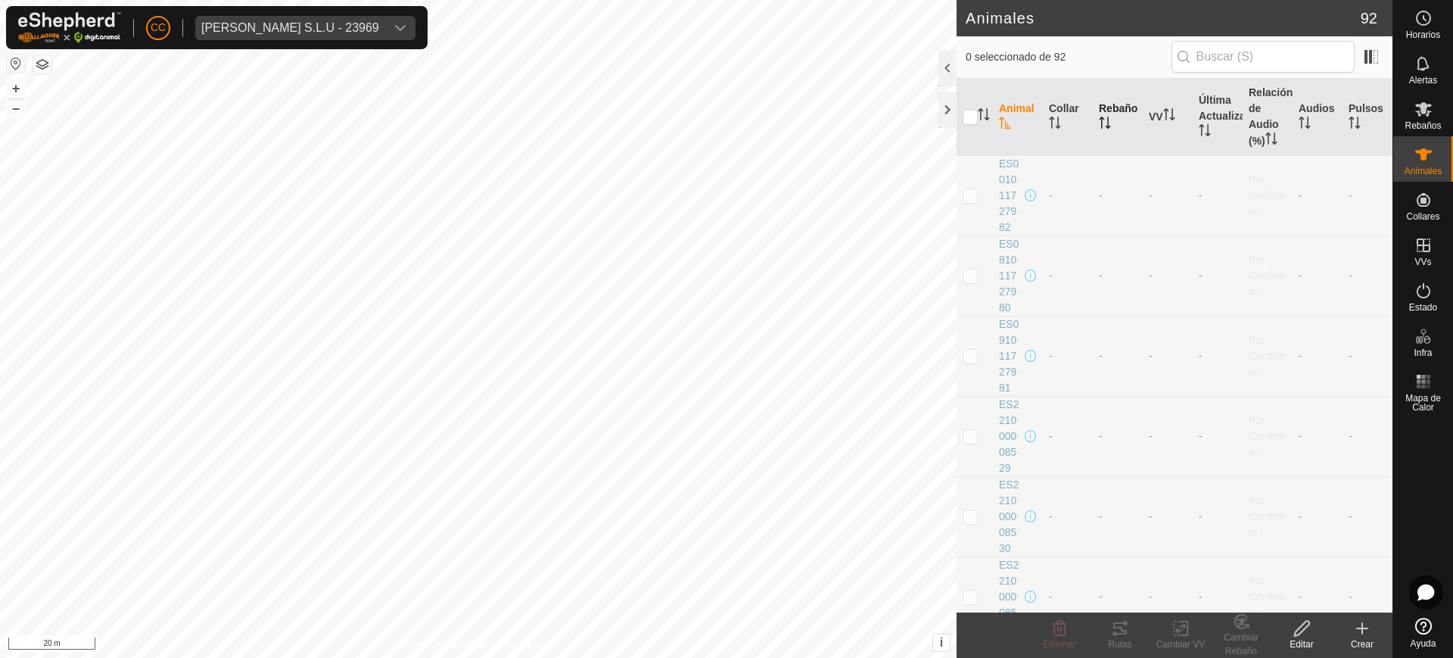
click at [1107, 120] on icon "Activar para ordenar" at bounding box center [1105, 123] width 12 height 12
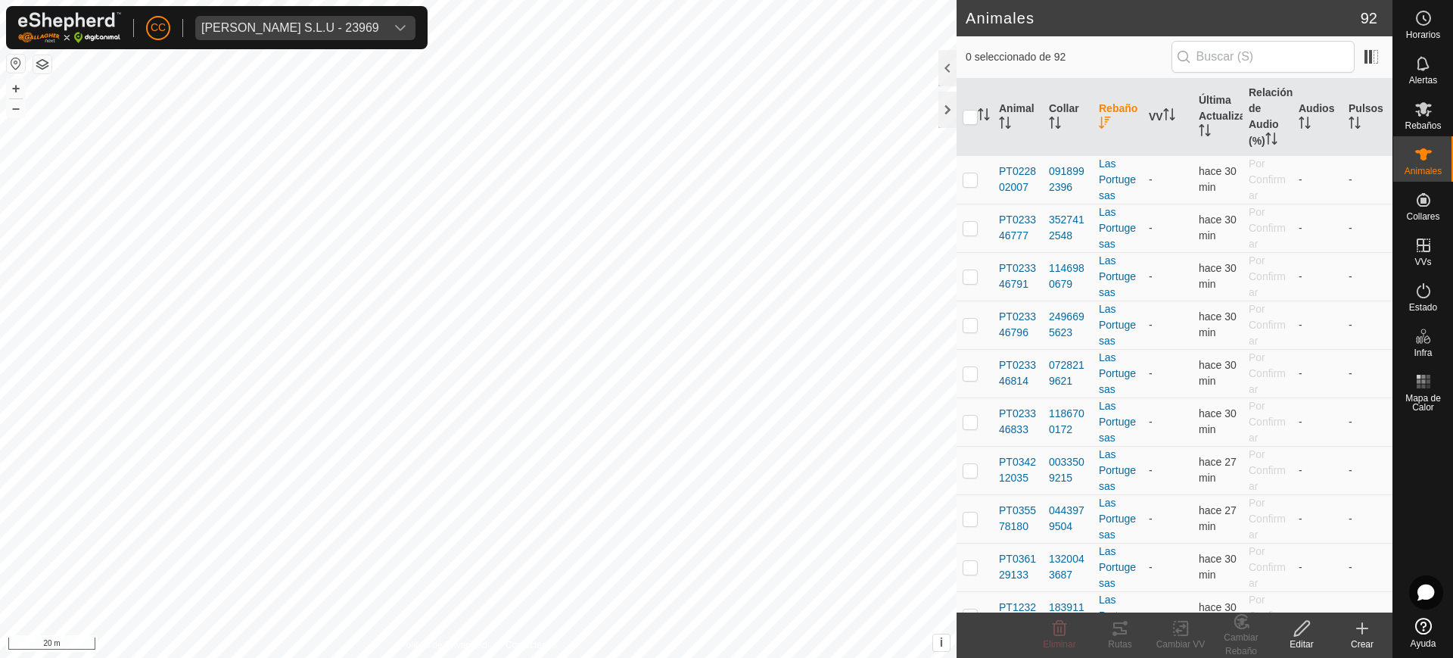
click at [1106, 115] on th "Rebaño" at bounding box center [1118, 117] width 50 height 77
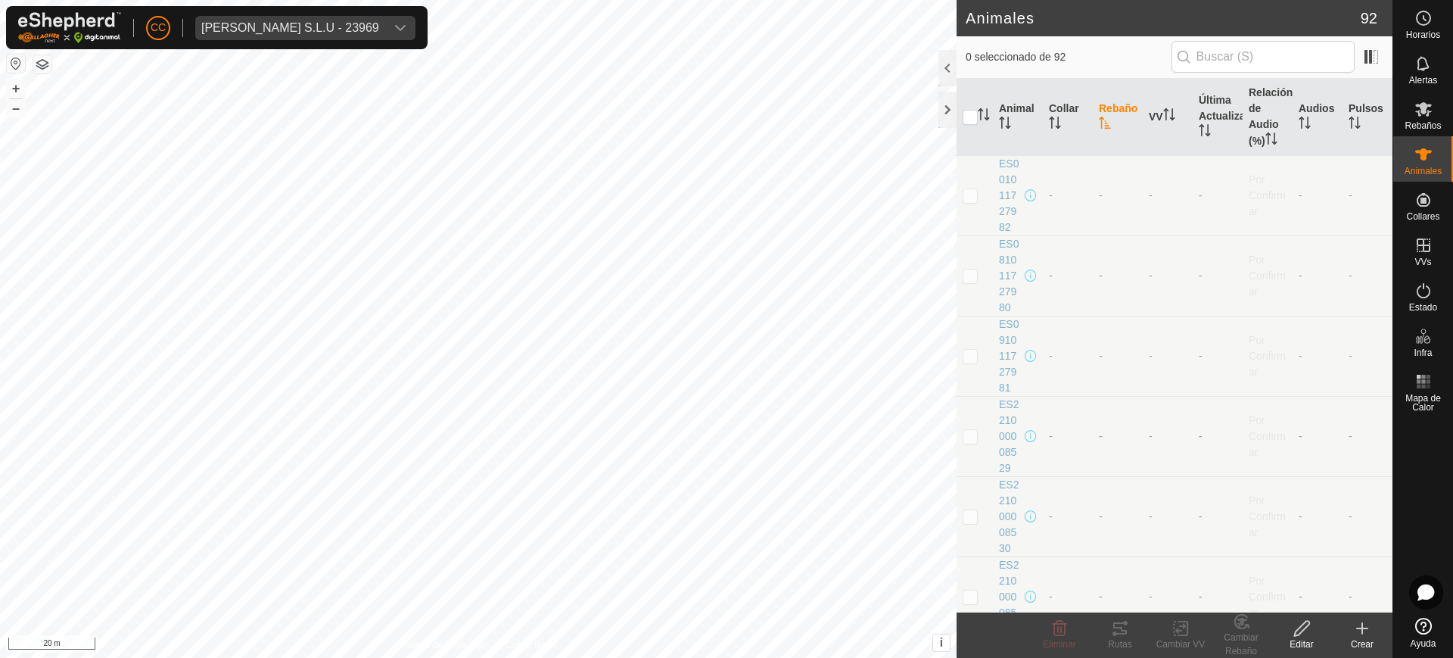
click at [1105, 117] on icon "Activar para ordenar" at bounding box center [1105, 123] width 12 height 12
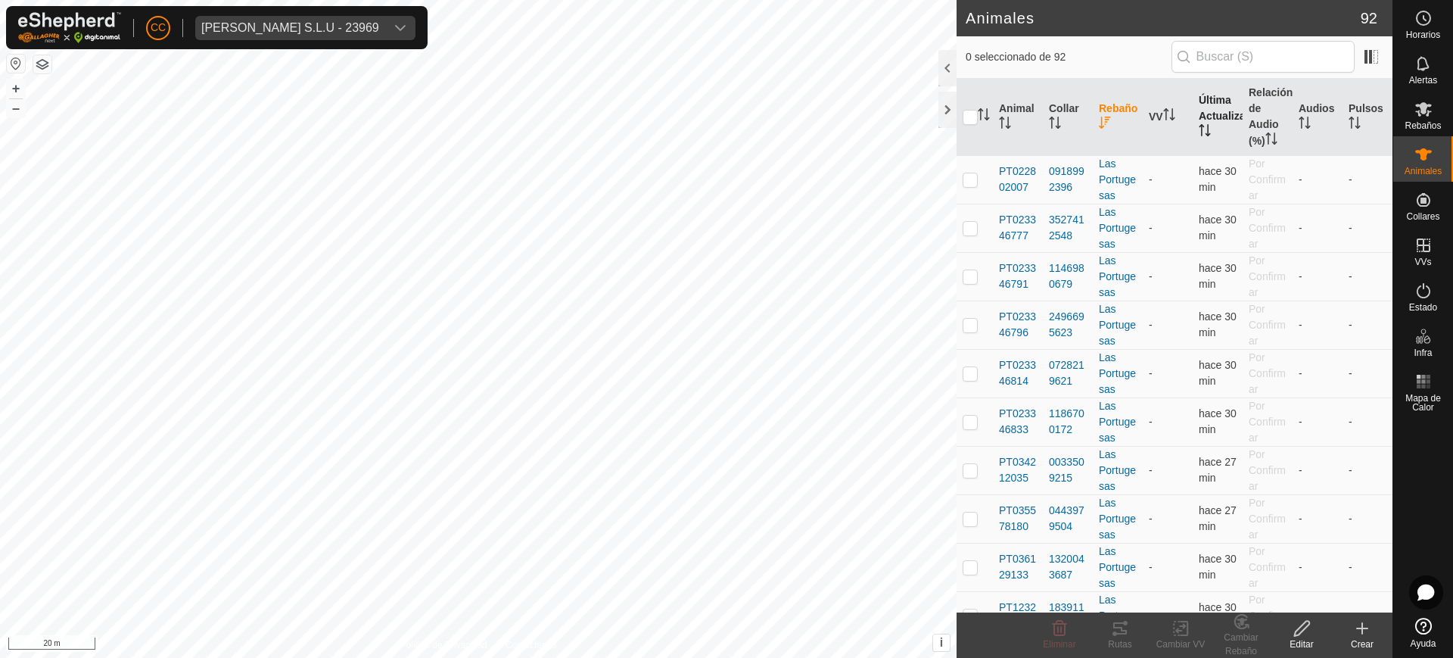
click at [1204, 128] on icon "Activar para ordenar" at bounding box center [1205, 130] width 12 height 12
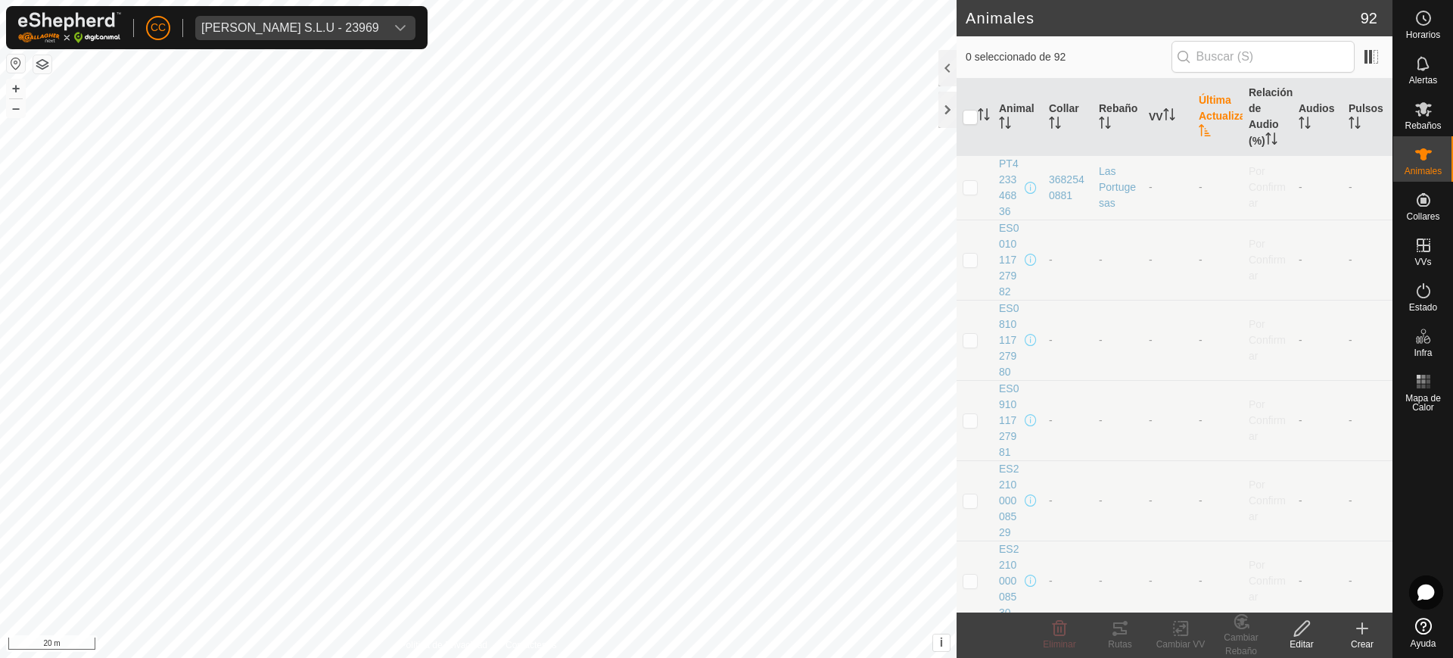
click at [1204, 128] on icon "Activar para ordenar" at bounding box center [1205, 130] width 12 height 12
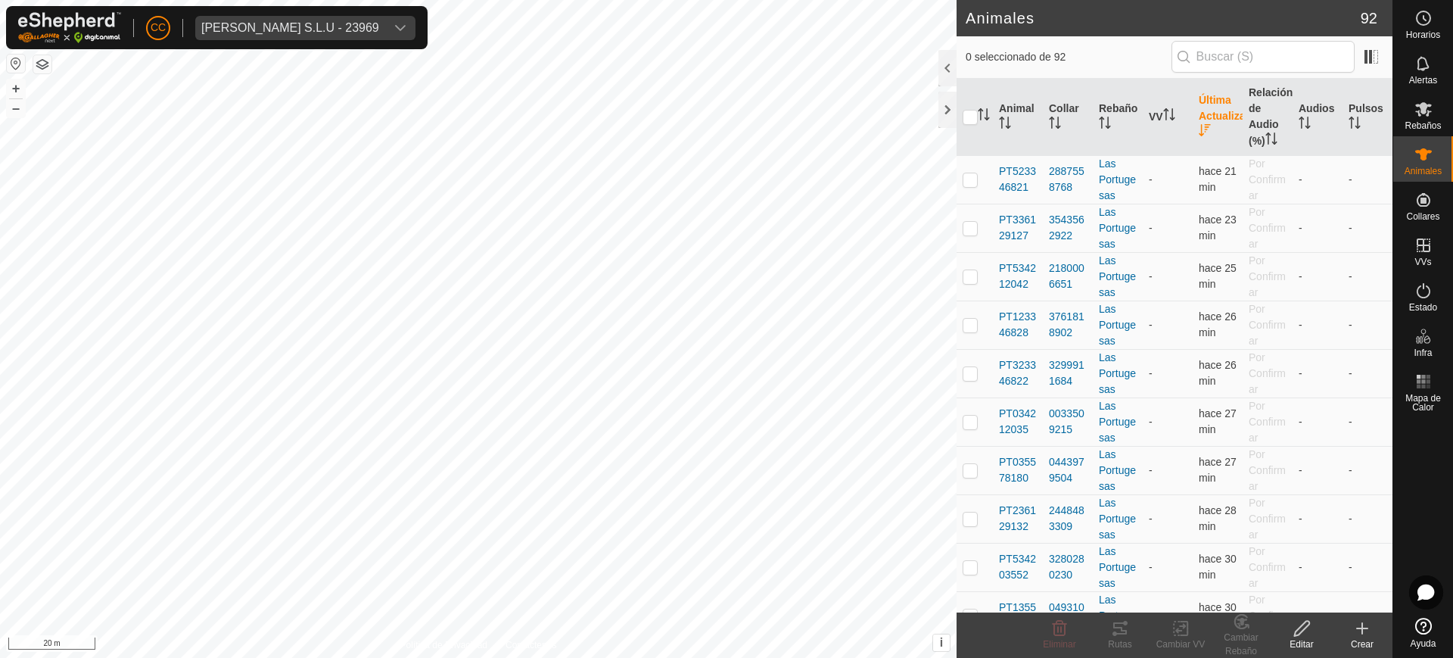
click at [1204, 128] on icon "Activar para ordenar" at bounding box center [1205, 130] width 12 height 12
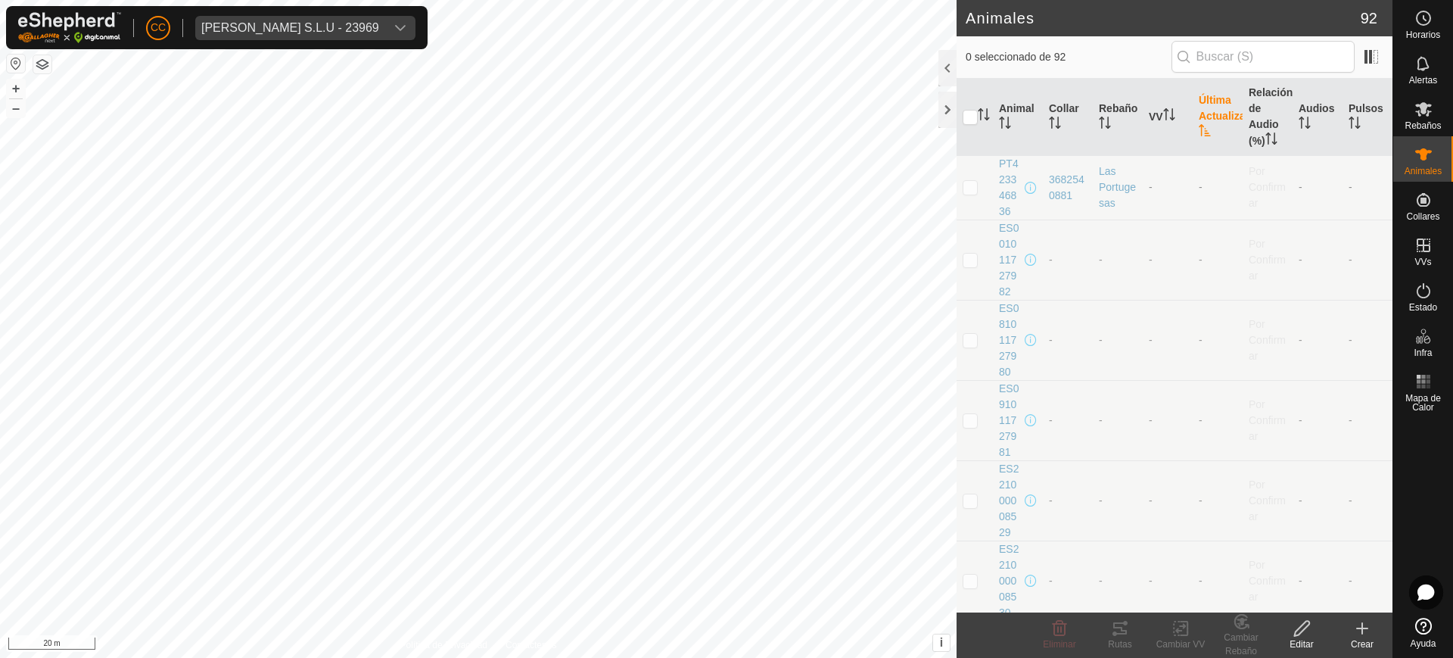
drag, startPoint x: 1071, startPoint y: 195, endPoint x: 1042, endPoint y: 182, distance: 31.9
click at [1043, 182] on td "3682540881" at bounding box center [1068, 187] width 50 height 64
copy div "3682540881"
